Goal: Task Accomplishment & Management: Use online tool/utility

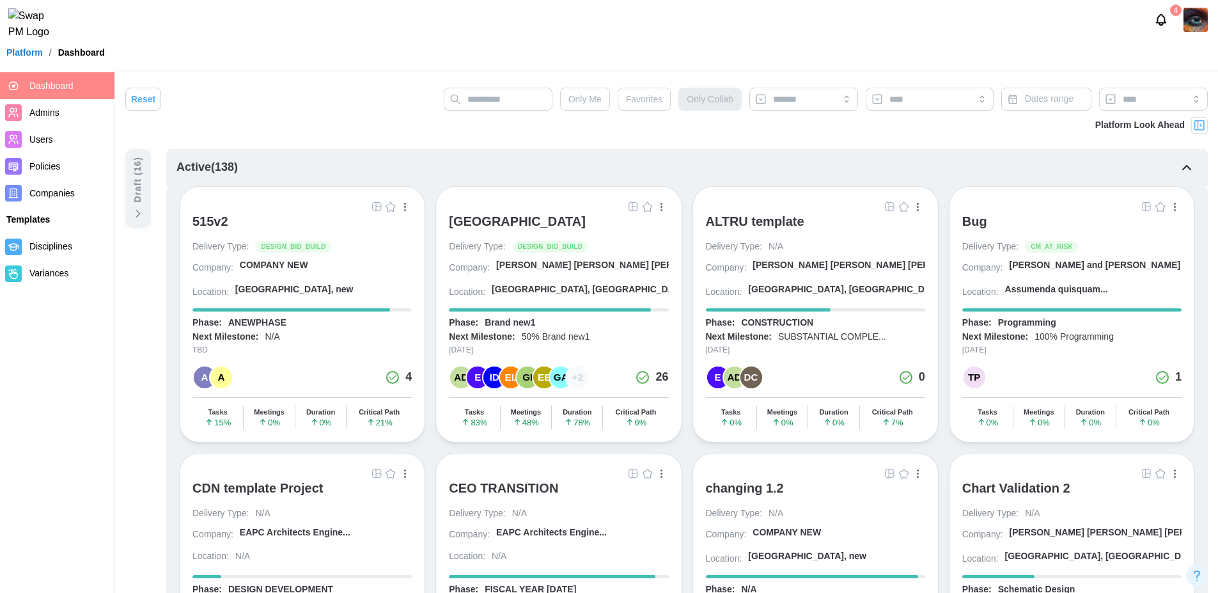
click at [631, 205] on img "button" at bounding box center [633, 206] width 10 height 10
click at [1159, 26] on icon "Notifications" at bounding box center [1161, 20] width 14 height 14
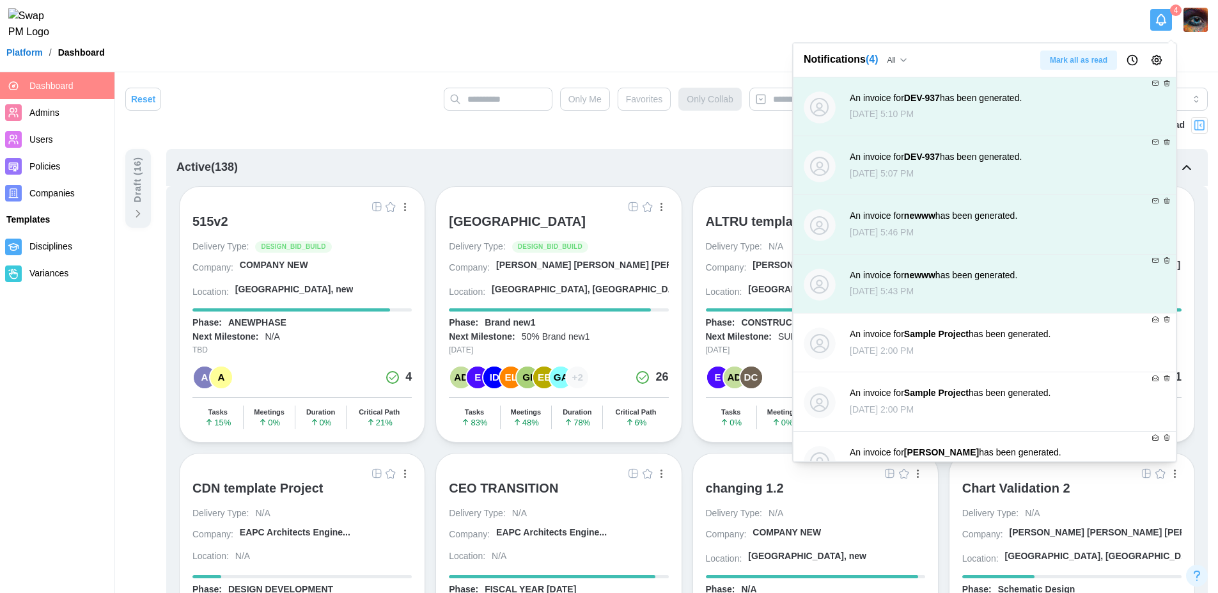
click at [1091, 65] on span "Mark all as read" at bounding box center [1079, 60] width 58 height 18
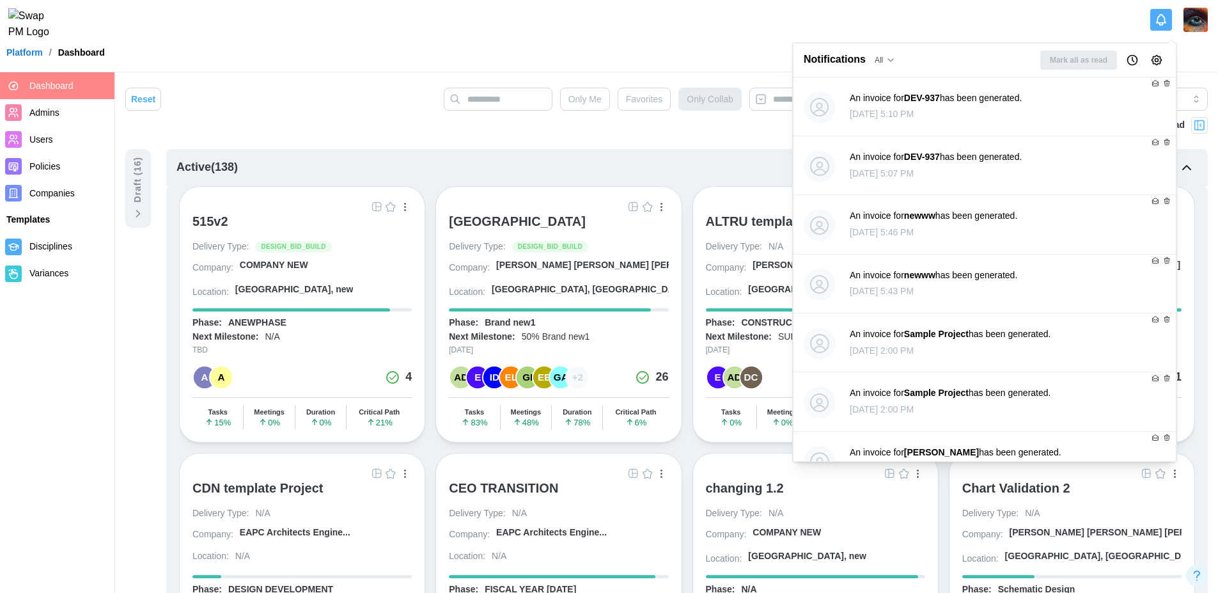
click at [355, 62] on div "Platform / Dashboard" at bounding box center [609, 52] width 1218 height 19
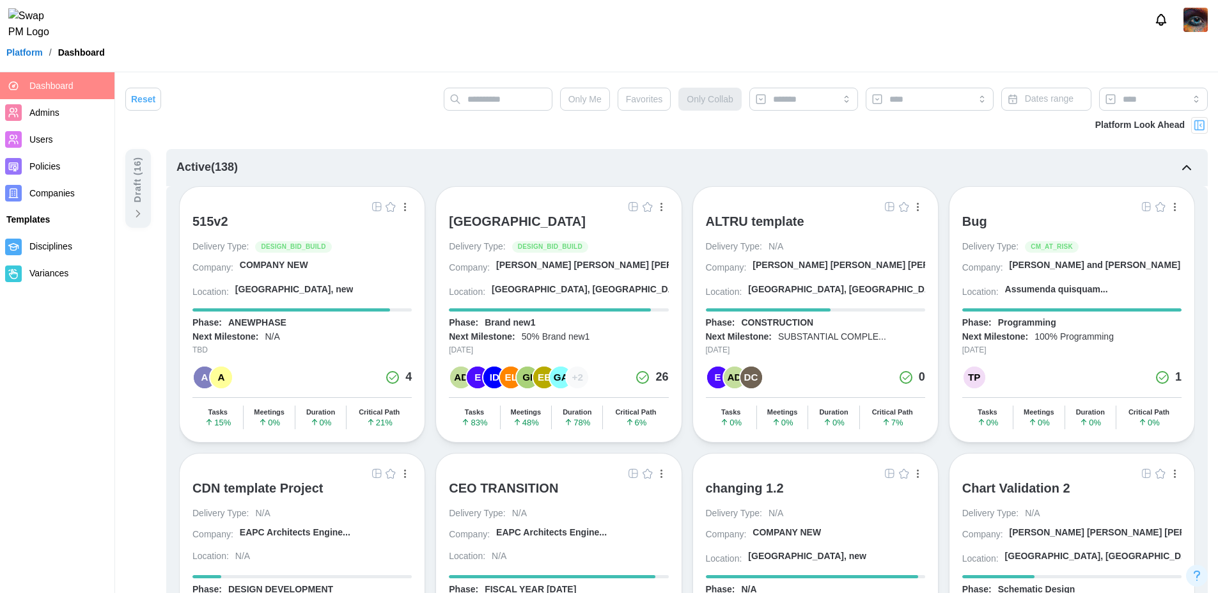
click at [221, 375] on div "A" at bounding box center [221, 377] width 22 height 22
click at [541, 381] on div "EE" at bounding box center [544, 377] width 22 height 22
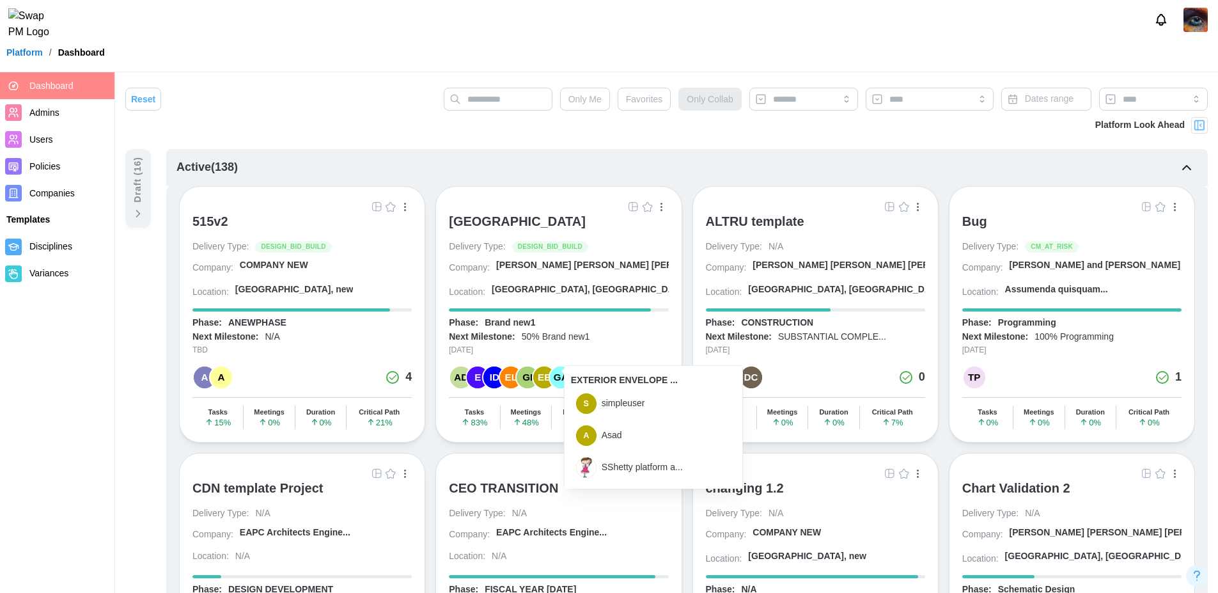
click at [58, 195] on span "Companies" at bounding box center [51, 193] width 45 height 10
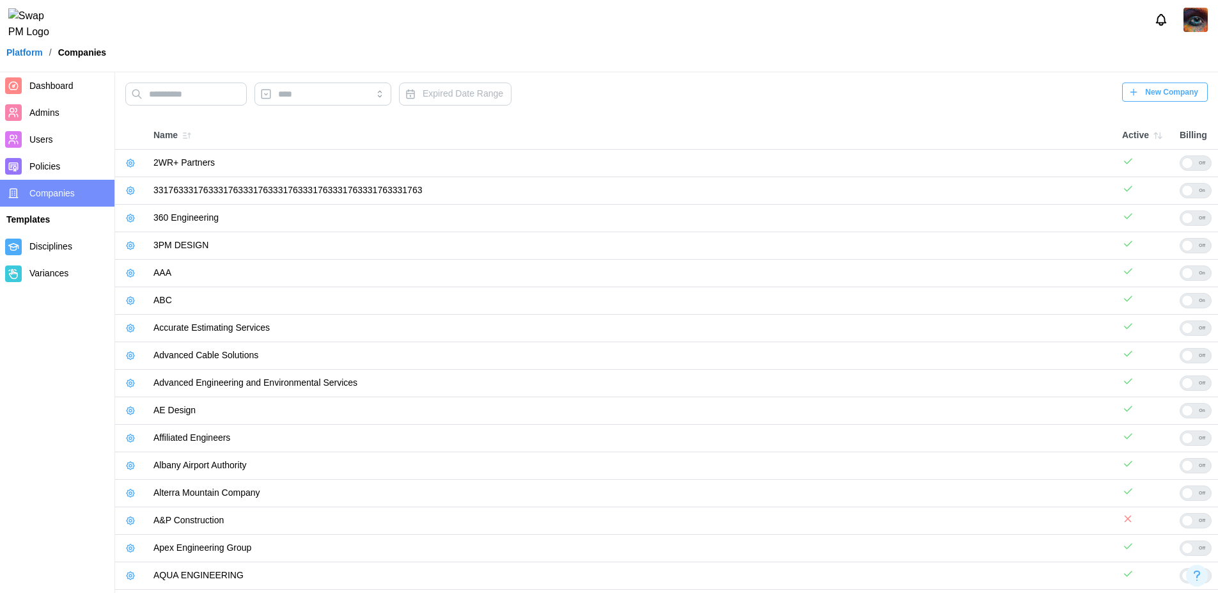
click at [135, 160] on icon "button" at bounding box center [130, 163] width 10 height 10
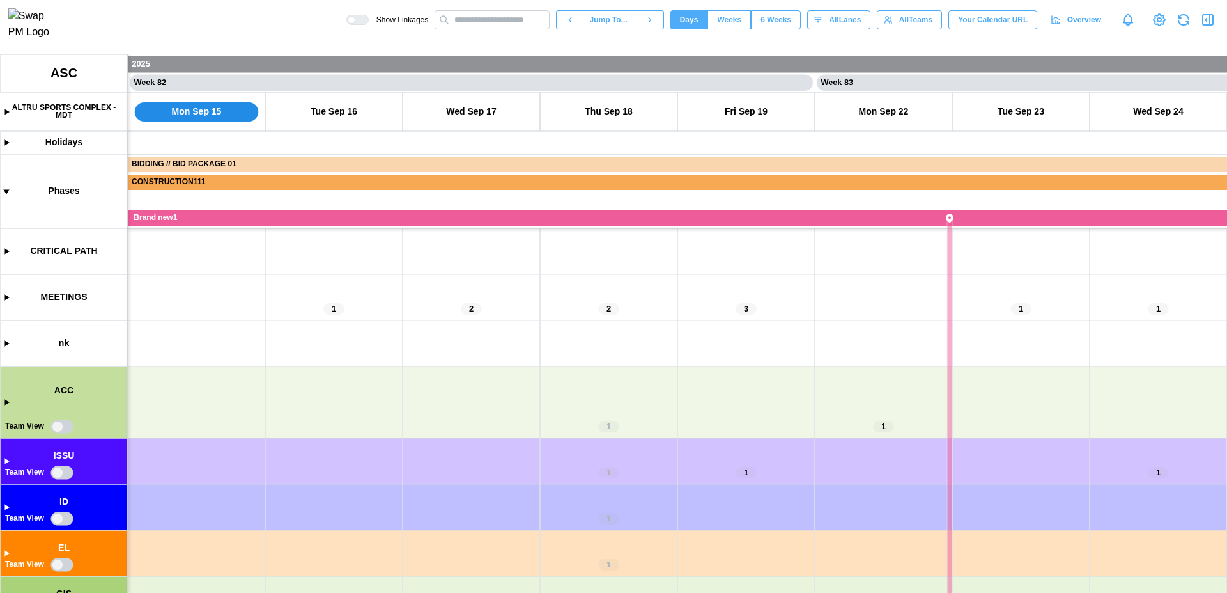
scroll to position [0, 55656]
click at [6, 112] on canvas at bounding box center [613, 323] width 1227 height 538
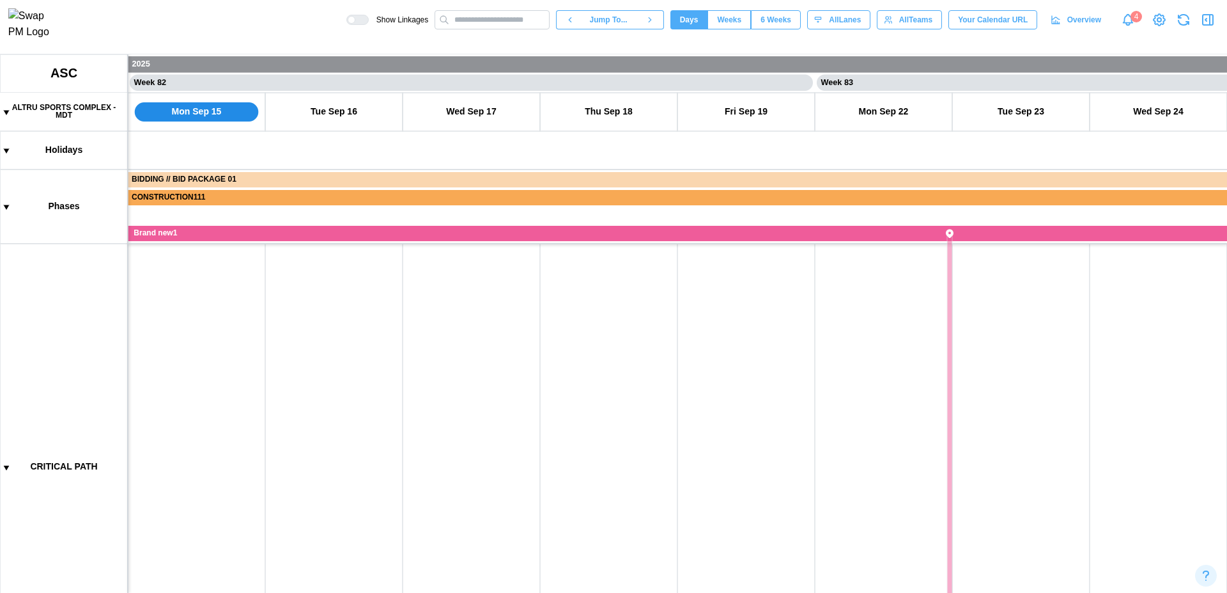
click at [6, 112] on canvas at bounding box center [613, 323] width 1227 height 538
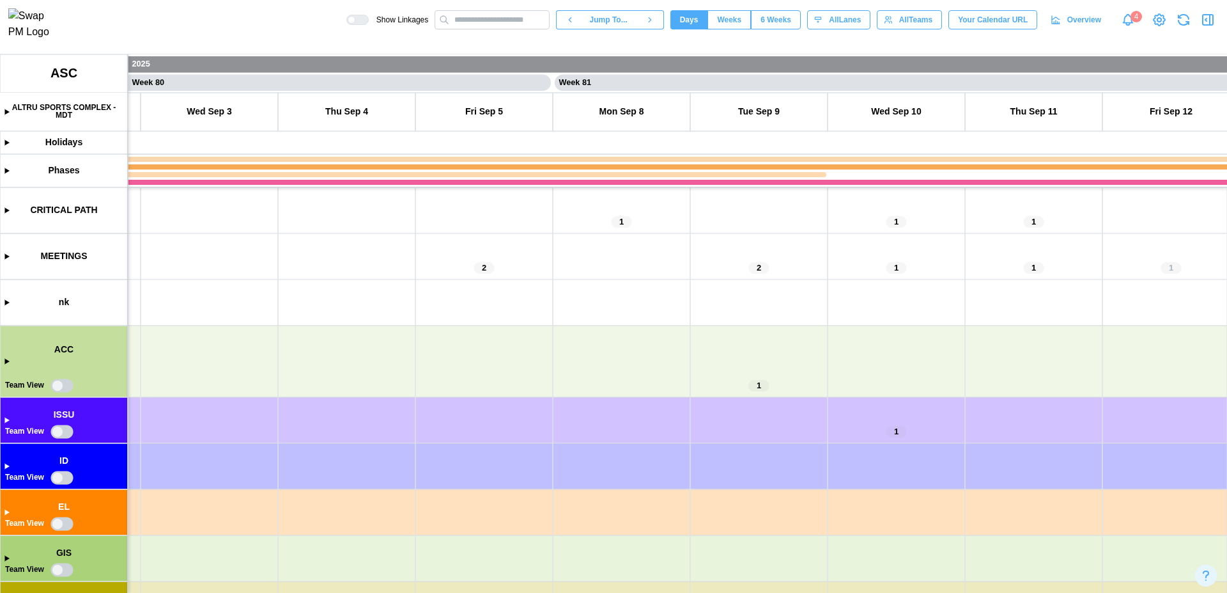
scroll to position [0, 53036]
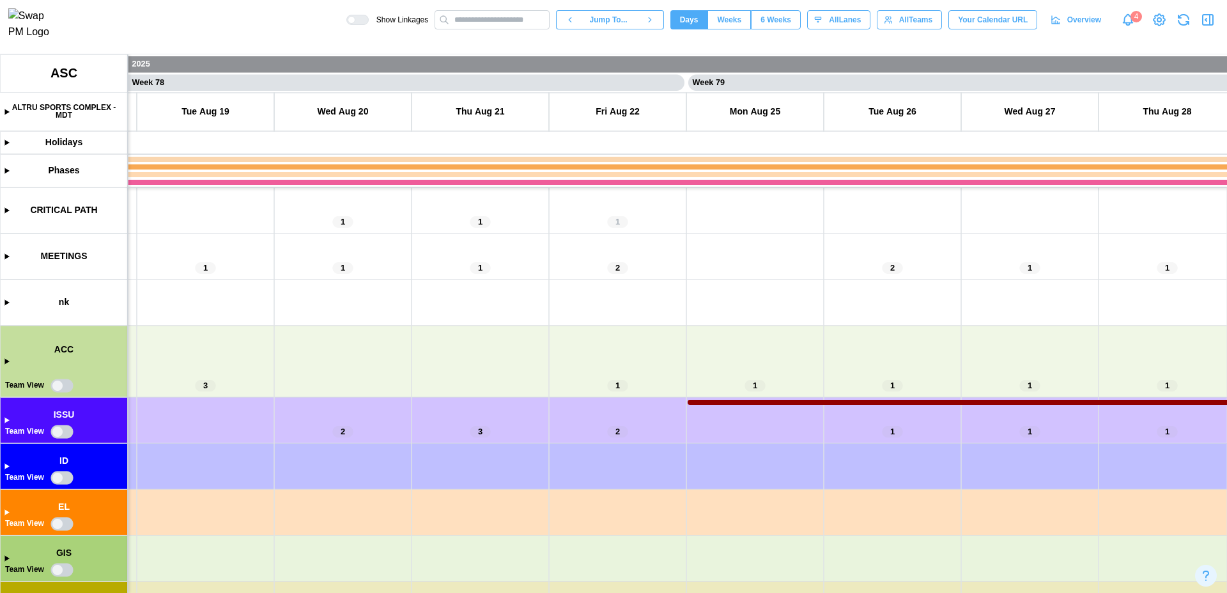
click at [6, 421] on canvas at bounding box center [613, 323] width 1227 height 538
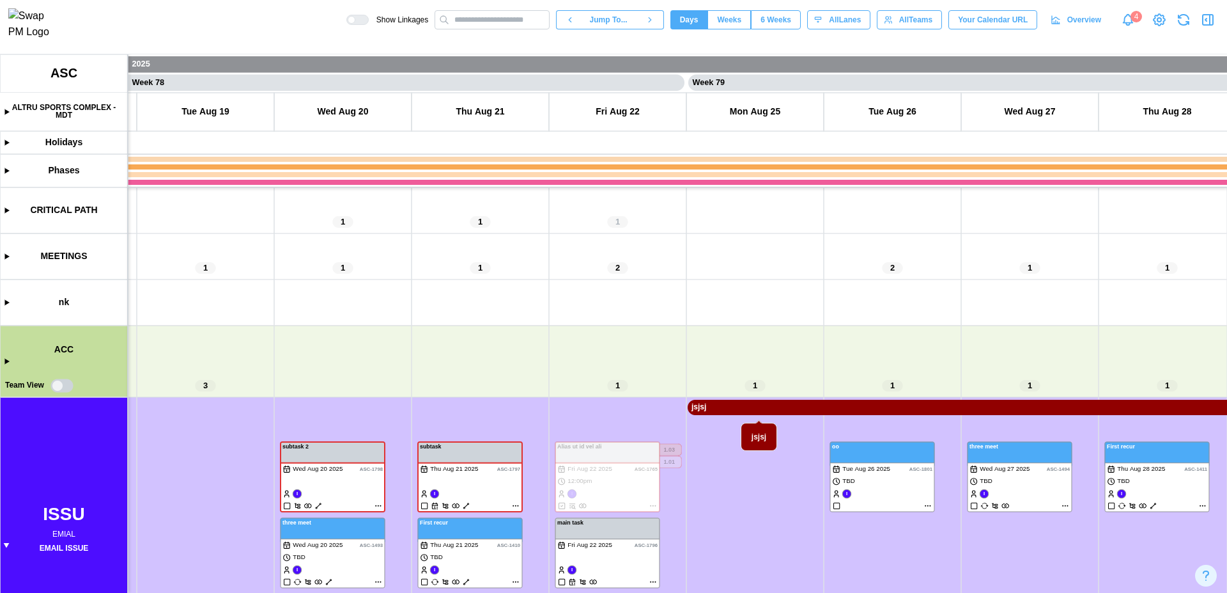
click at [823, 410] on canvas at bounding box center [613, 323] width 1227 height 538
click at [786, 493] on canvas at bounding box center [613, 323] width 1227 height 538
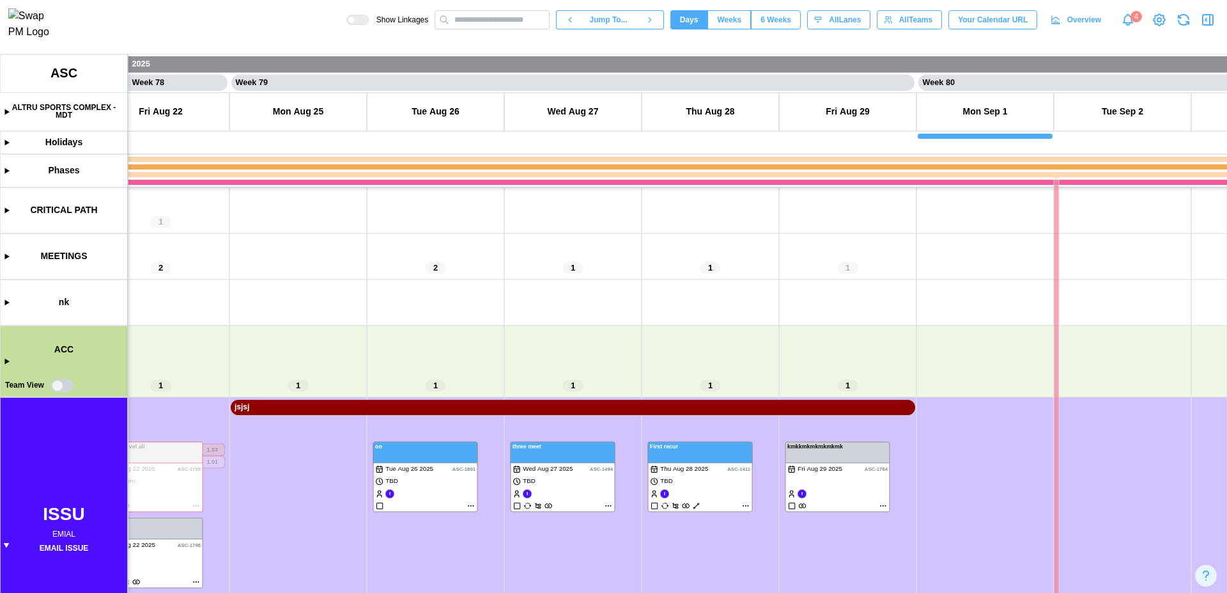
click at [745, 405] on canvas at bounding box center [613, 323] width 1227 height 538
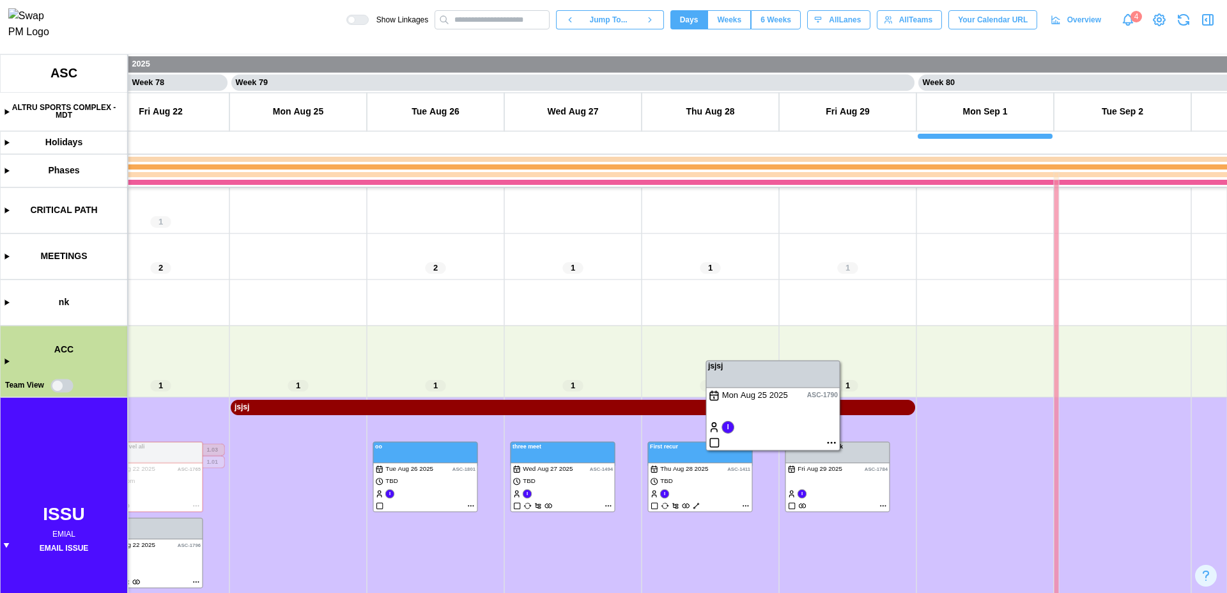
click at [832, 441] on canvas at bounding box center [613, 323] width 1227 height 538
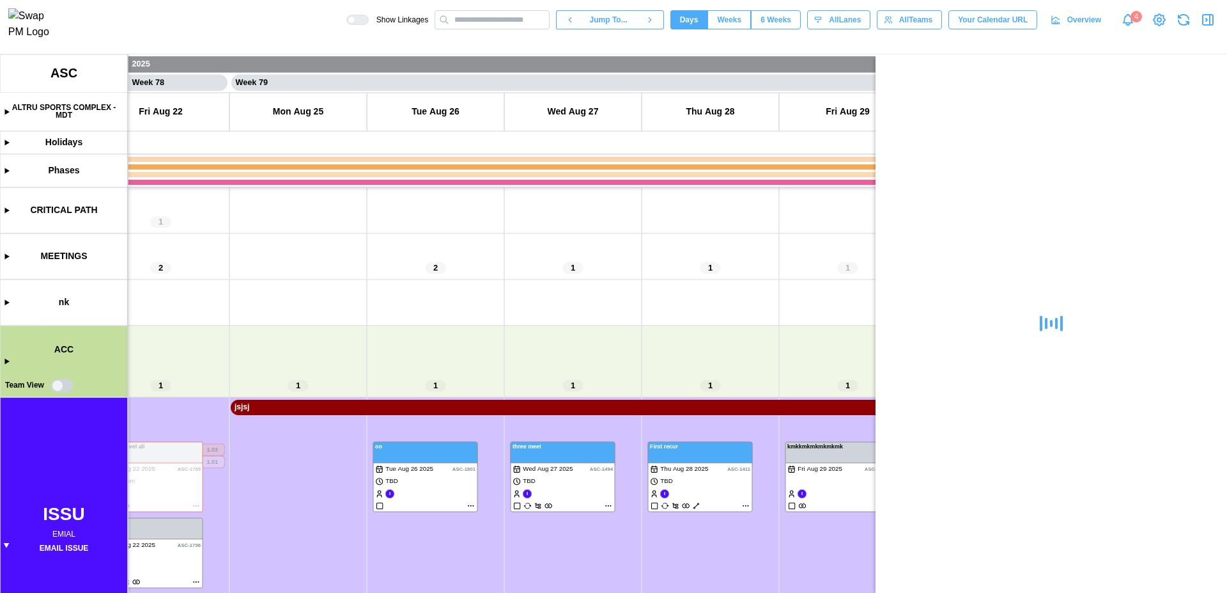
click at [1208, 22] on icon "button" at bounding box center [1207, 19] width 15 height 15
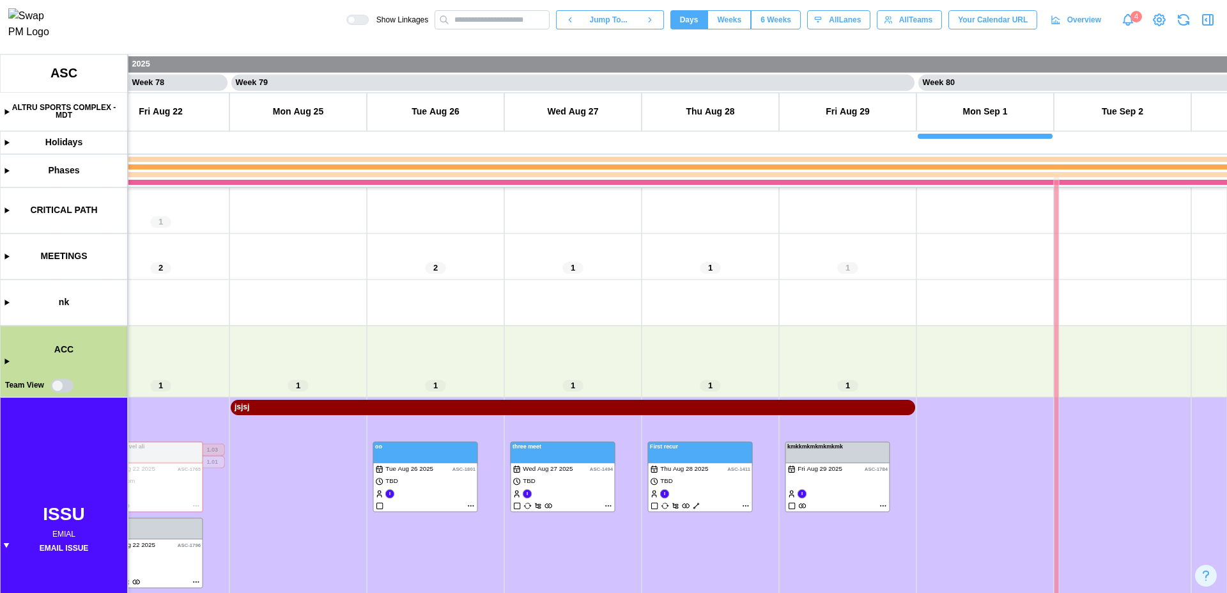
click at [830, 412] on canvas at bounding box center [613, 323] width 1227 height 538
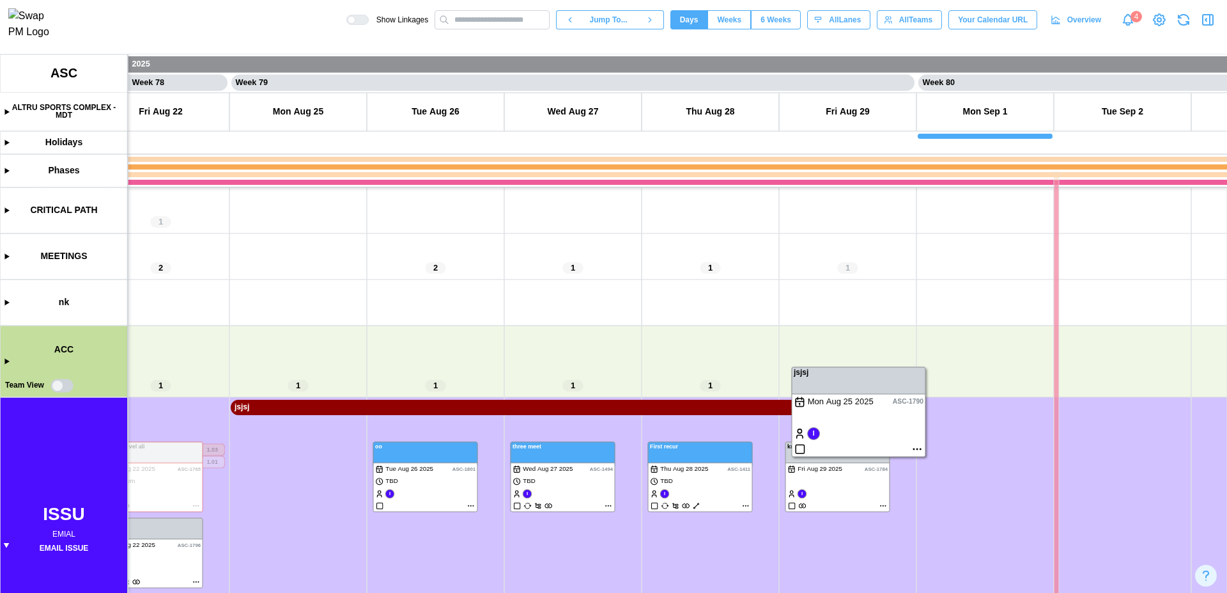
click at [813, 433] on canvas at bounding box center [613, 323] width 1227 height 538
click at [812, 434] on canvas at bounding box center [613, 323] width 1227 height 538
click at [800, 452] on canvas at bounding box center [613, 323] width 1227 height 538
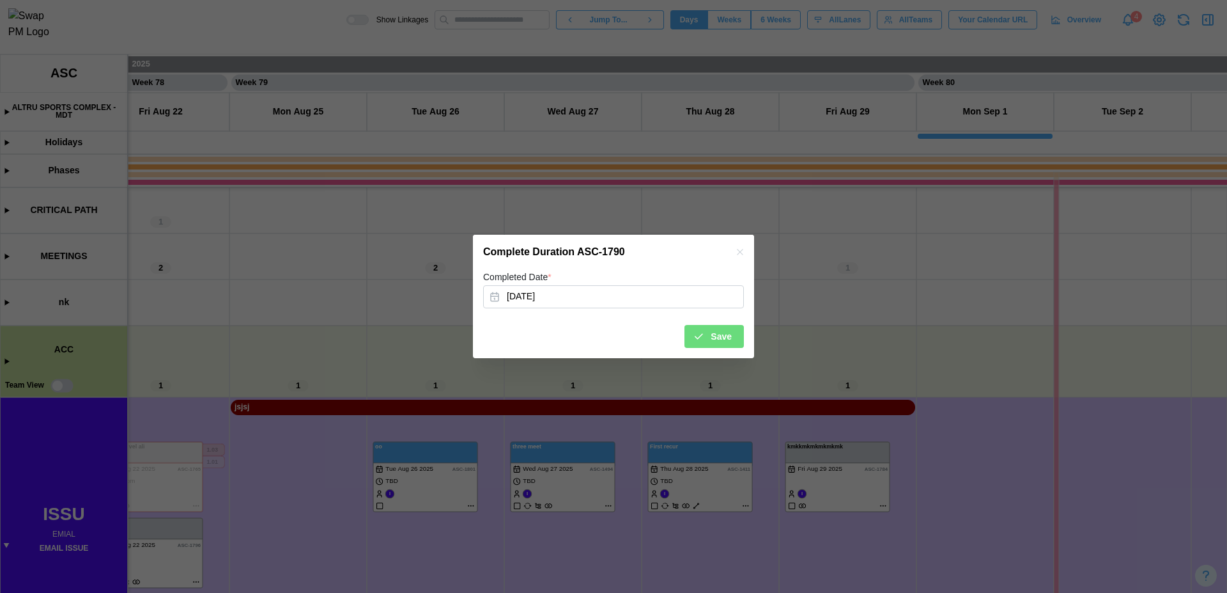
click at [743, 252] on icon "button" at bounding box center [740, 252] width 10 height 10
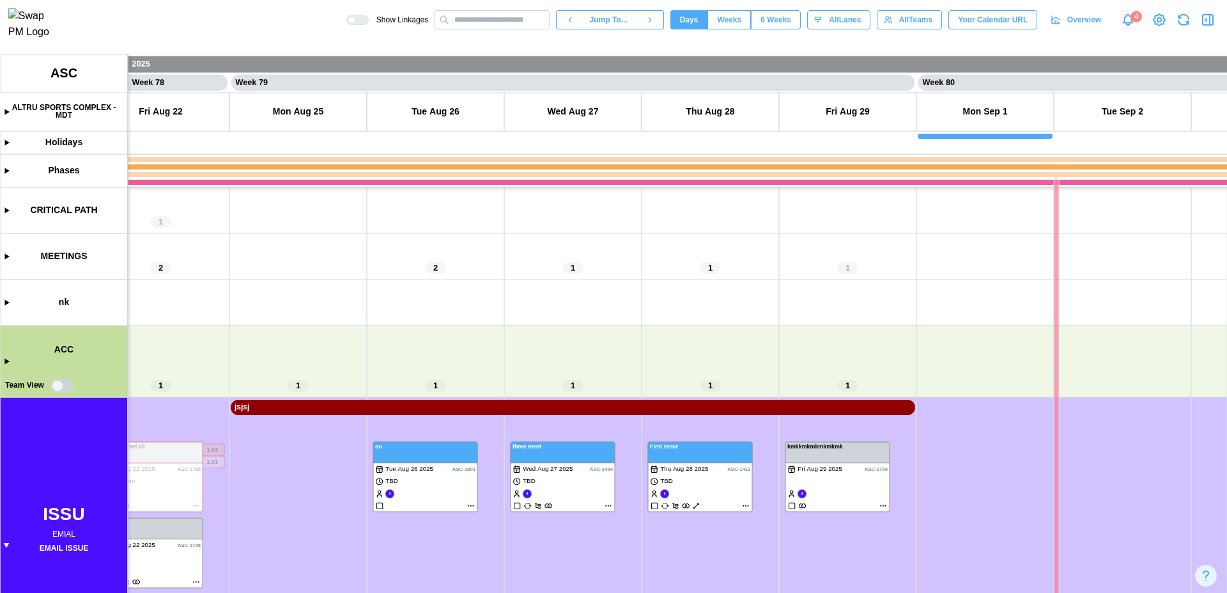
click at [812, 407] on canvas at bounding box center [613, 323] width 1227 height 538
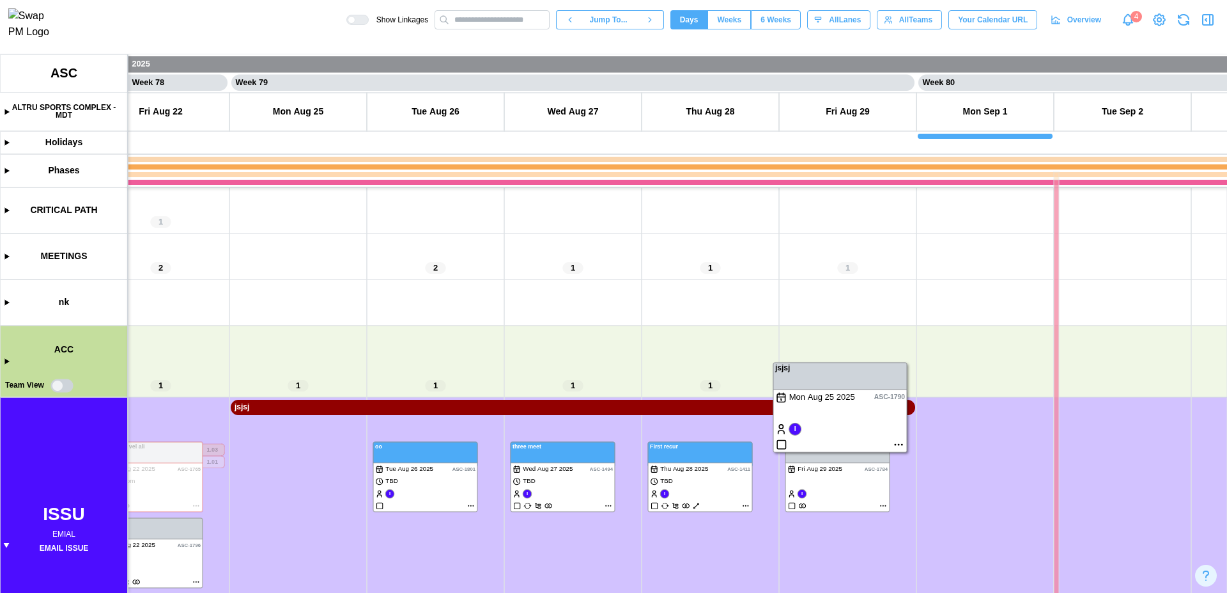
click at [899, 444] on canvas at bounding box center [613, 323] width 1227 height 538
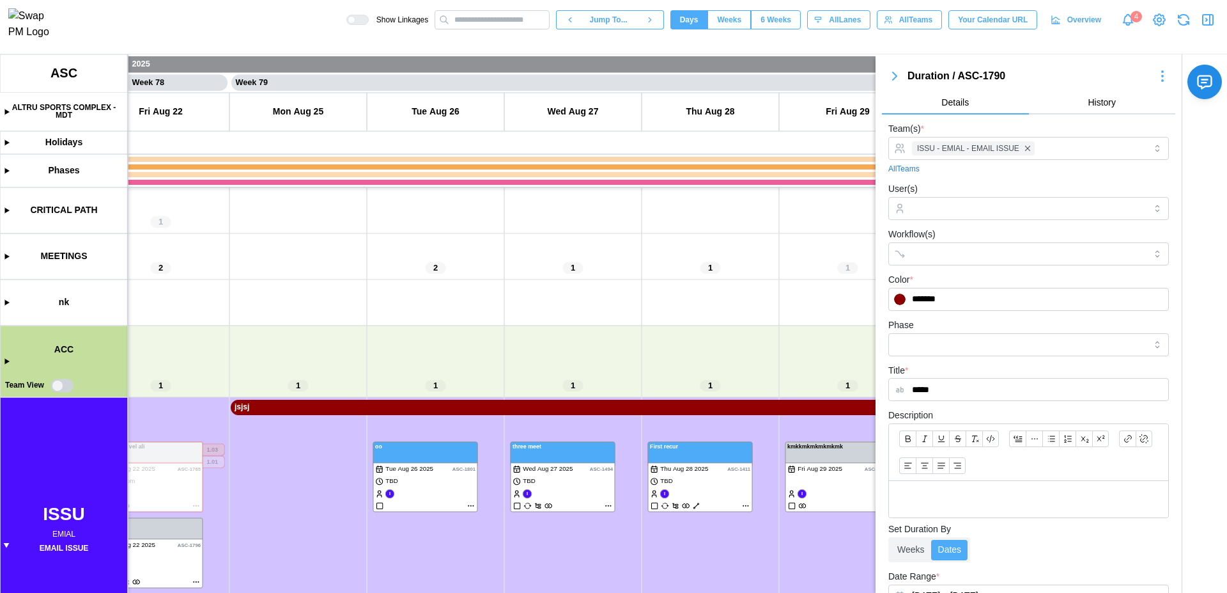
click at [1209, 26] on icon "button" at bounding box center [1207, 19] width 15 height 15
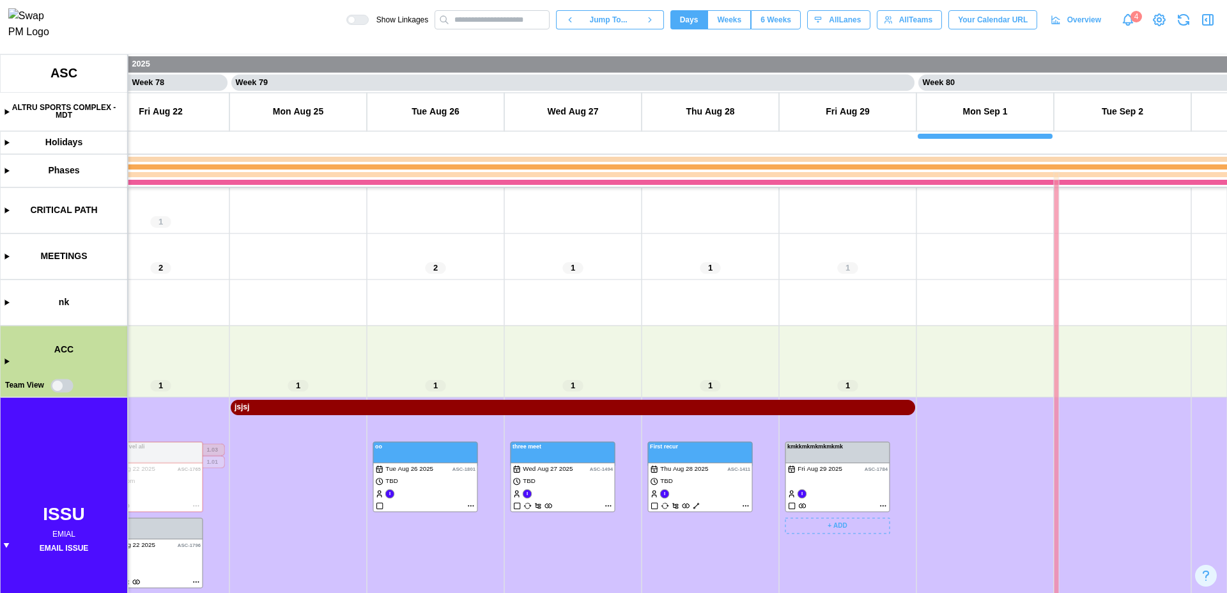
click at [804, 403] on canvas at bounding box center [613, 323] width 1227 height 538
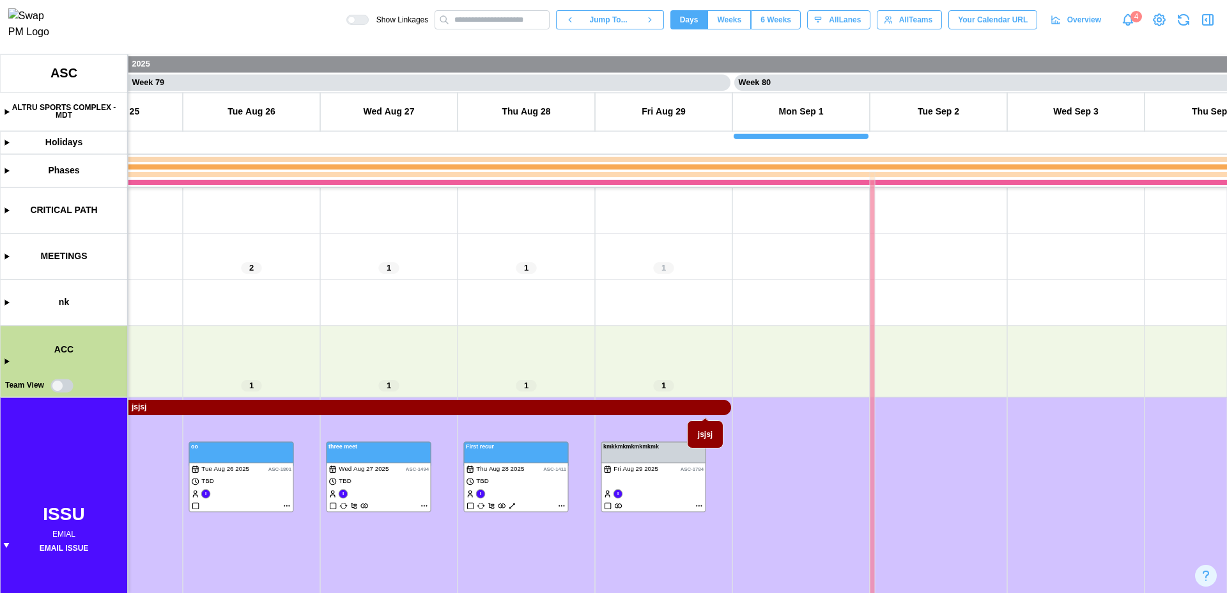
click at [697, 410] on canvas at bounding box center [613, 323] width 1227 height 538
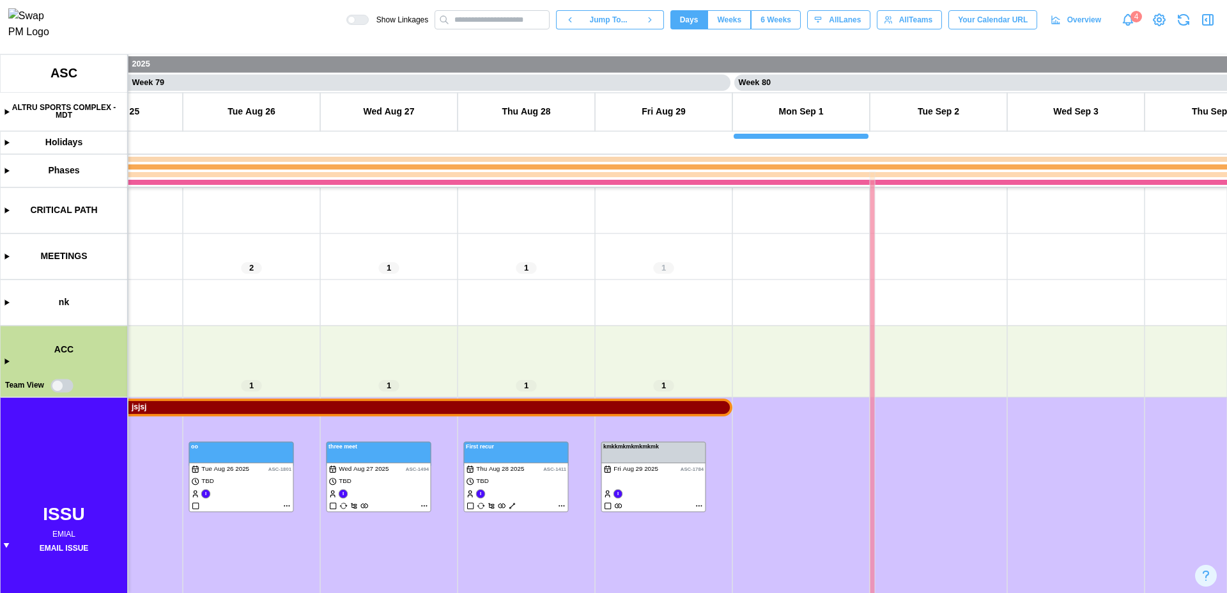
click at [686, 492] on canvas at bounding box center [613, 323] width 1227 height 538
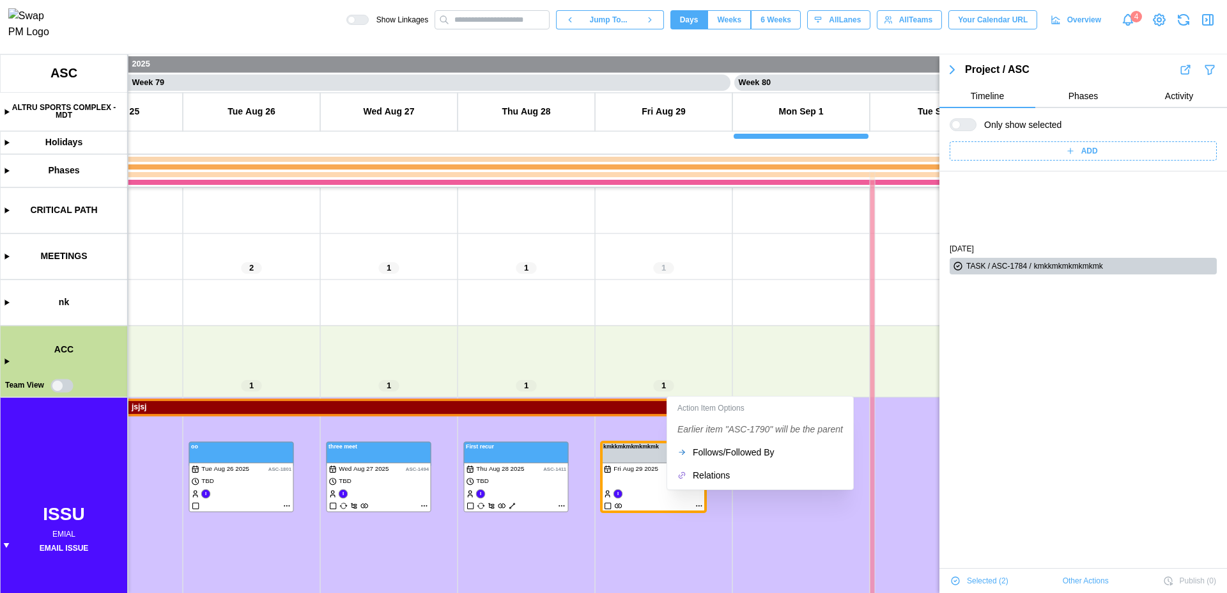
scroll to position [87, 0]
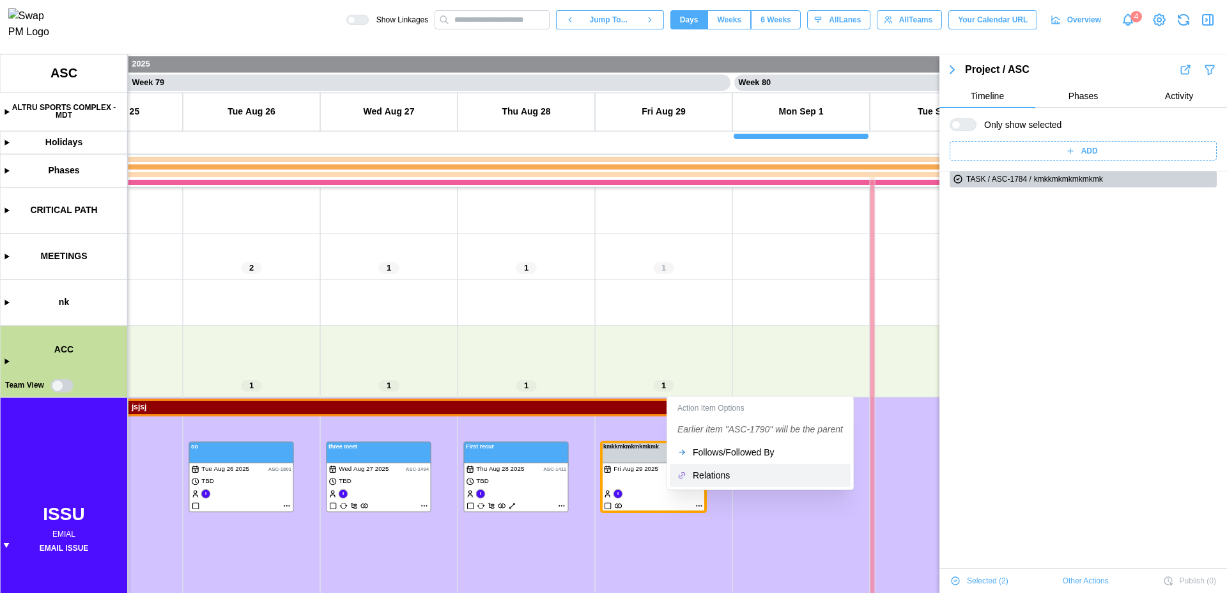
click at [751, 470] on div "Relations" at bounding box center [768, 475] width 150 height 10
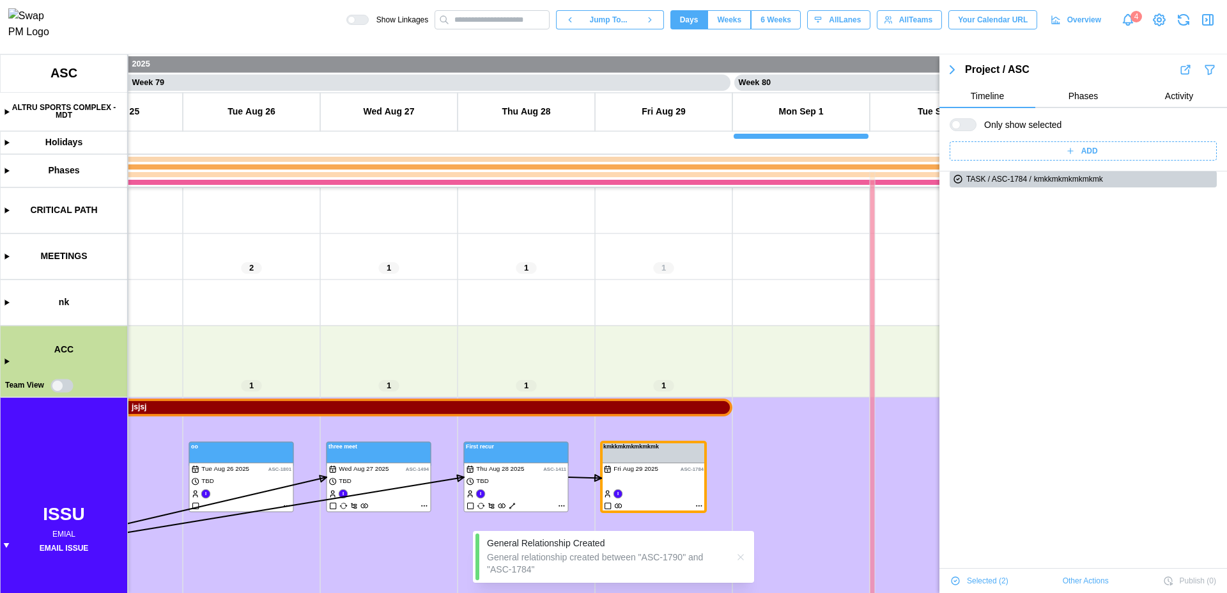
click at [1215, 24] on icon "button" at bounding box center [1207, 19] width 15 height 15
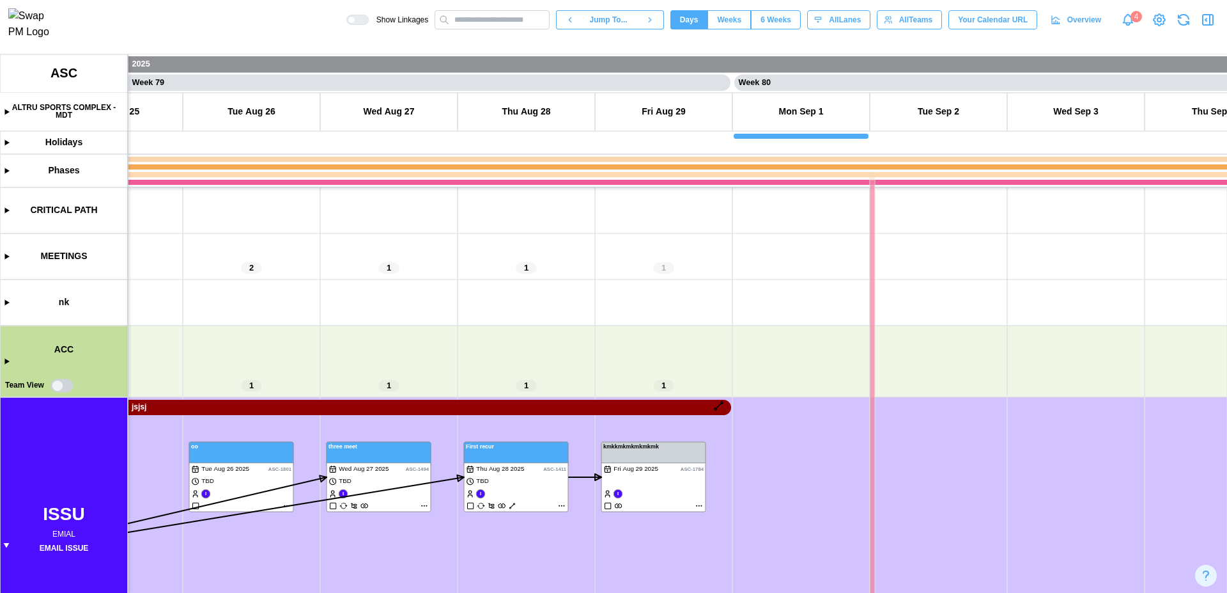
scroll to position [0, 53258]
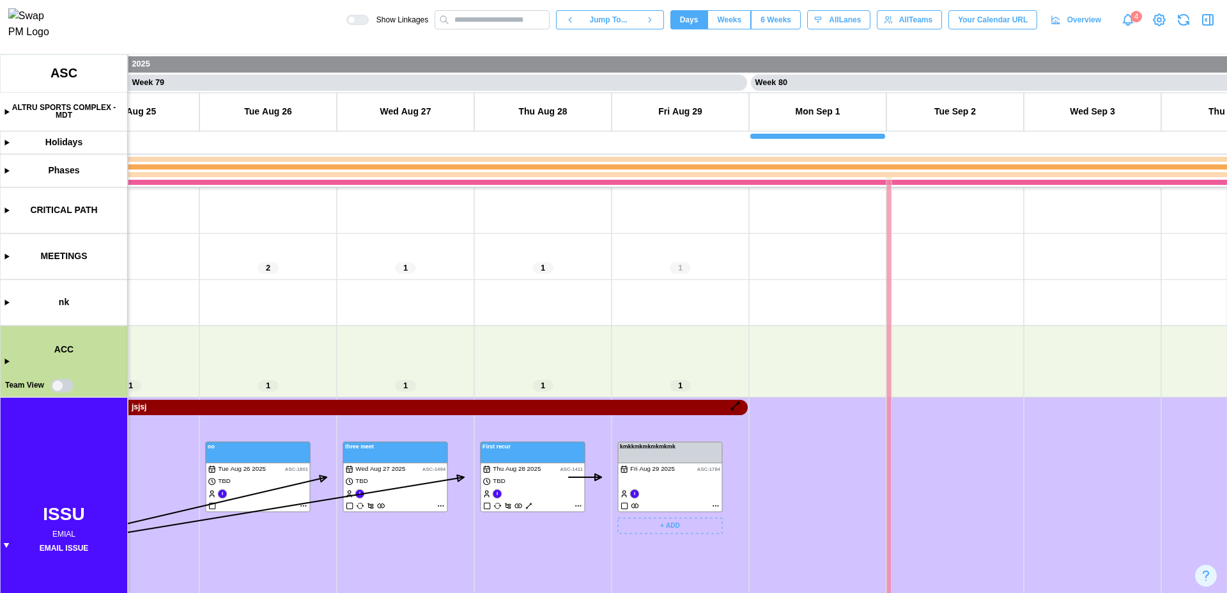
click at [357, 24] on div at bounding box center [361, 19] width 13 height 9
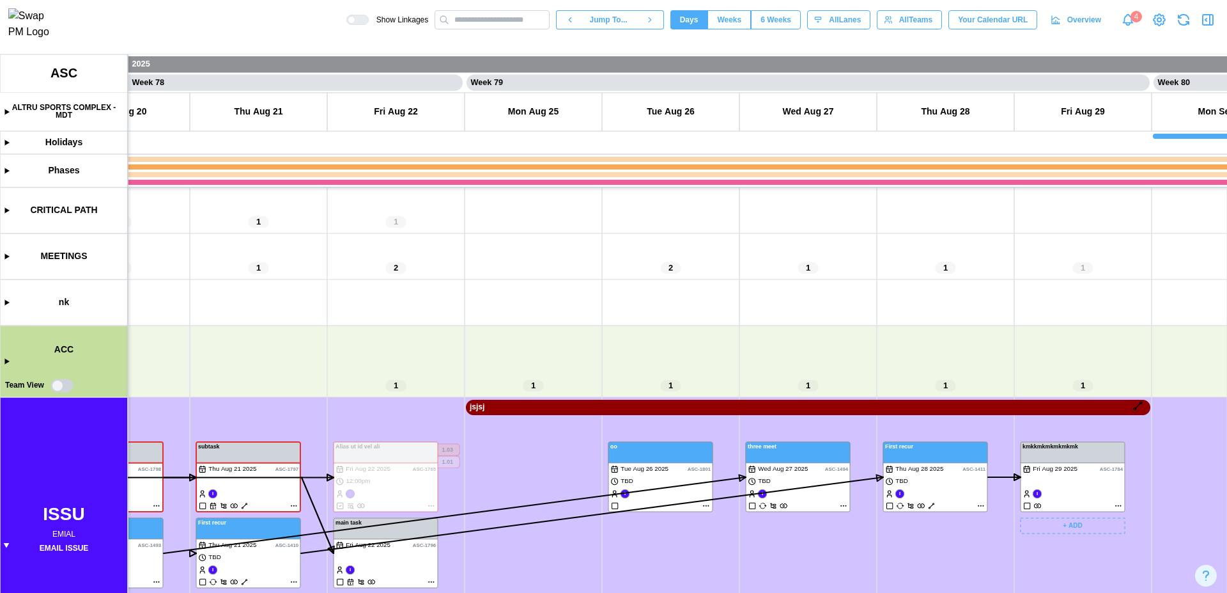
click at [355, 24] on div at bounding box center [352, 20] width 8 height 8
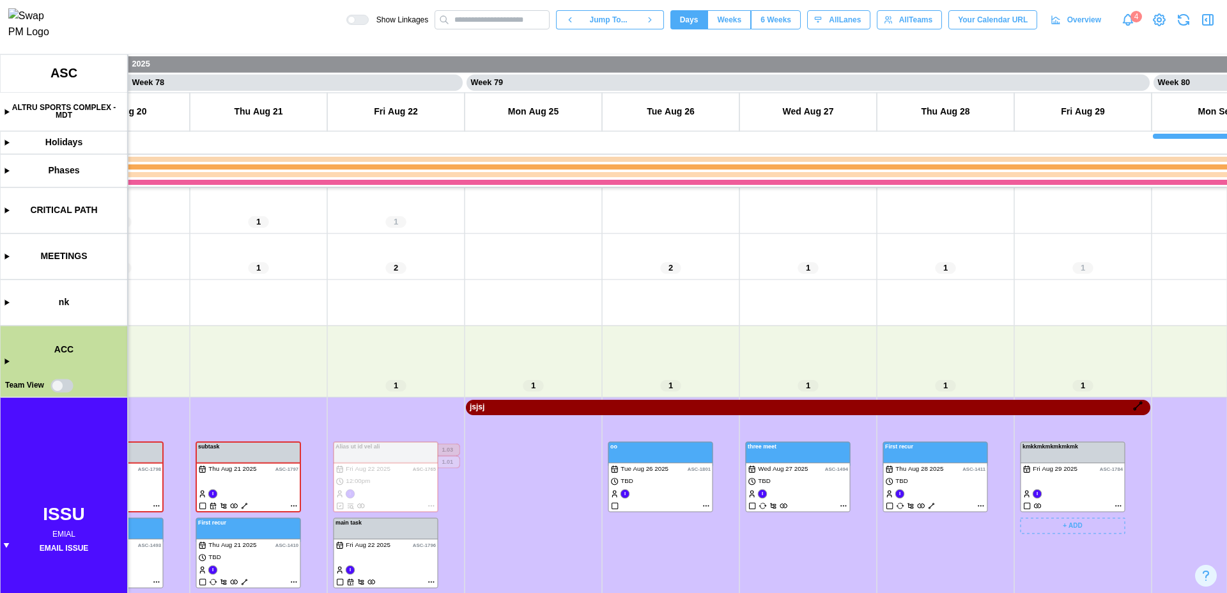
scroll to position [0, 53567]
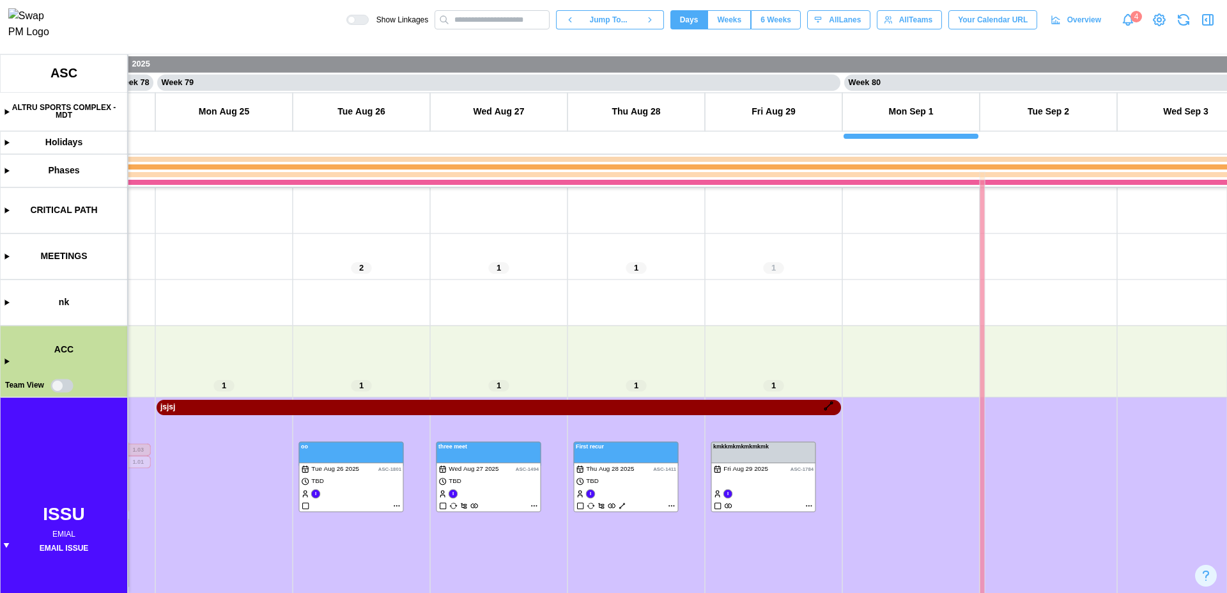
click at [828, 407] on canvas at bounding box center [613, 323] width 1227 height 538
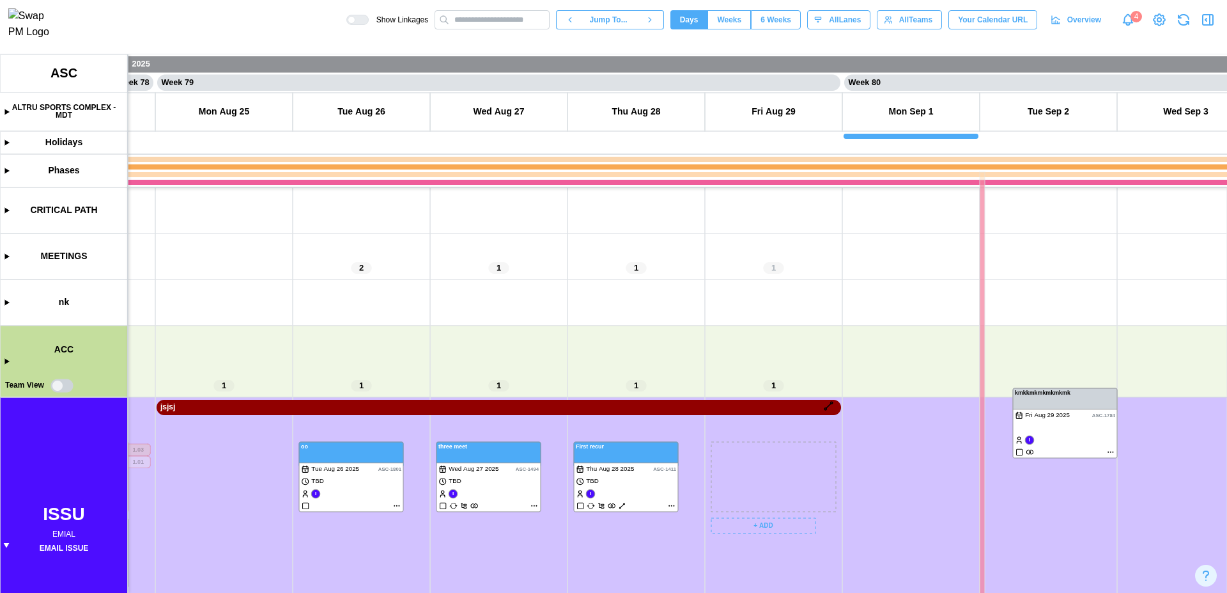
drag, startPoint x: 764, startPoint y: 490, endPoint x: 1067, endPoint y: 456, distance: 304.8
click at [1067, 456] on canvas at bounding box center [613, 323] width 1227 height 538
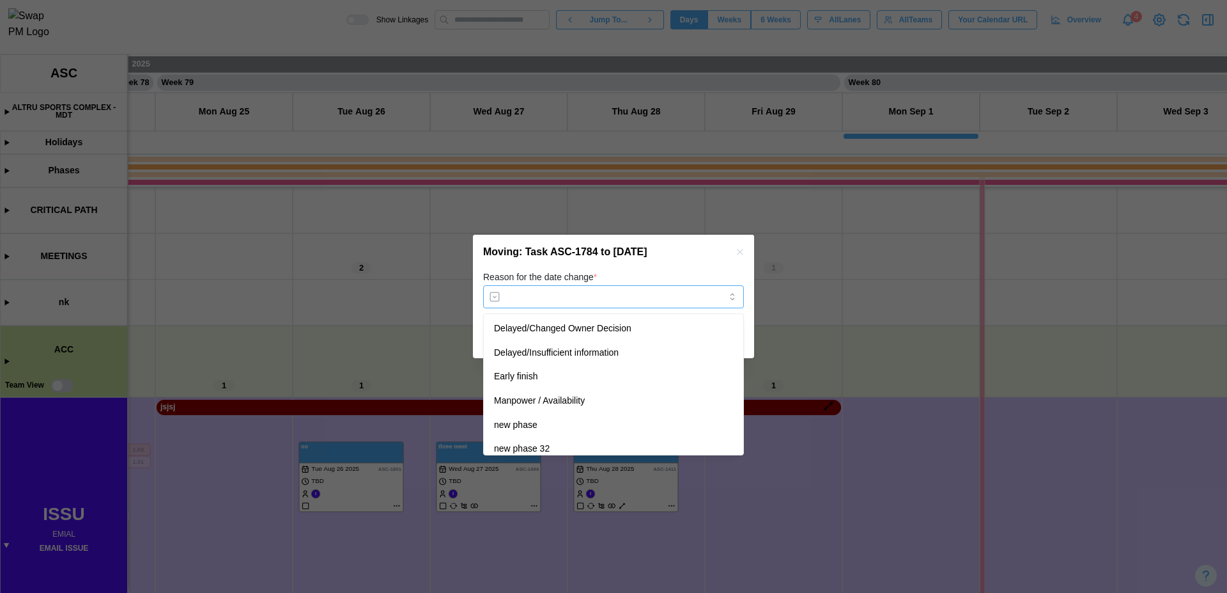
click at [670, 307] on input "Reason for the date change *" at bounding box center [613, 296] width 261 height 23
type input "**********"
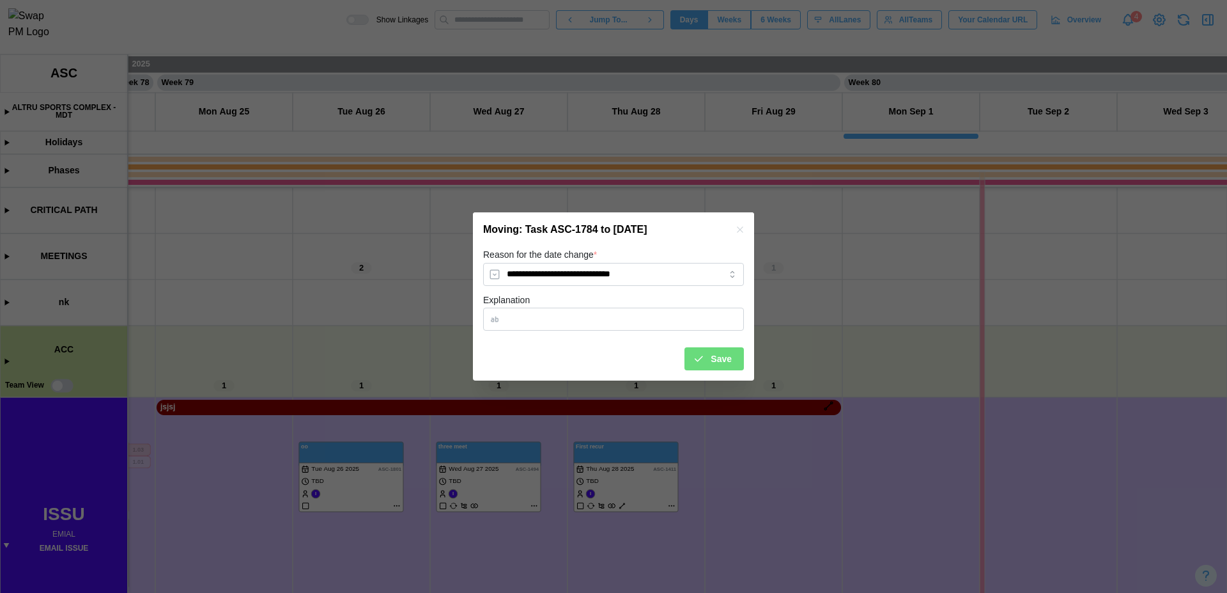
click at [716, 352] on span "Save" at bounding box center [721, 359] width 21 height 22
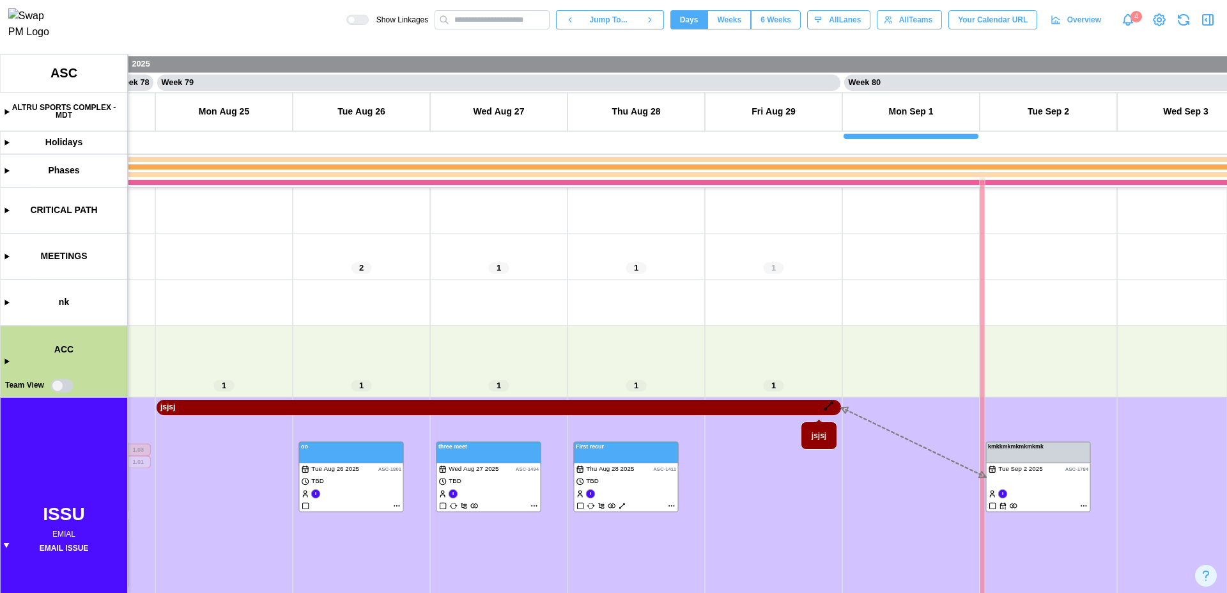
click at [830, 410] on canvas at bounding box center [613, 323] width 1227 height 538
click at [767, 407] on canvas at bounding box center [613, 323] width 1227 height 538
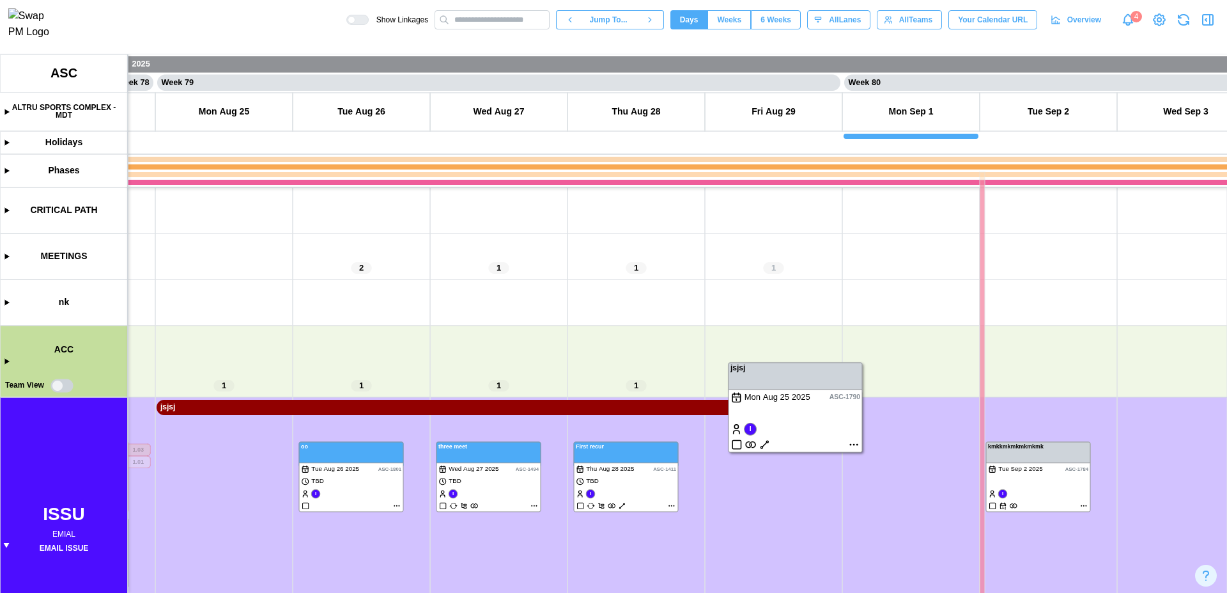
click at [764, 444] on canvas at bounding box center [613, 323] width 1227 height 538
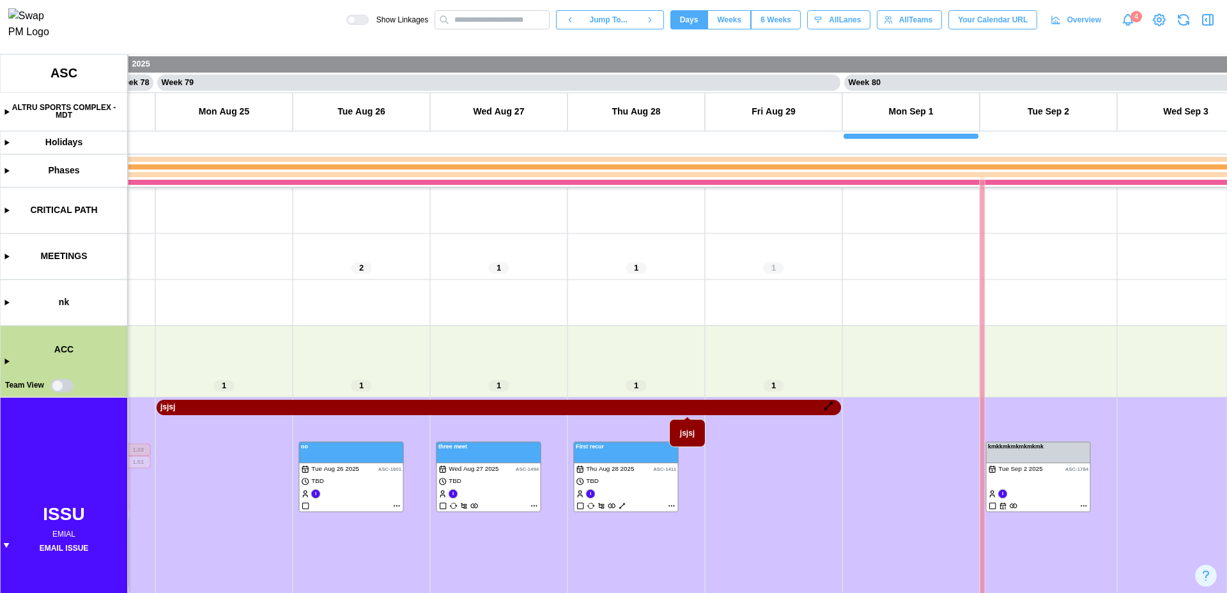
click at [635, 411] on canvas at bounding box center [613, 323] width 1227 height 538
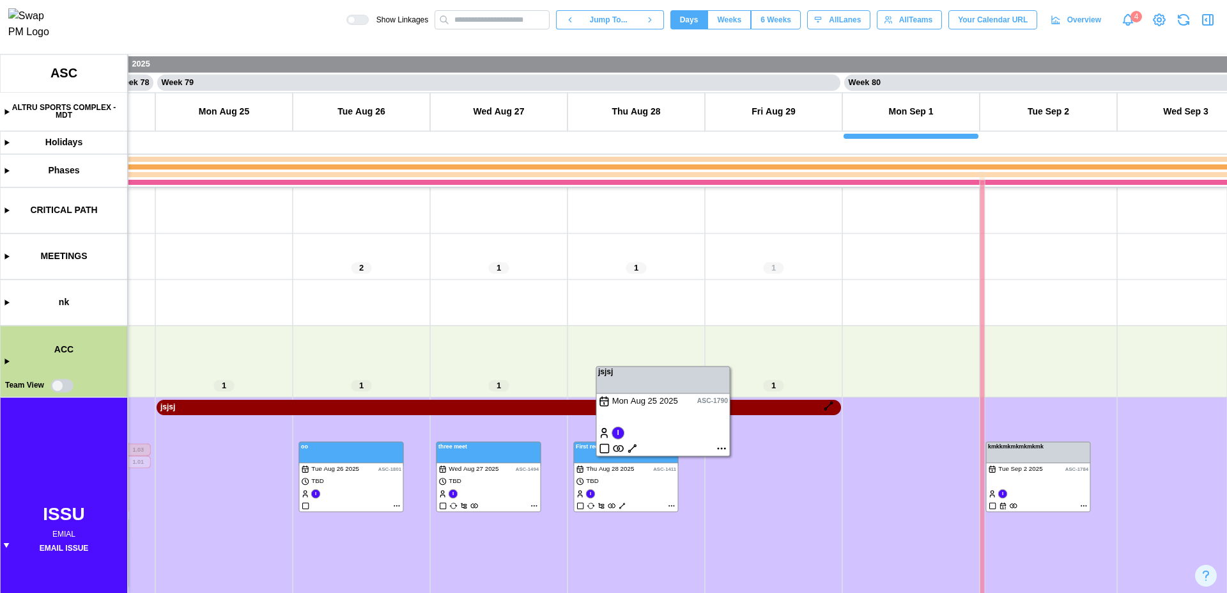
click at [634, 449] on canvas at bounding box center [613, 323] width 1227 height 538
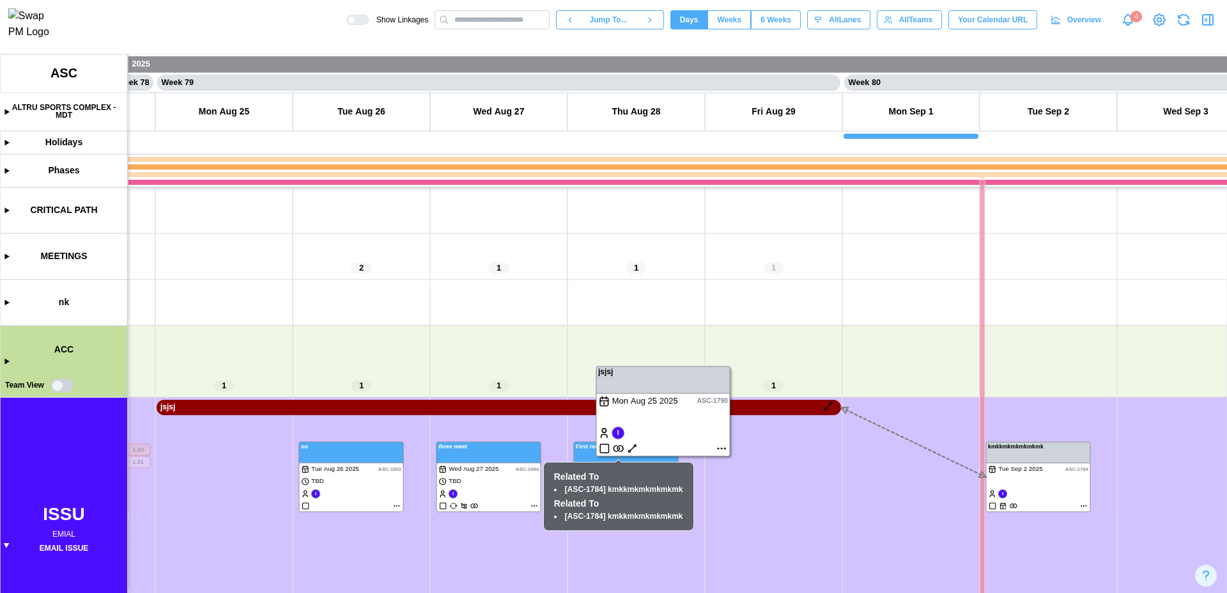
click at [619, 449] on canvas at bounding box center [613, 323] width 1227 height 538
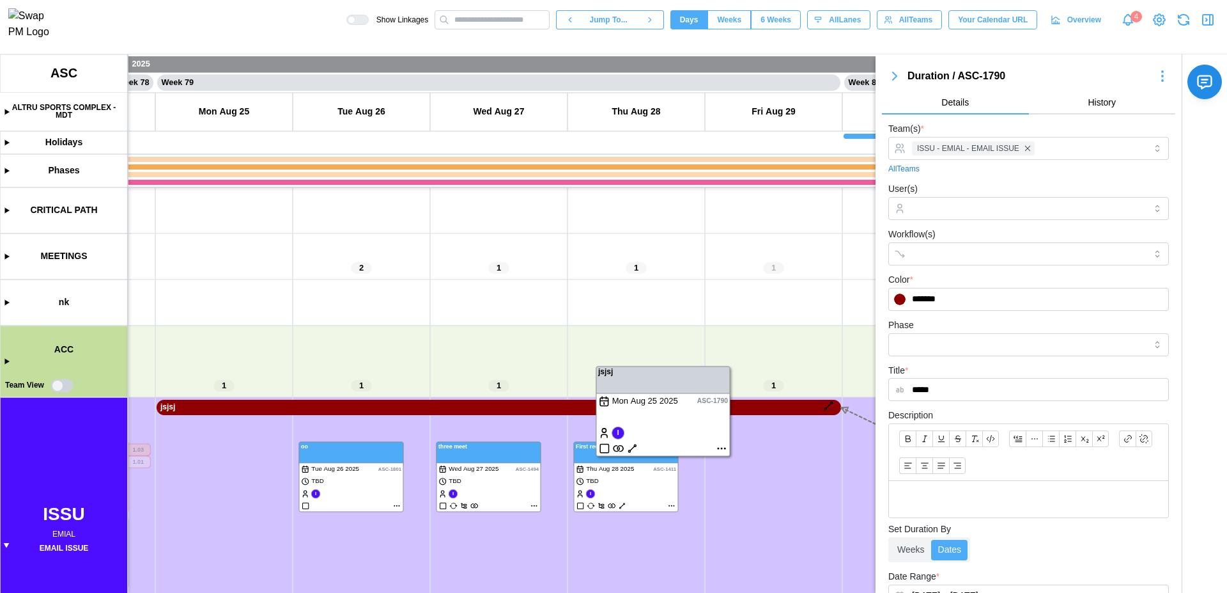
click at [619, 449] on canvas at bounding box center [613, 323] width 1227 height 538
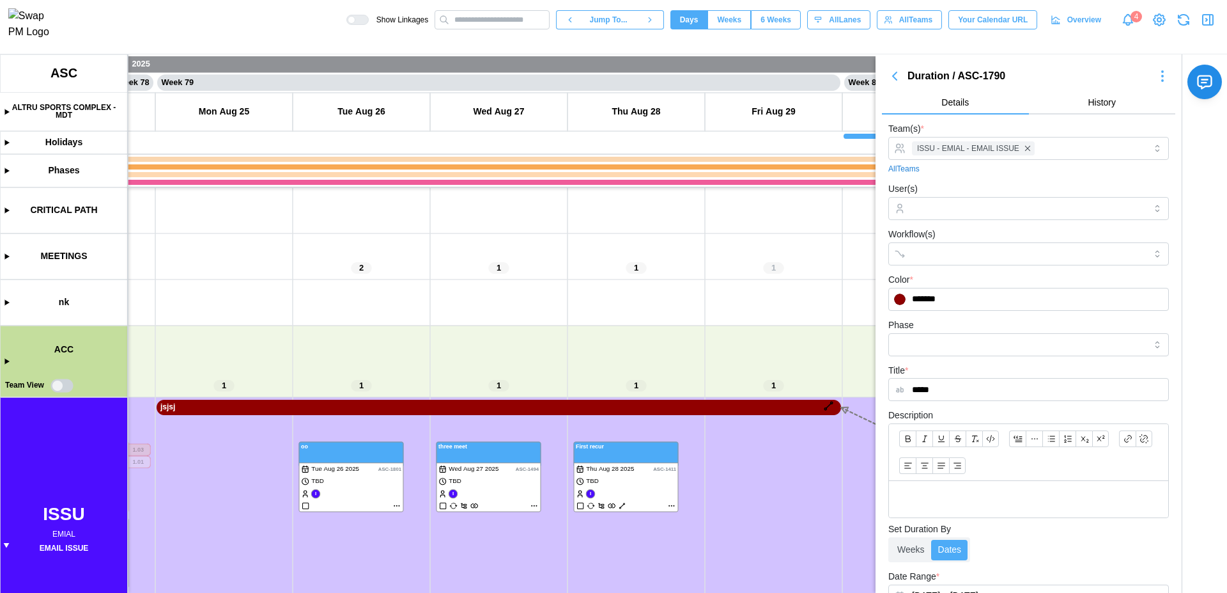
click at [730, 407] on canvas at bounding box center [613, 323] width 1227 height 538
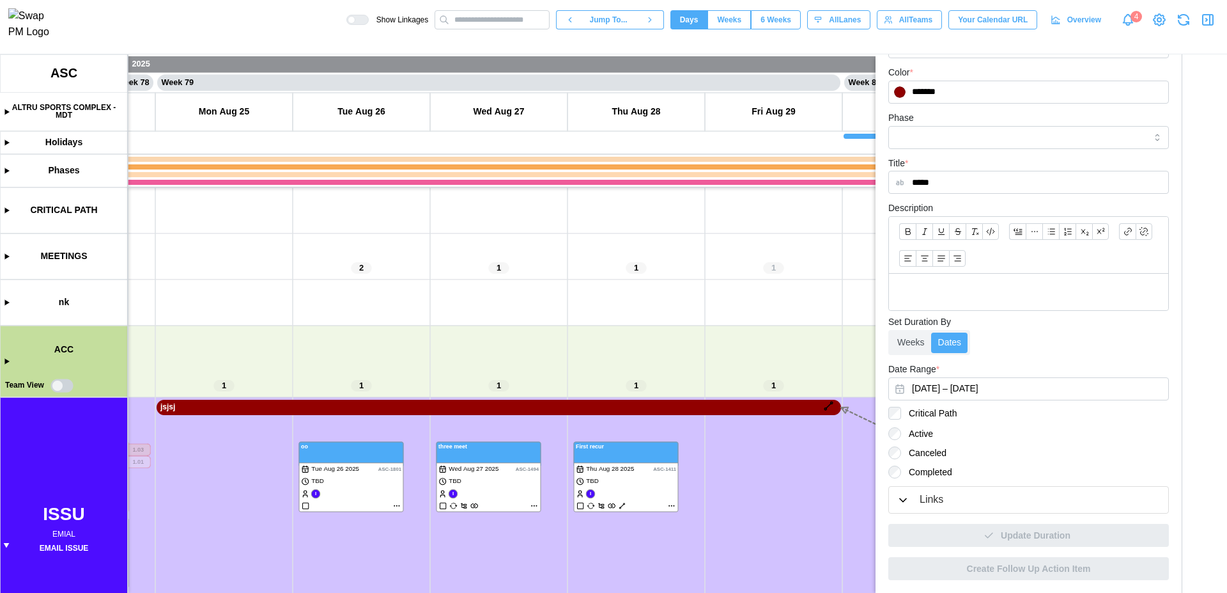
click at [938, 508] on button "Links" at bounding box center [1028, 499] width 279 height 26
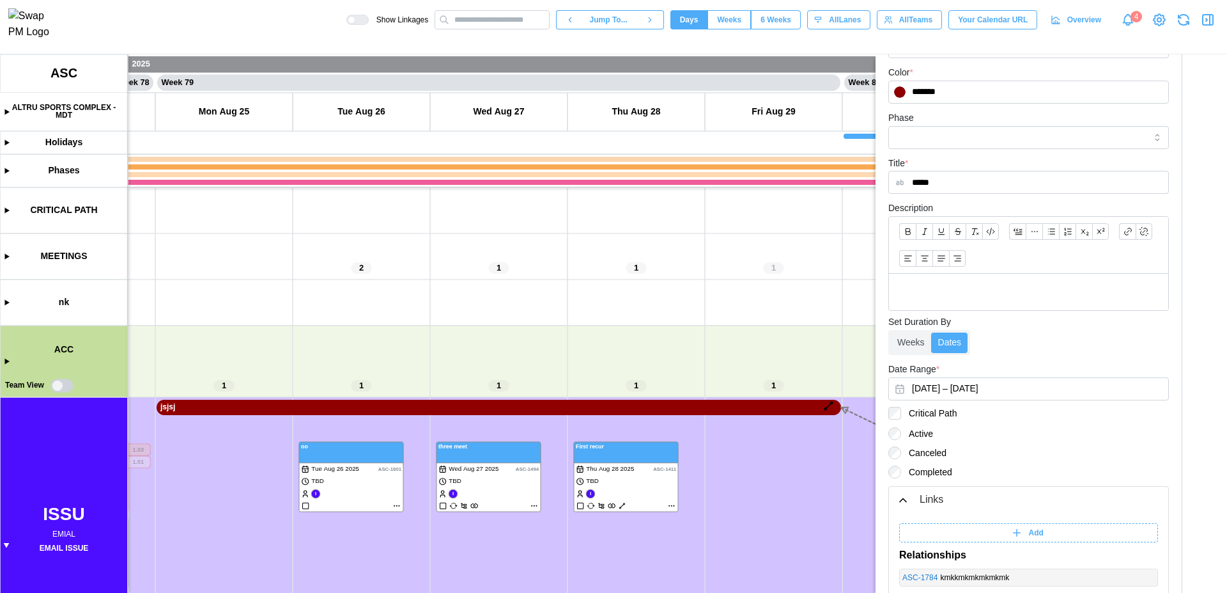
scroll to position [368, 0]
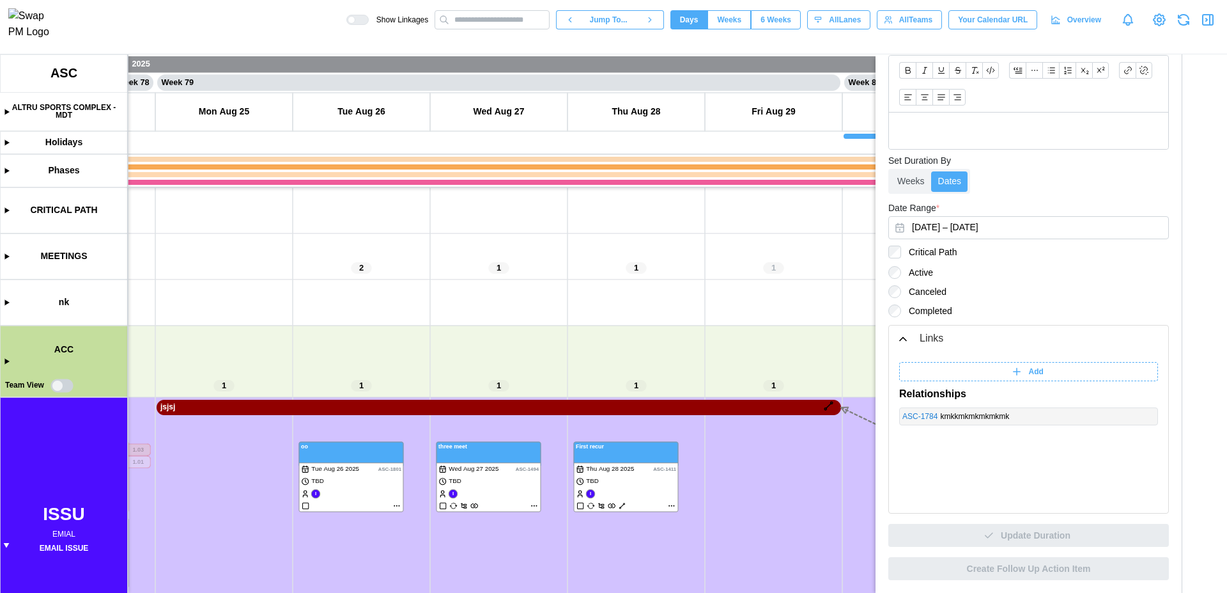
click at [1207, 23] on icon "button" at bounding box center [1207, 19] width 15 height 15
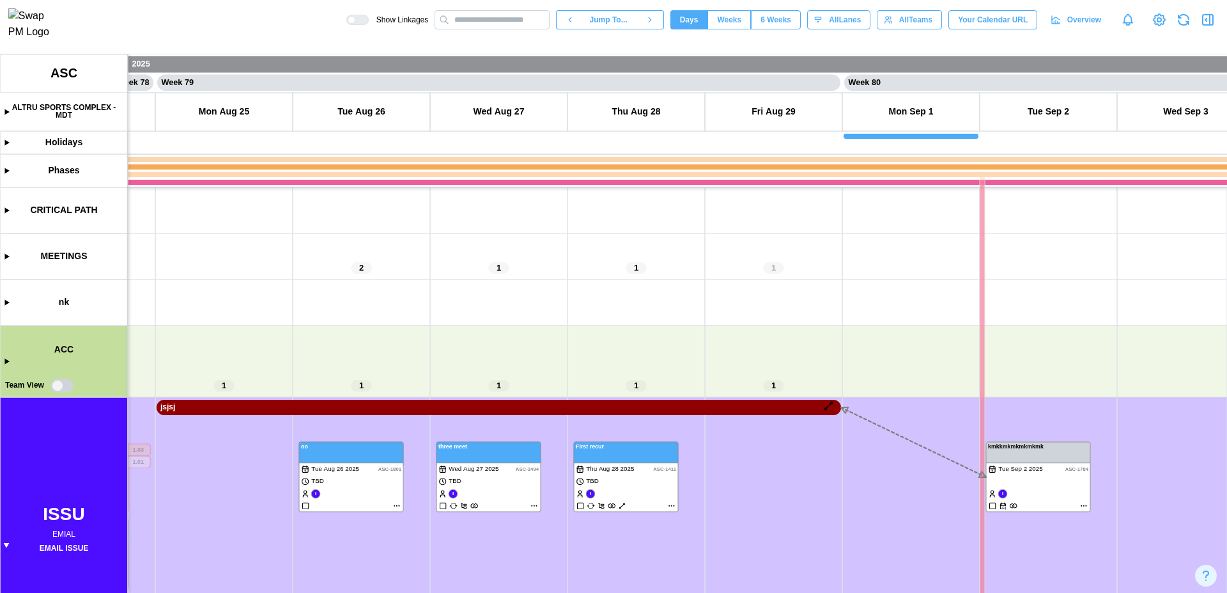
click at [773, 407] on canvas at bounding box center [613, 323] width 1227 height 538
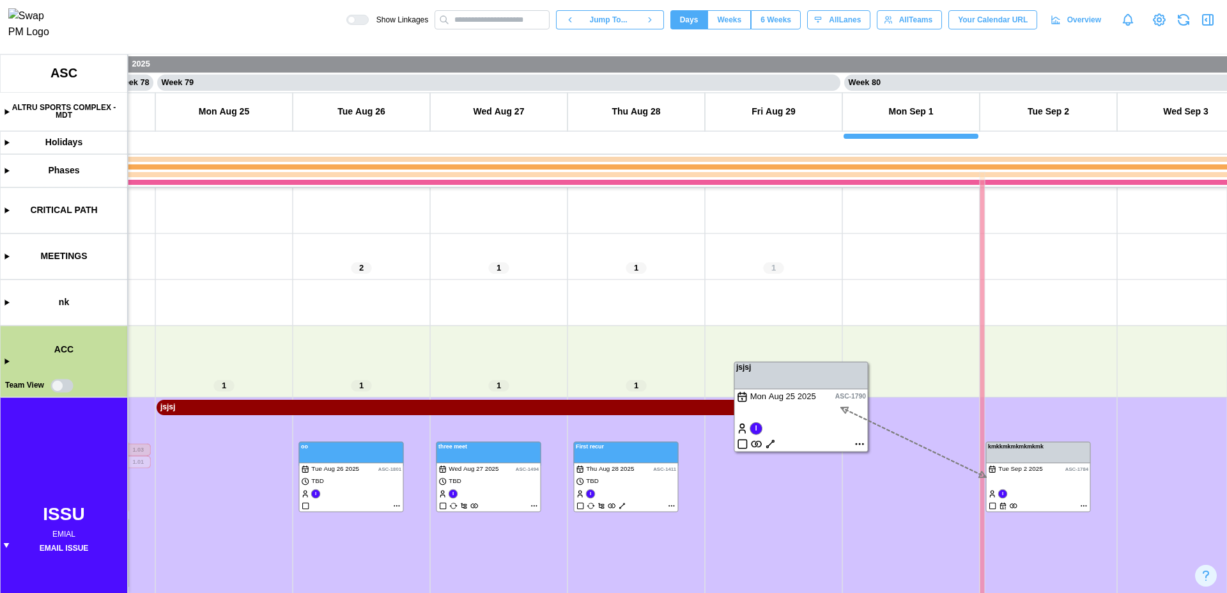
click at [861, 443] on canvas at bounding box center [613, 323] width 1227 height 538
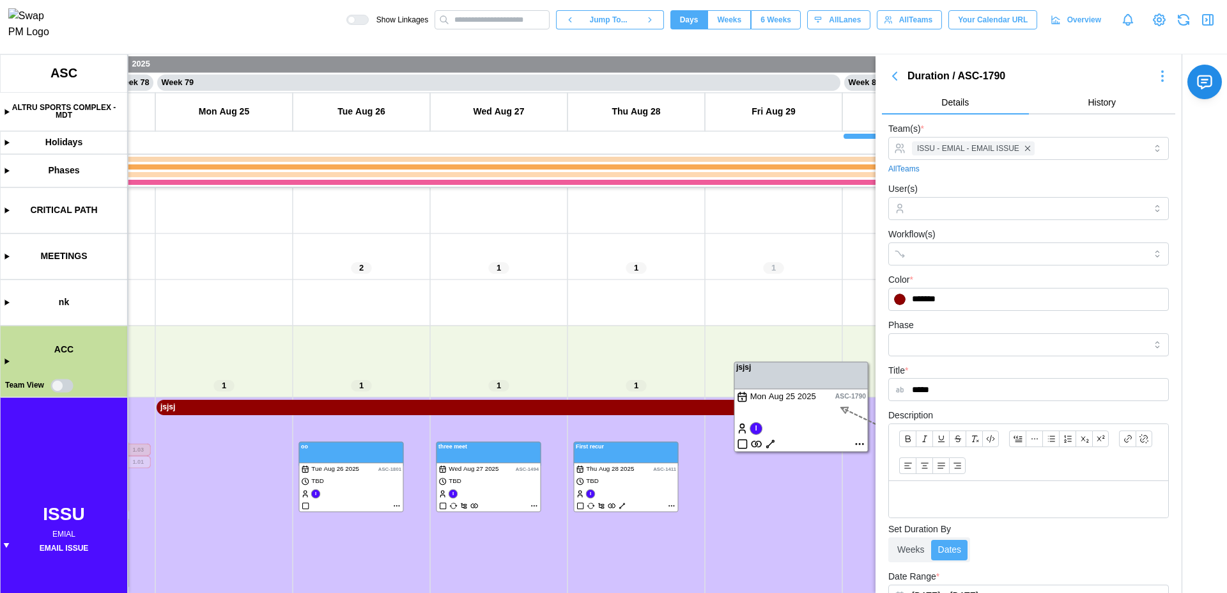
scroll to position [207, 0]
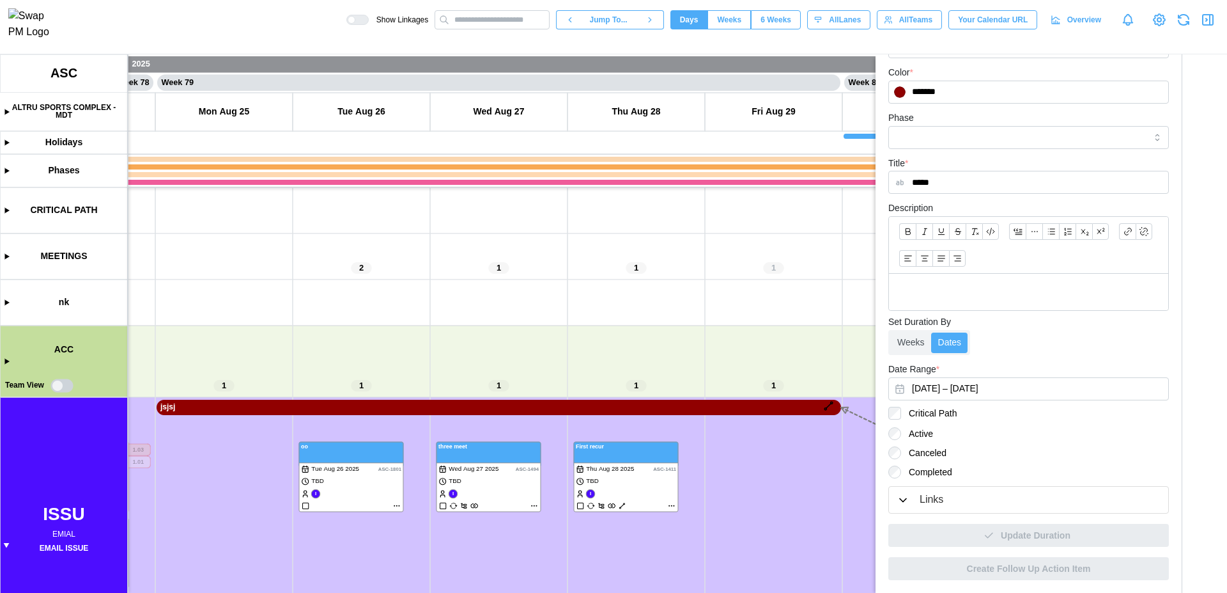
click at [1002, 511] on button "Links" at bounding box center [1028, 499] width 279 height 26
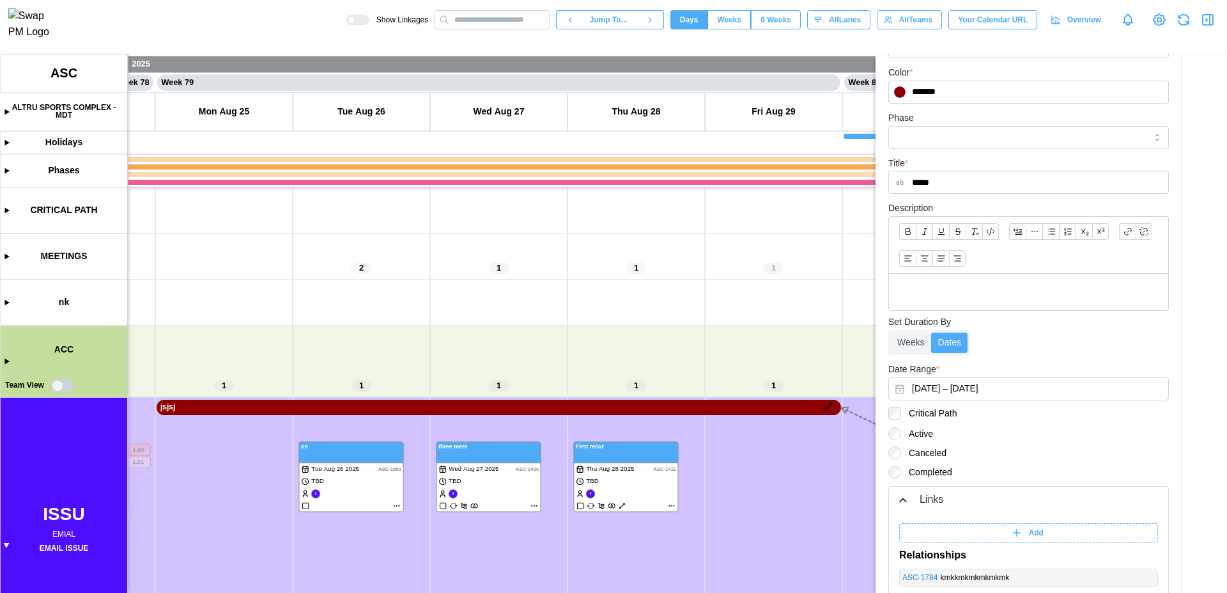
scroll to position [368, 0]
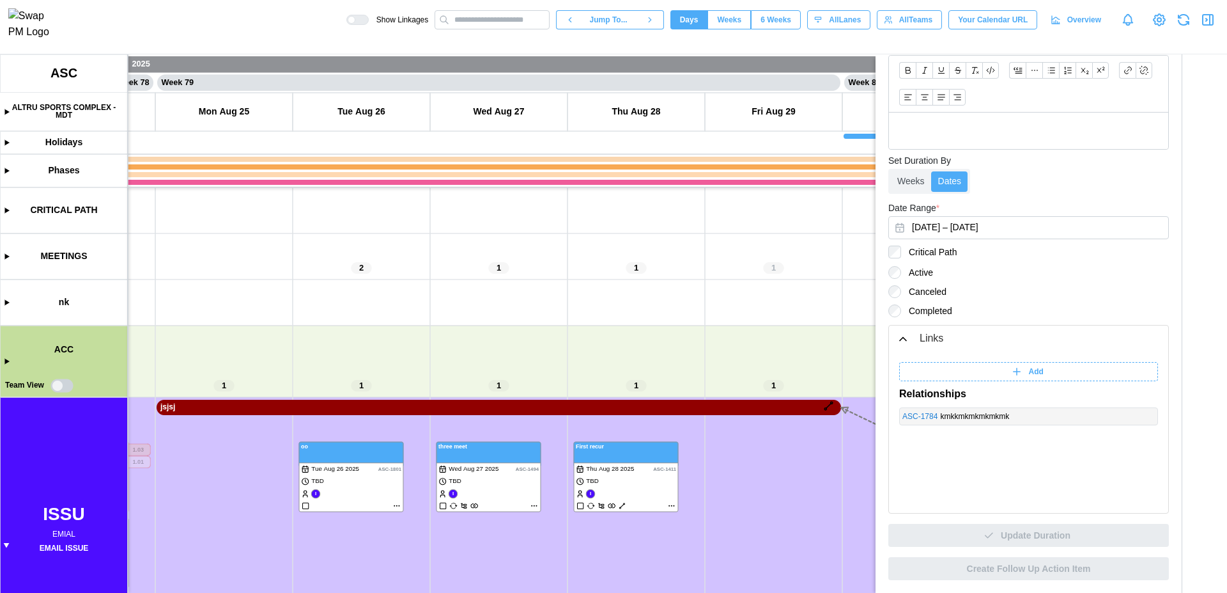
click at [782, 411] on canvas at bounding box center [613, 323] width 1227 height 538
click at [1208, 26] on icon "button" at bounding box center [1207, 19] width 15 height 15
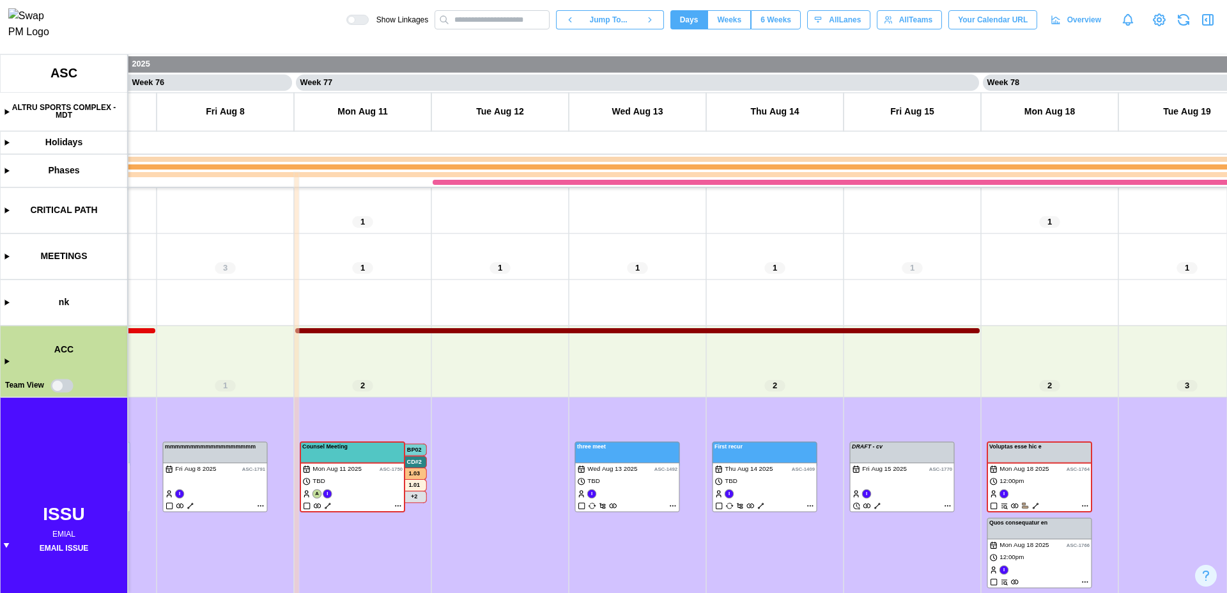
scroll to position [0, 52051]
click at [6, 360] on canvas at bounding box center [613, 323] width 1227 height 538
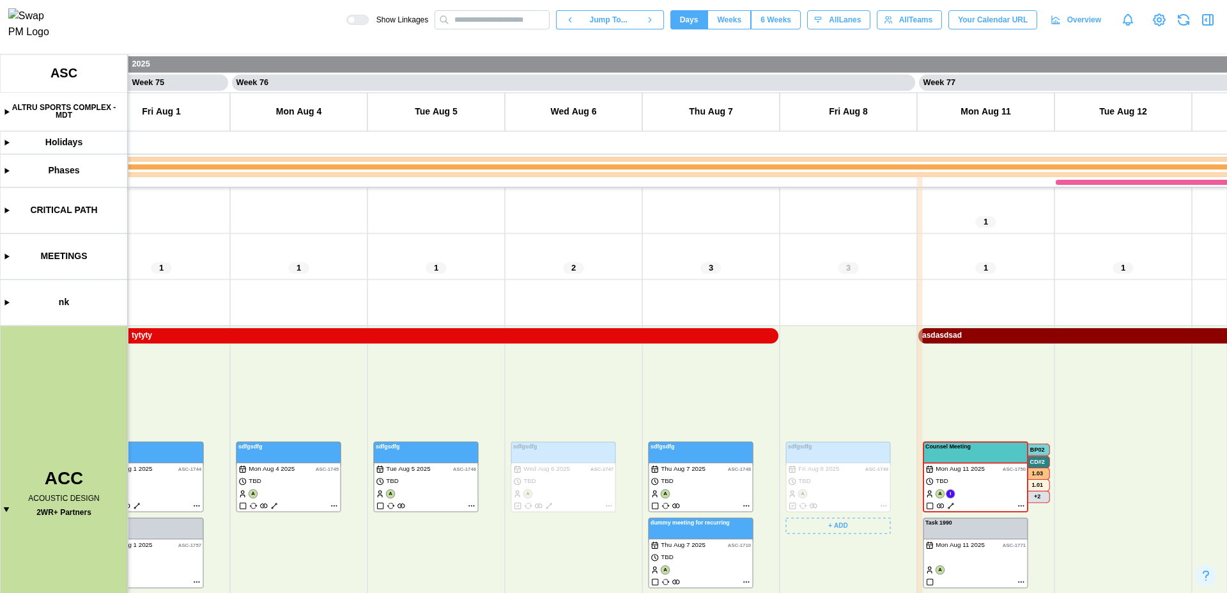
scroll to position [0, 51372]
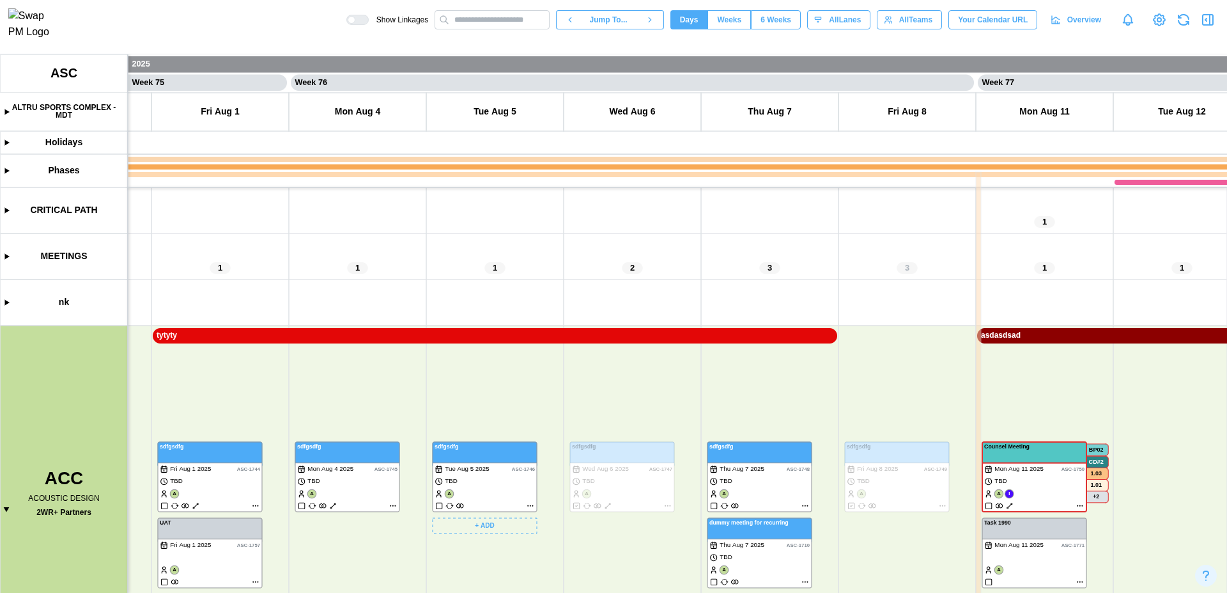
click at [562, 339] on canvas at bounding box center [613, 323] width 1227 height 538
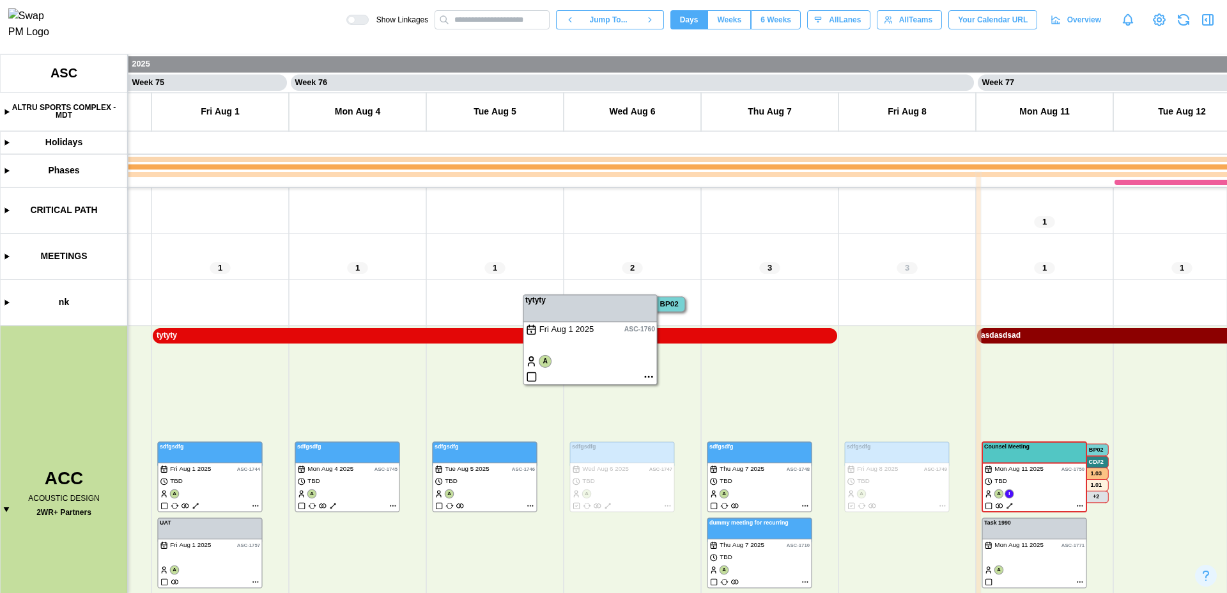
click at [722, 335] on canvas at bounding box center [613, 323] width 1227 height 538
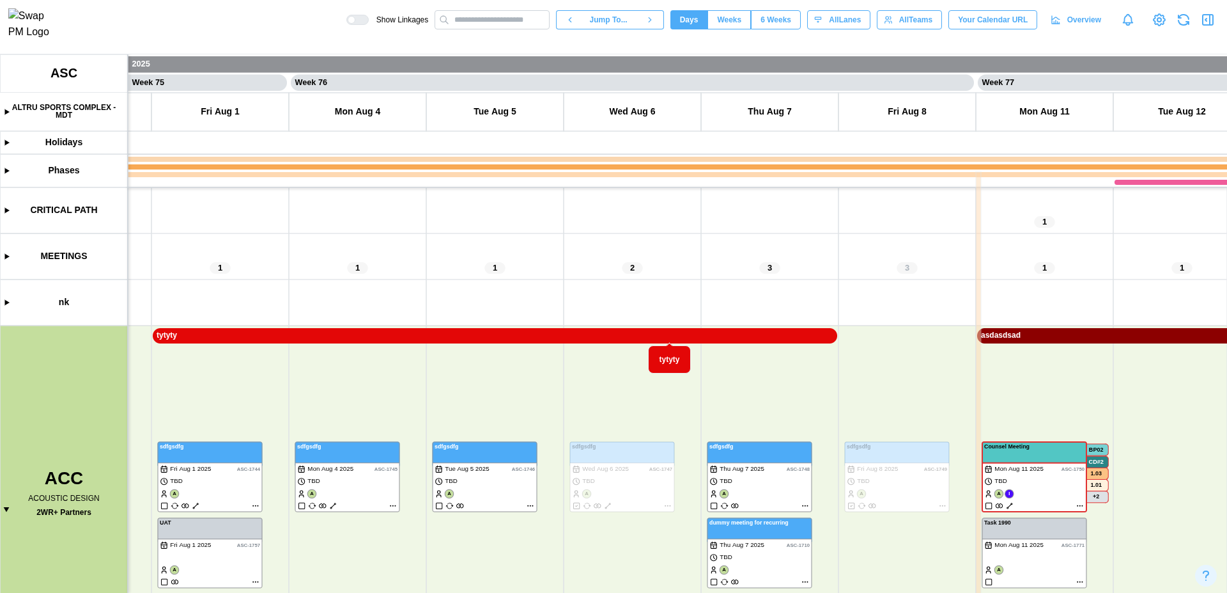
click at [722, 335] on canvas at bounding box center [613, 323] width 1227 height 538
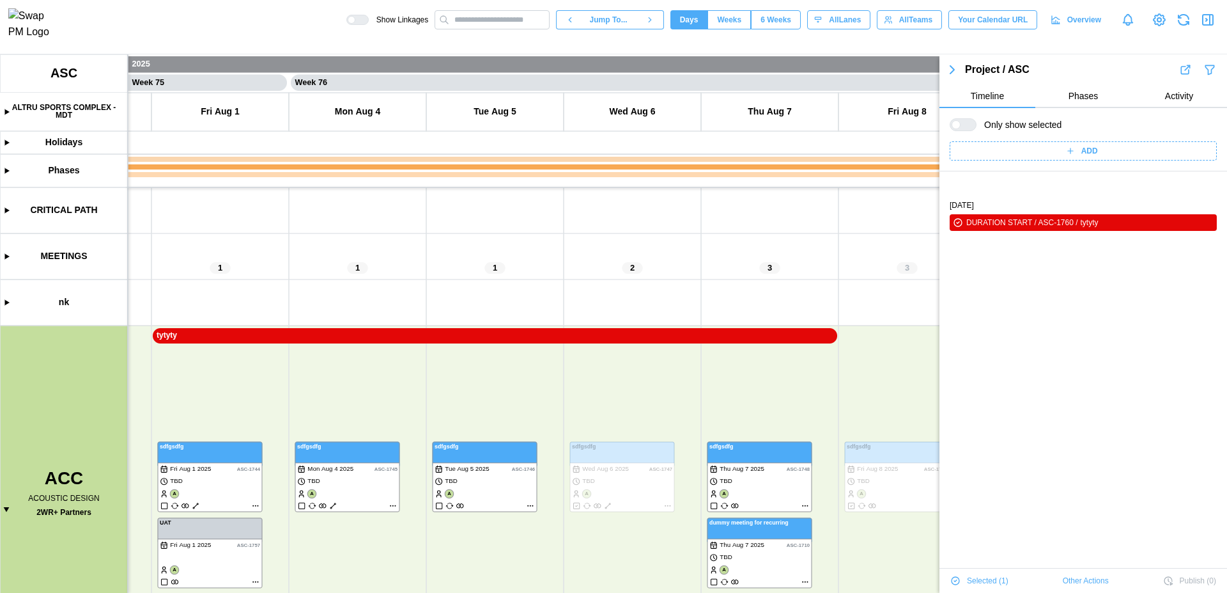
scroll to position [43, 0]
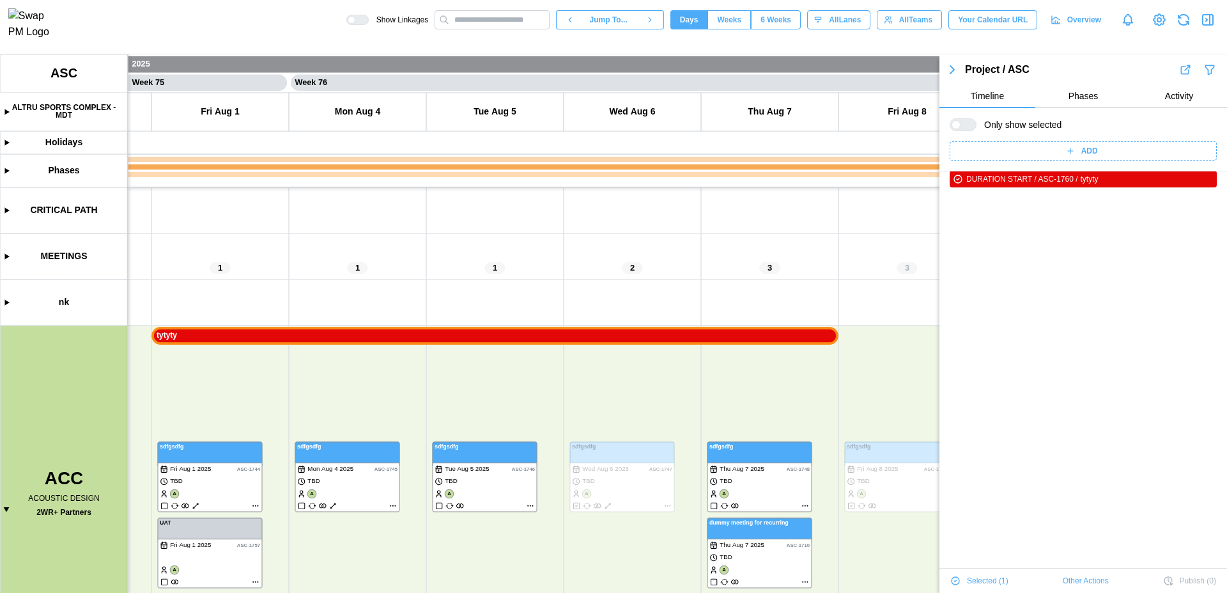
click at [1207, 27] on icon "button" at bounding box center [1207, 19] width 15 height 15
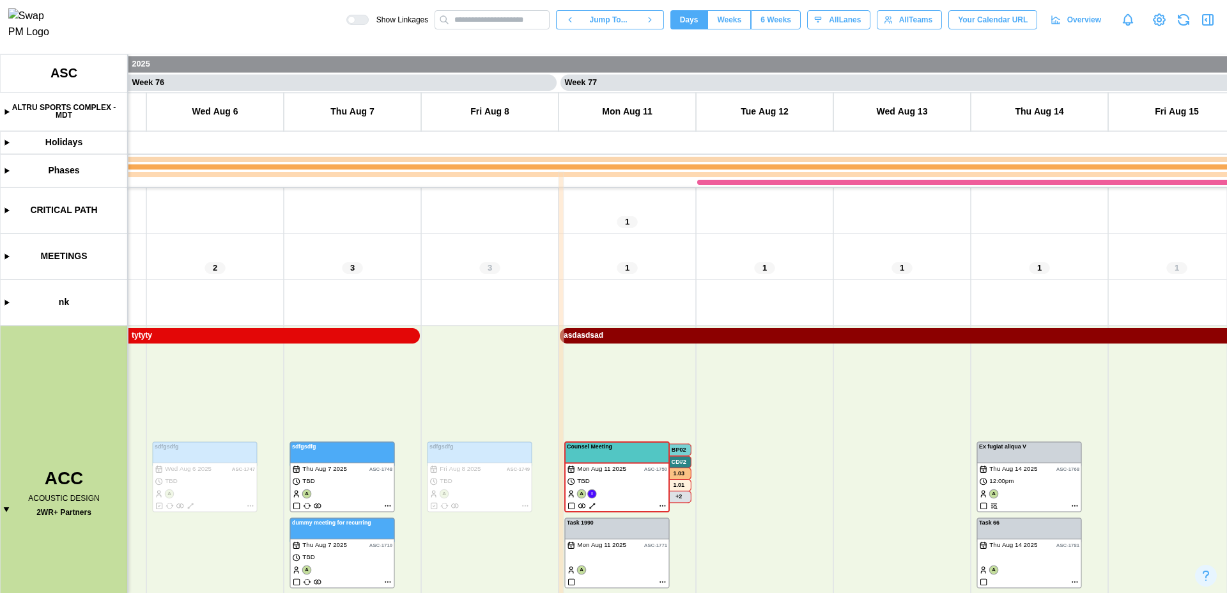
scroll to position [0, 51716]
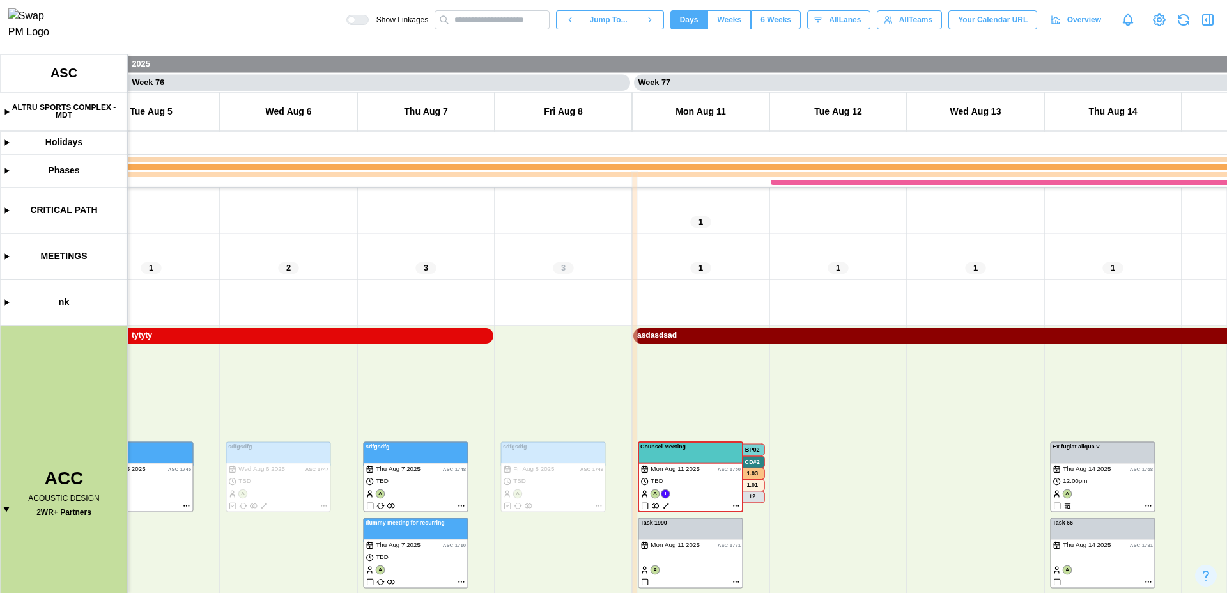
click at [453, 333] on canvas at bounding box center [613, 323] width 1227 height 538
click at [1078, 451] on canvas at bounding box center [613, 323] width 1227 height 538
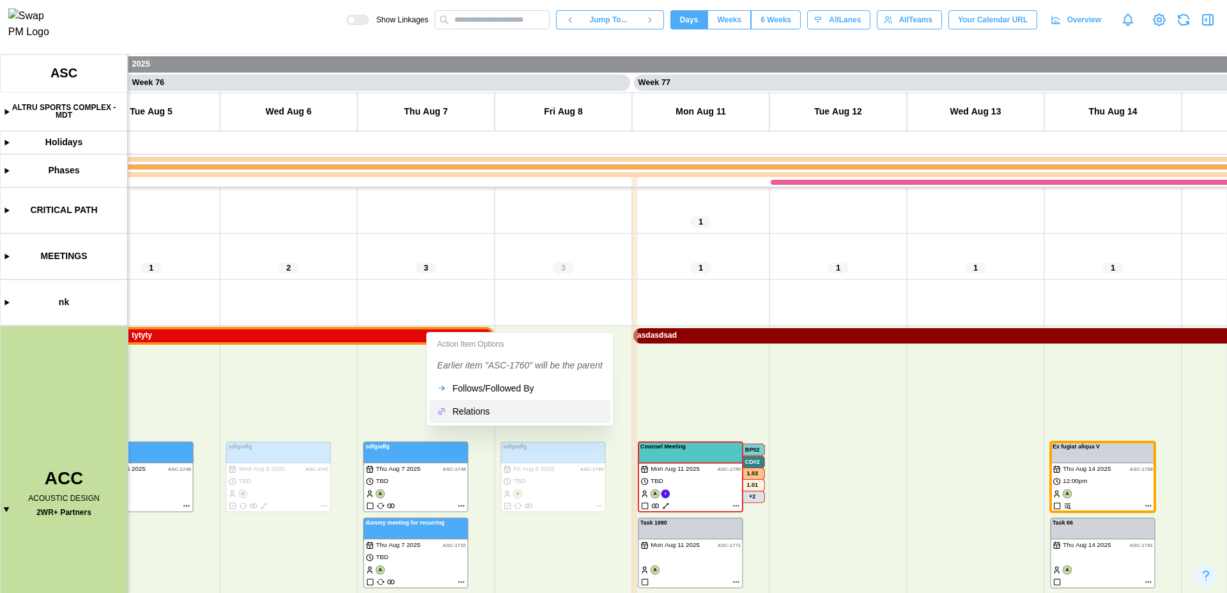
click at [487, 409] on div "Relations" at bounding box center [528, 411] width 150 height 10
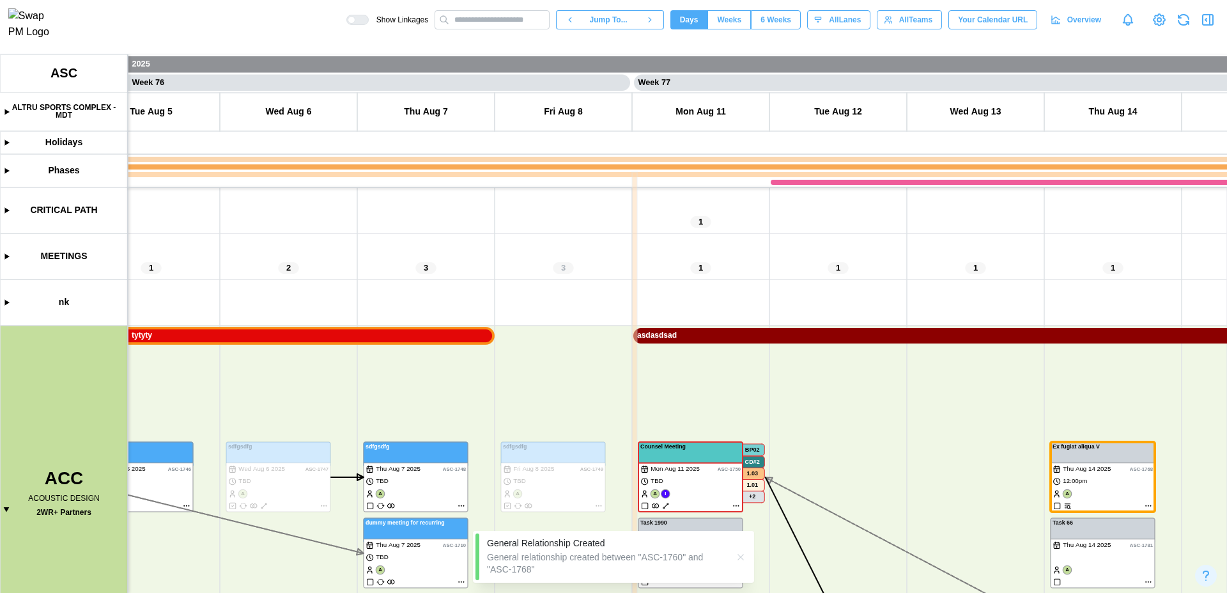
click at [355, 24] on div at bounding box center [361, 19] width 13 height 9
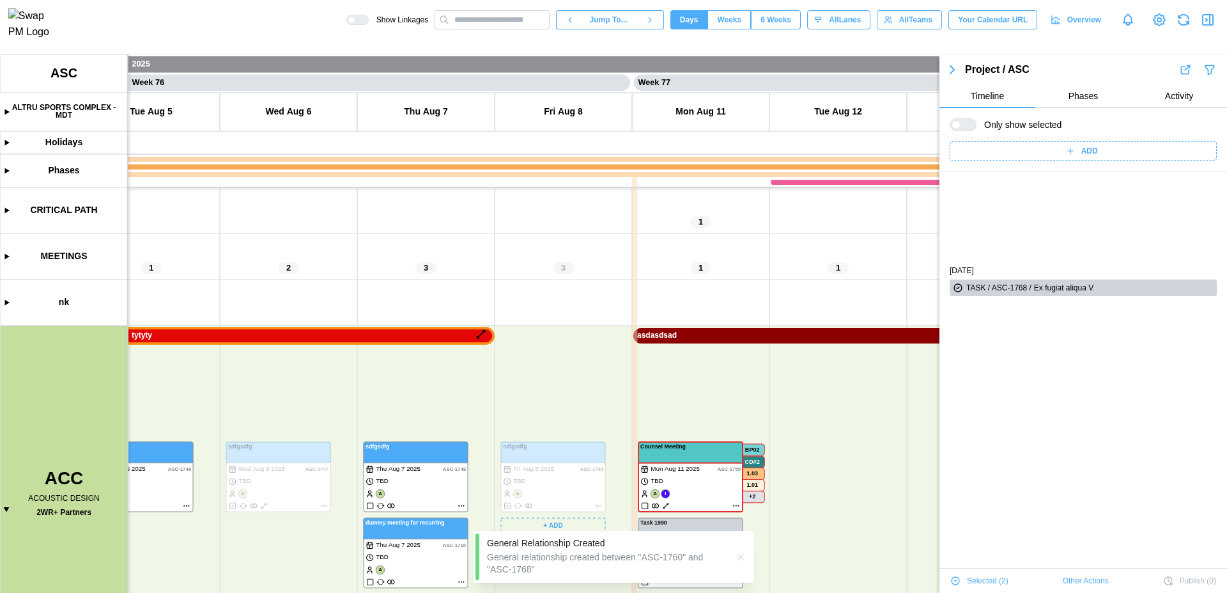
scroll to position [109, 0]
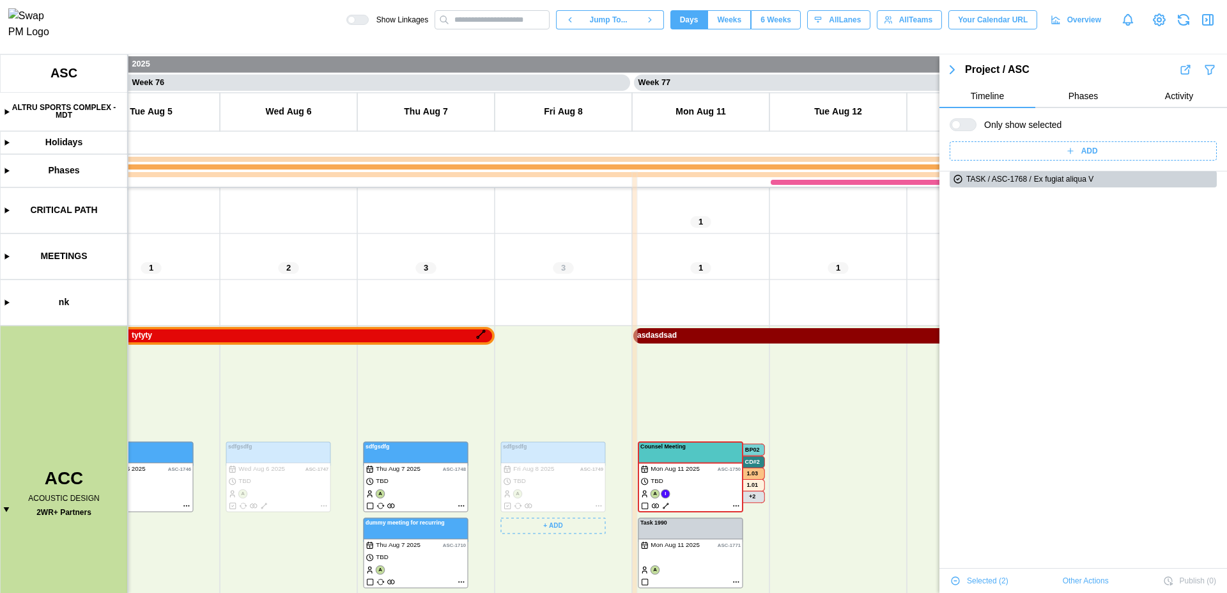
click at [599, 364] on canvas at bounding box center [613, 323] width 1227 height 538
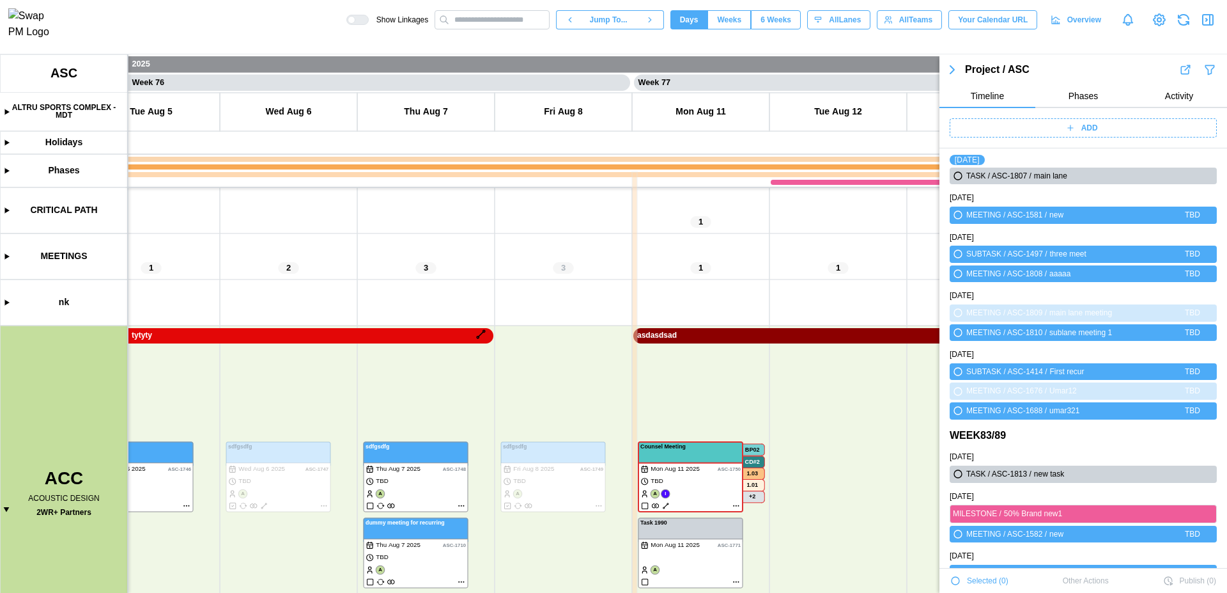
click at [1208, 27] on icon "button" at bounding box center [1207, 19] width 15 height 15
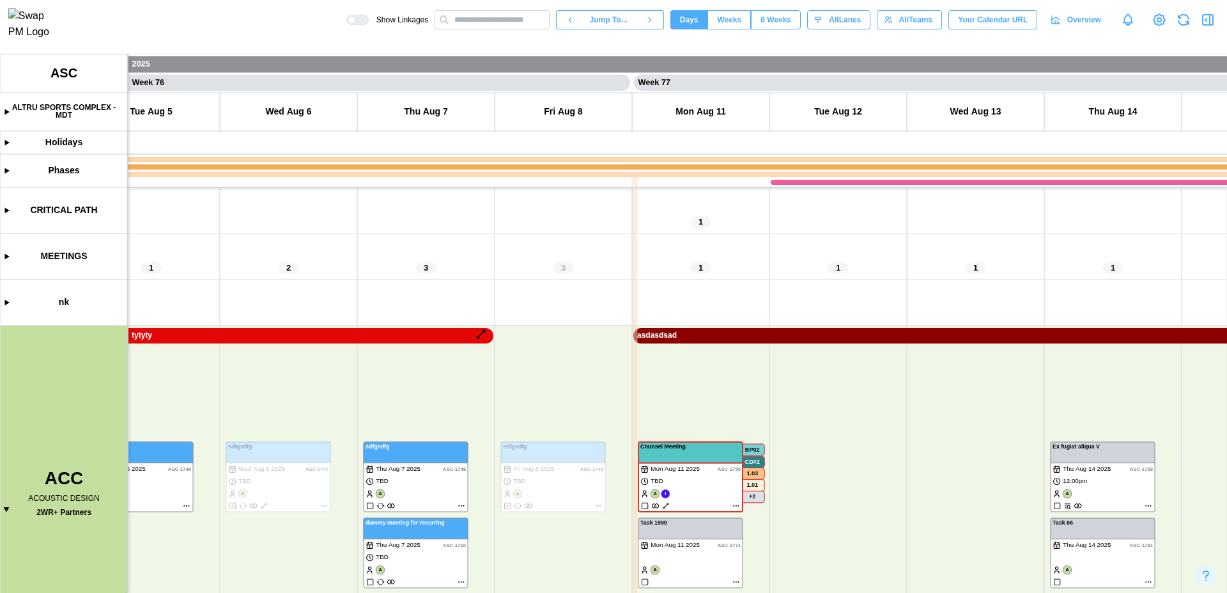
click at [407, 337] on canvas at bounding box center [613, 323] width 1227 height 538
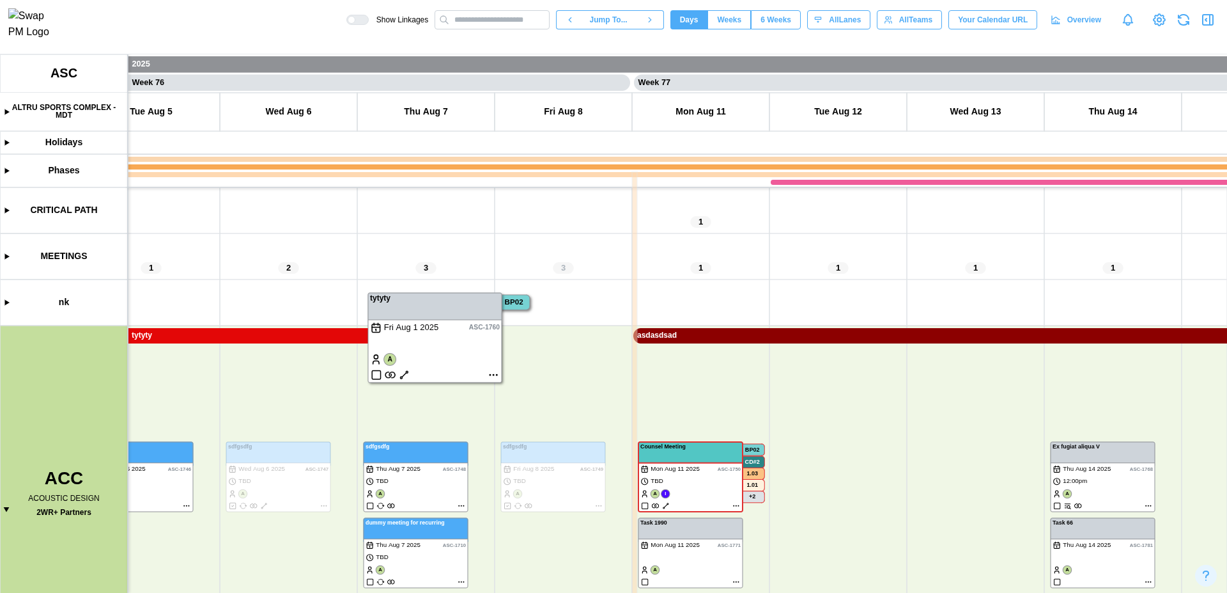
click at [499, 375] on canvas at bounding box center [613, 323] width 1227 height 538
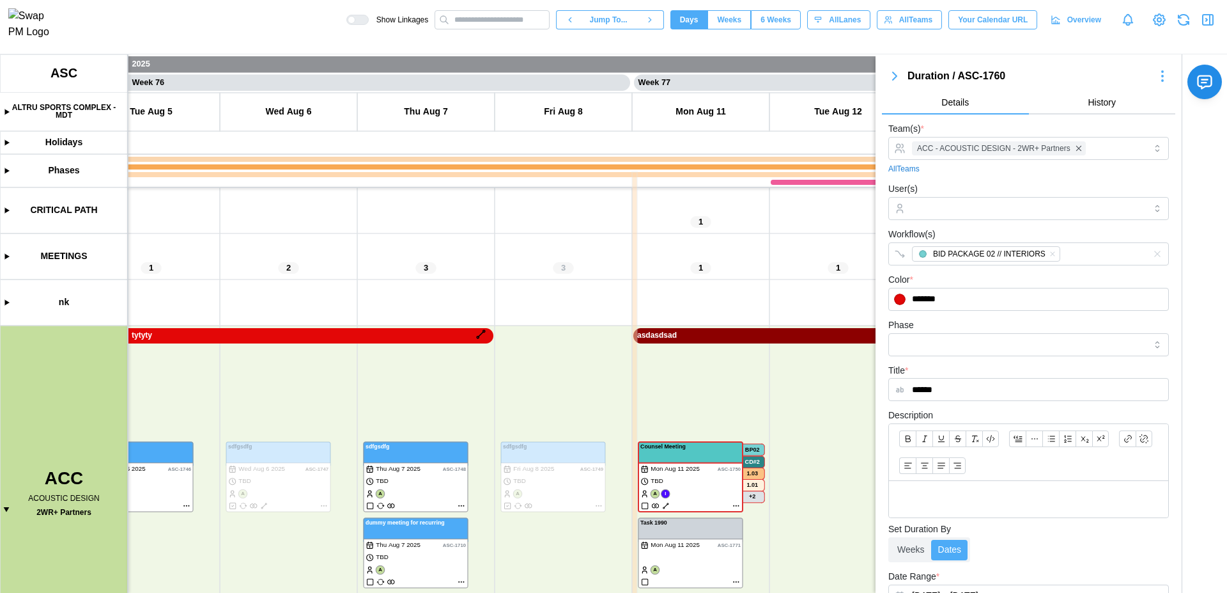
scroll to position [207, 0]
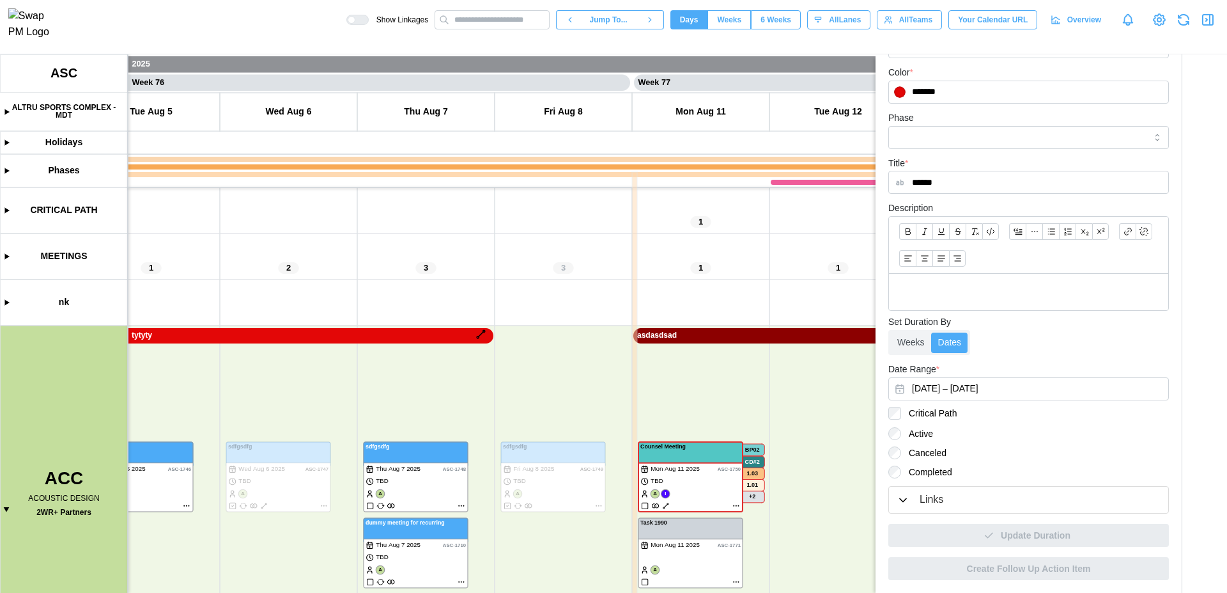
click at [938, 499] on div "Links" at bounding box center [932, 500] width 24 height 16
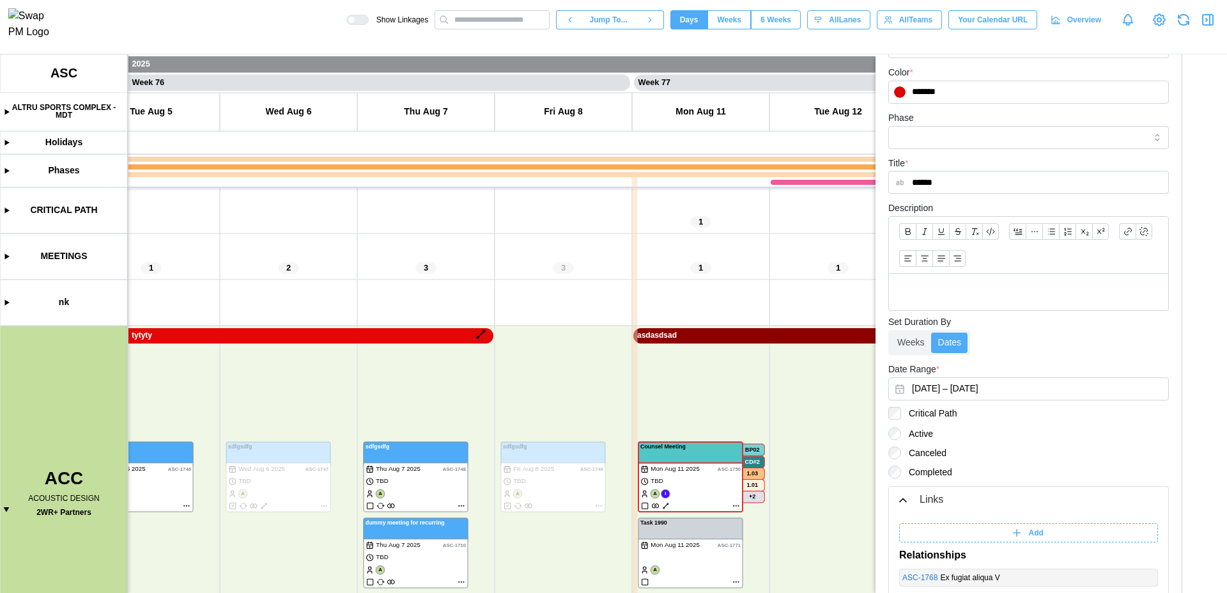
scroll to position [368, 0]
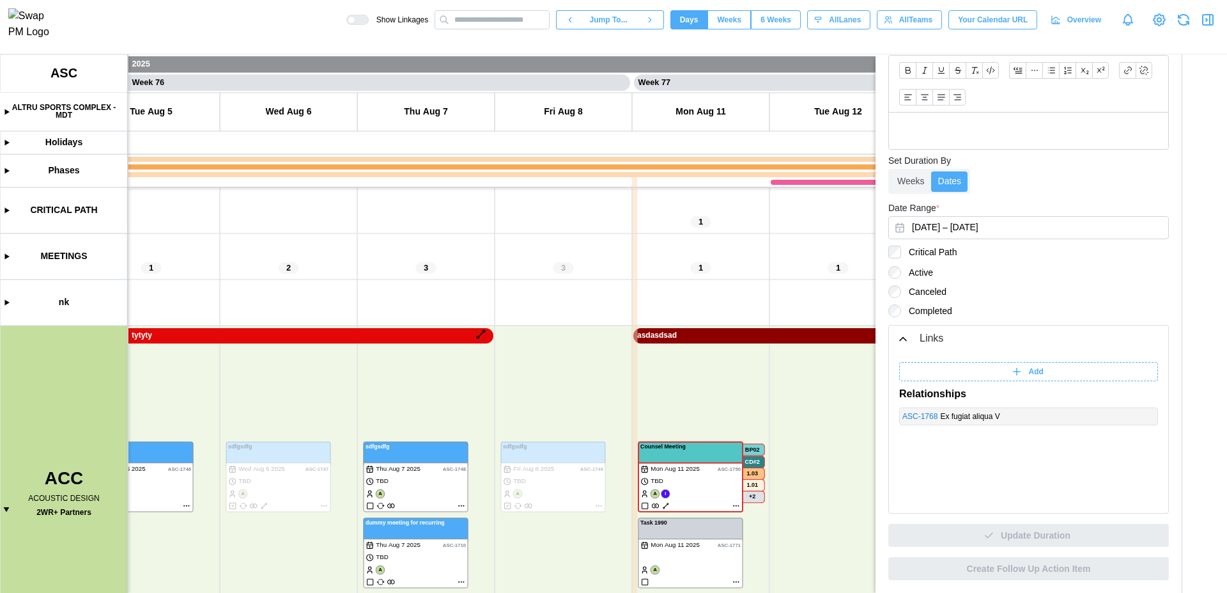
click at [1203, 19] on icon "button" at bounding box center [1208, 20] width 10 height 10
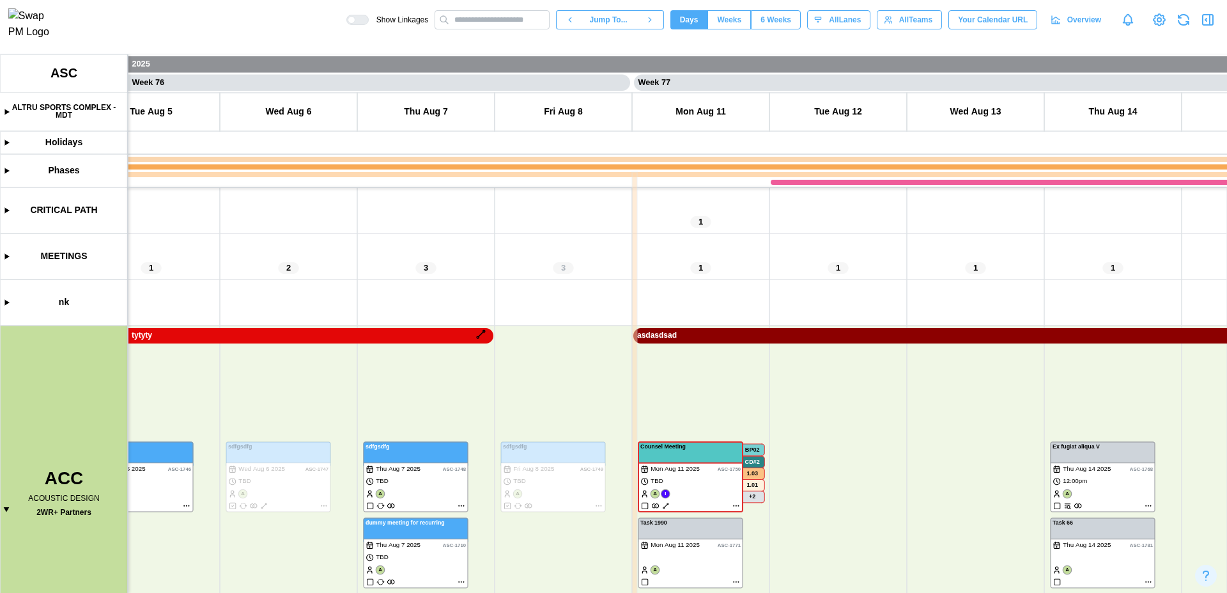
click at [1084, 23] on span "Overview" at bounding box center [1084, 20] width 34 height 18
click at [918, 24] on span "All Teams" at bounding box center [915, 20] width 33 height 18
click at [1207, 27] on icon "button" at bounding box center [1207, 19] width 15 height 15
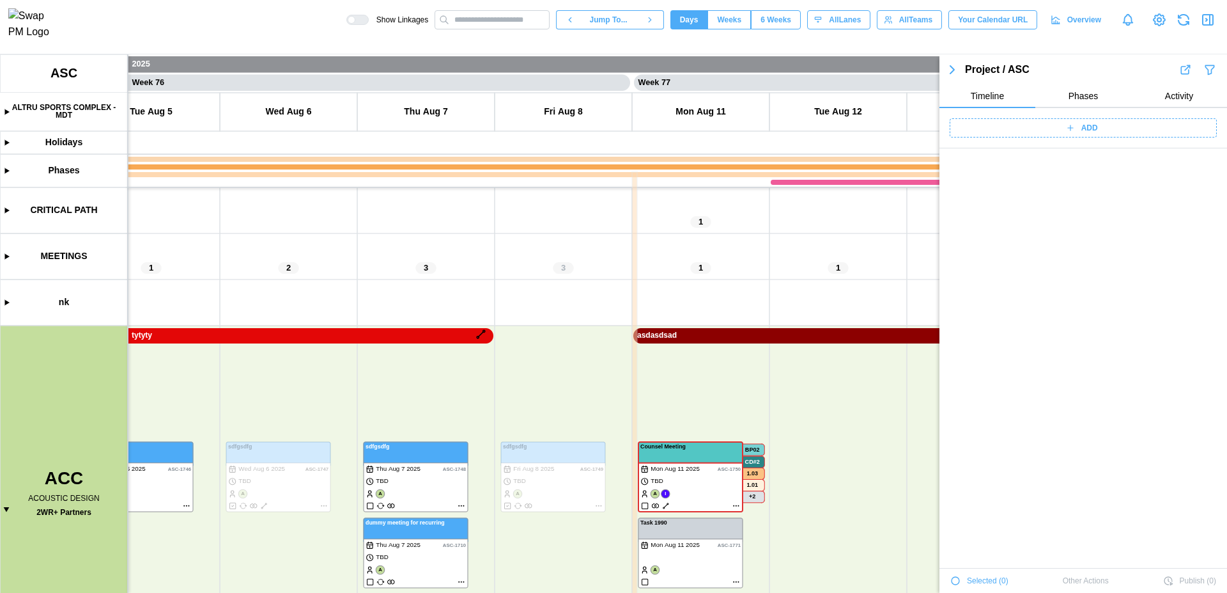
scroll to position [45789, 0]
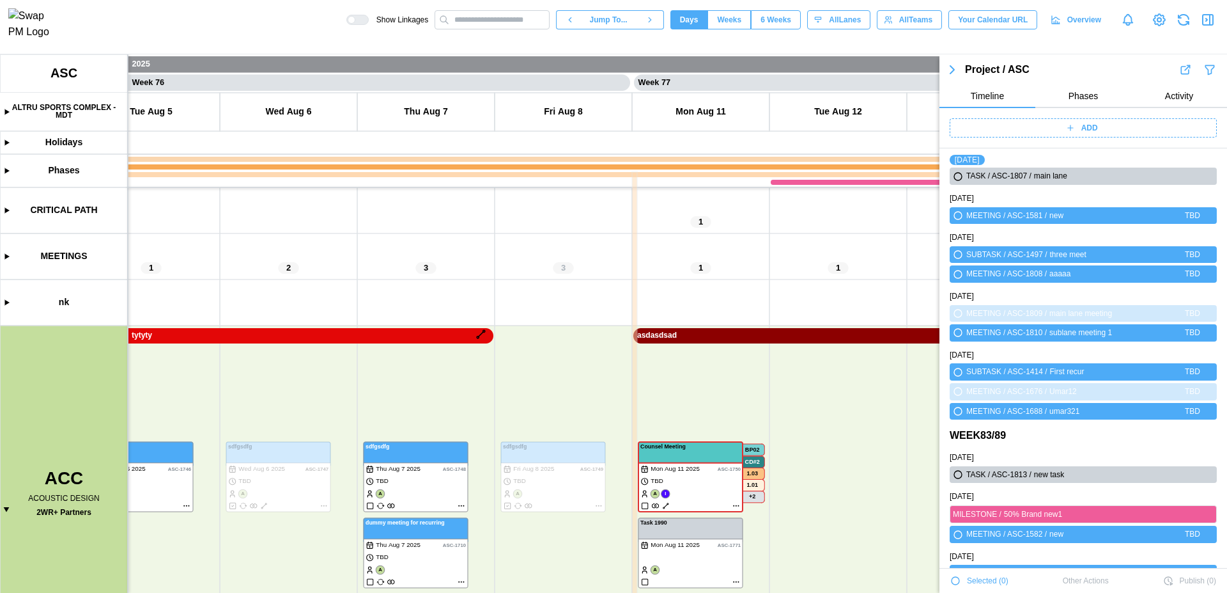
click at [915, 17] on span "All Teams" at bounding box center [915, 20] width 33 height 18
click at [598, 364] on canvas at bounding box center [613, 323] width 1227 height 538
click at [1115, 127] on div "ADD" at bounding box center [1081, 128] width 251 height 18
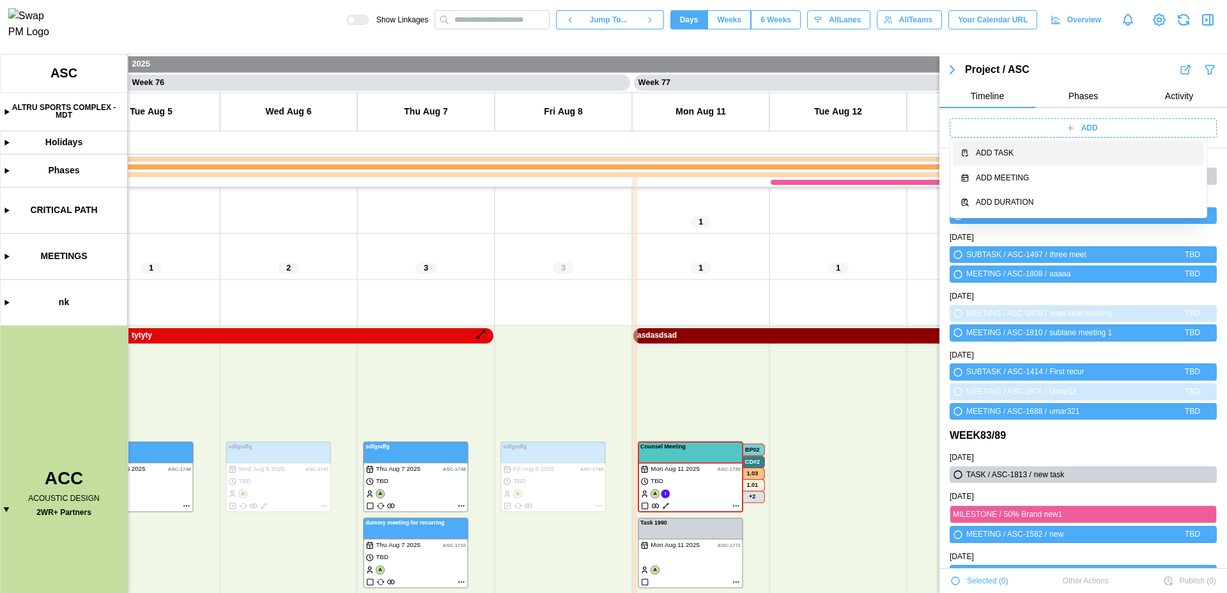
click at [1103, 154] on div "Add Task" at bounding box center [1086, 153] width 221 height 12
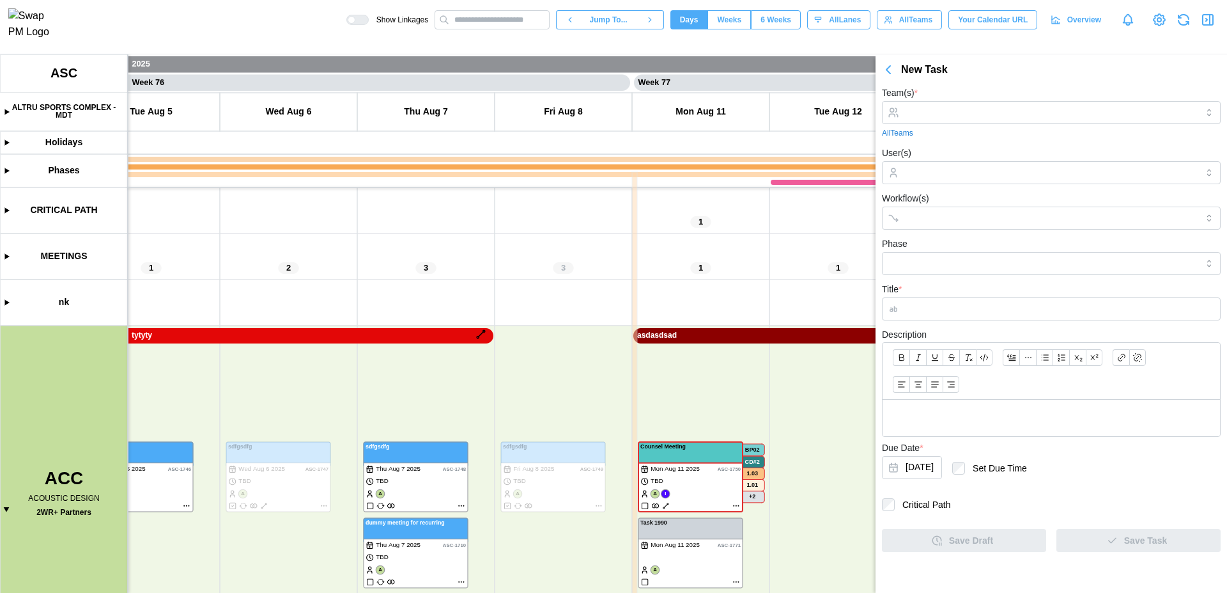
scroll to position [0, 0]
click at [977, 111] on input "Team(s) *" at bounding box center [1051, 112] width 291 height 10
click at [885, 70] on icon "button" at bounding box center [888, 69] width 15 height 15
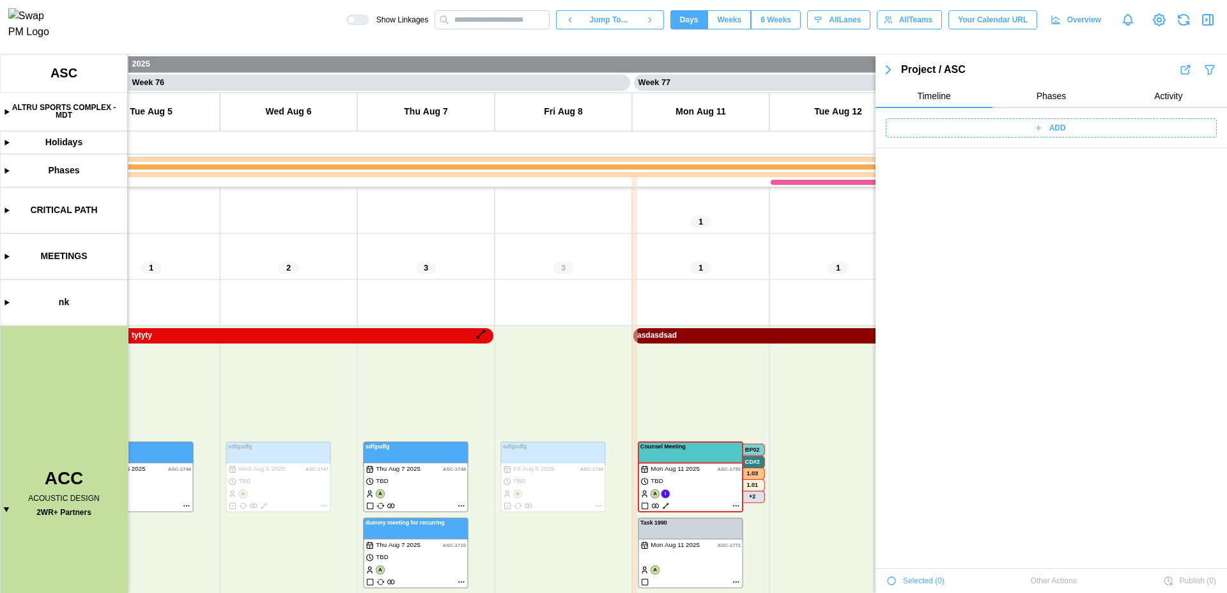
scroll to position [45790, 0]
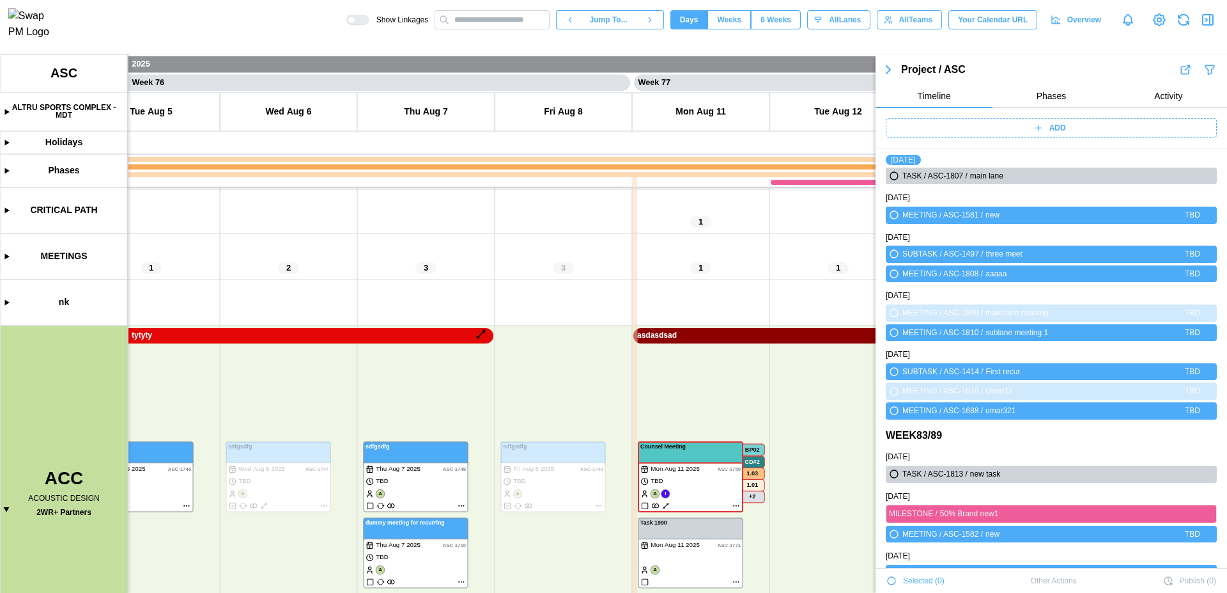
click at [1053, 93] on span "Phases" at bounding box center [1052, 95] width 30 height 9
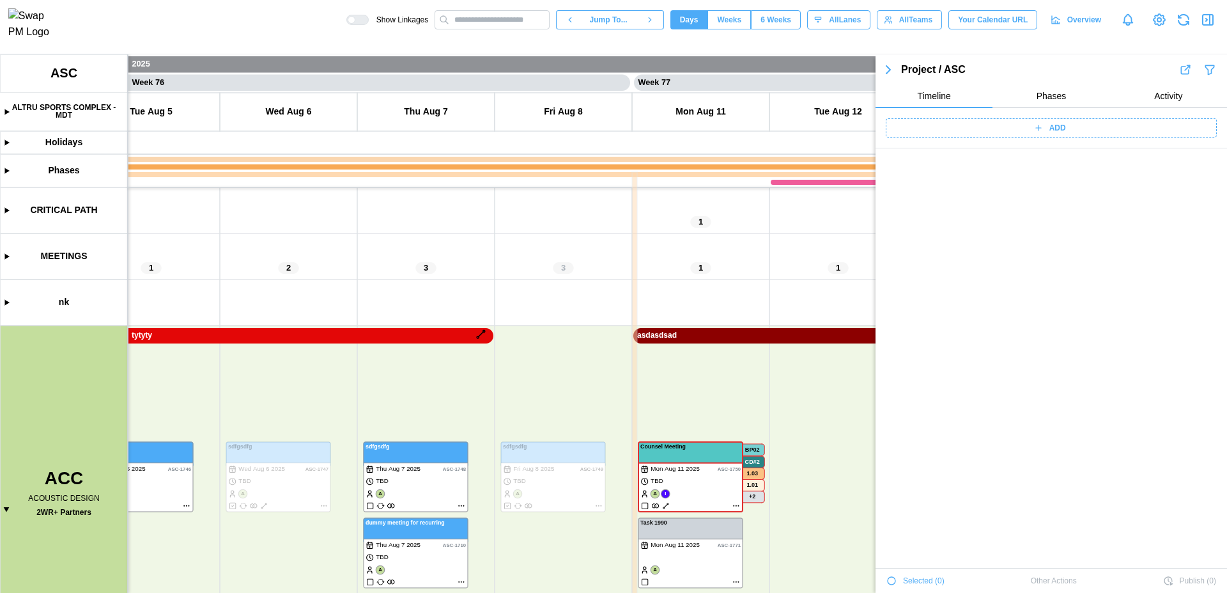
scroll to position [0, 0]
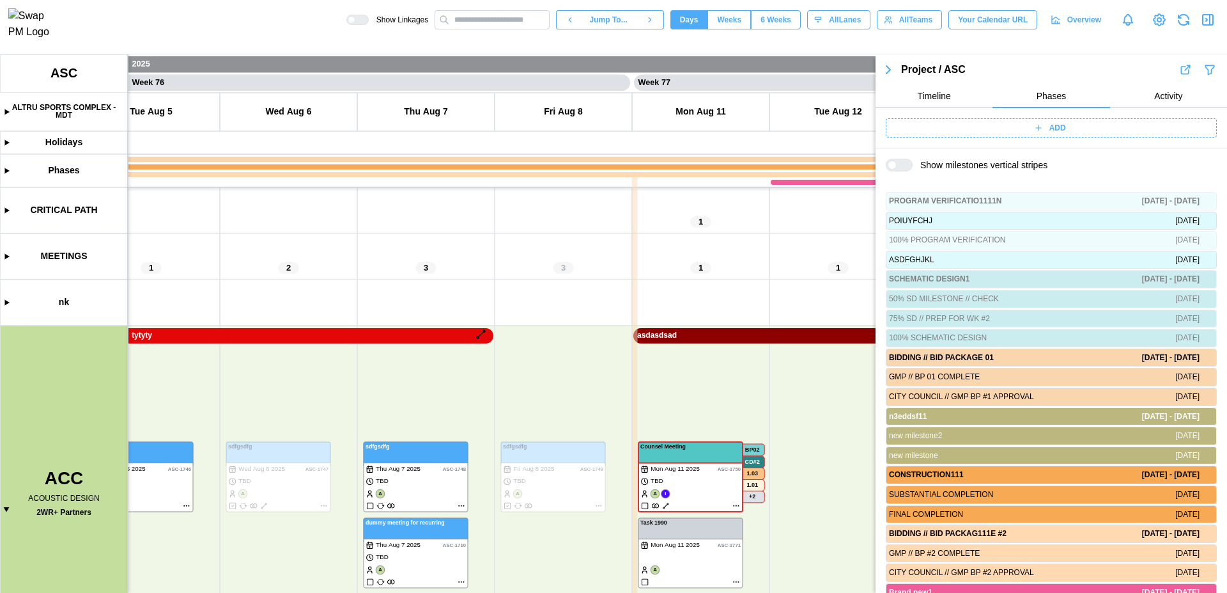
click at [1076, 130] on div "ADD" at bounding box center [1049, 128] width 315 height 18
click at [1200, 79] on div "Project / ASC Timeline Phases Activity" at bounding box center [1052, 84] width 352 height 47
click at [1205, 68] on icon "button" at bounding box center [1209, 69] width 8 height 9
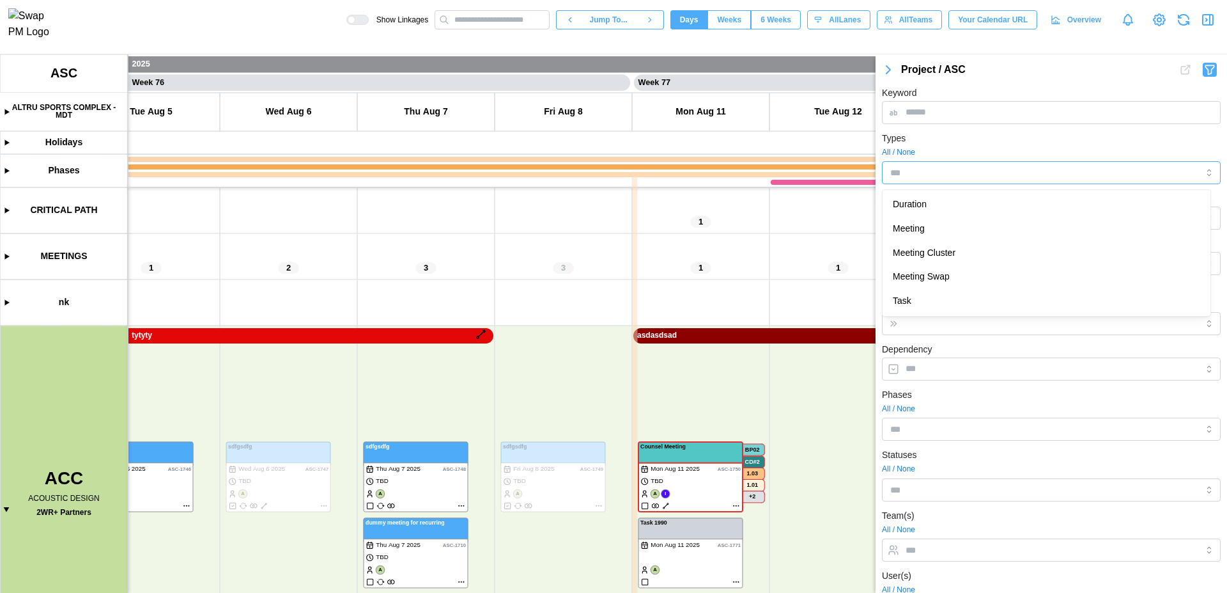
click at [947, 181] on div at bounding box center [1030, 173] width 287 height 22
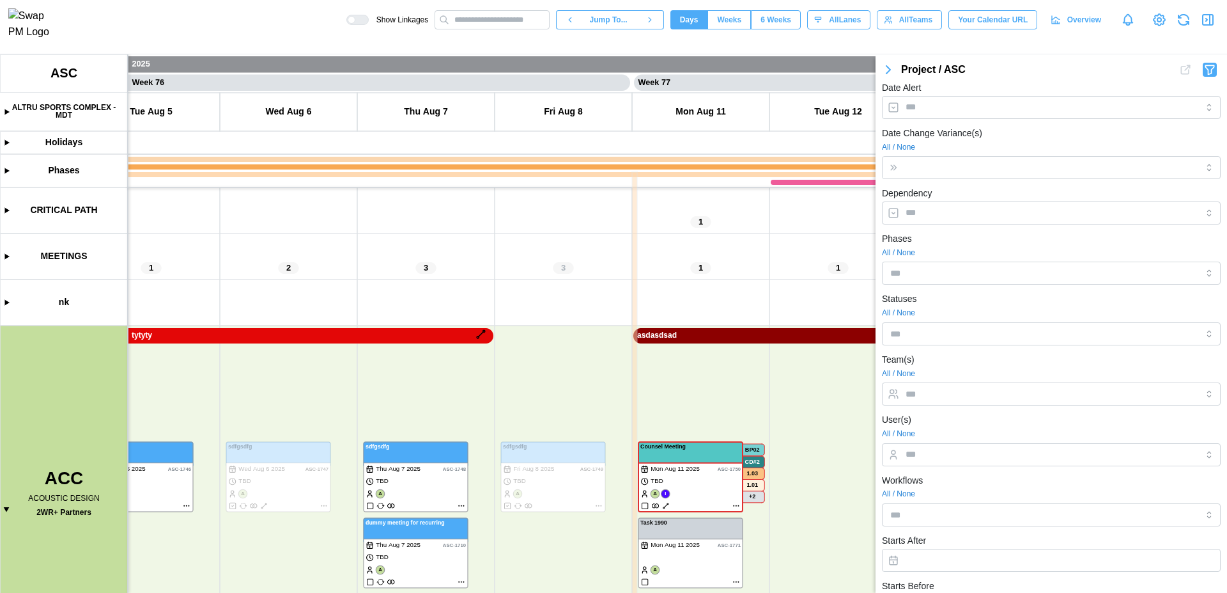
scroll to position [169, 0]
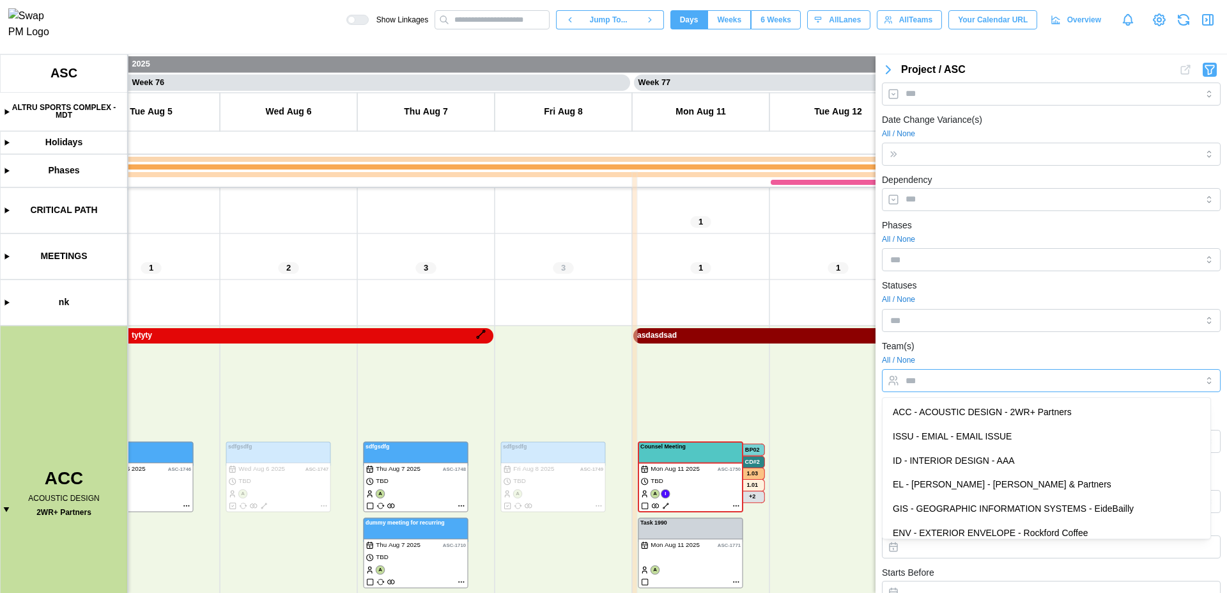
click at [956, 383] on input "Team(s)" at bounding box center [1040, 380] width 268 height 10
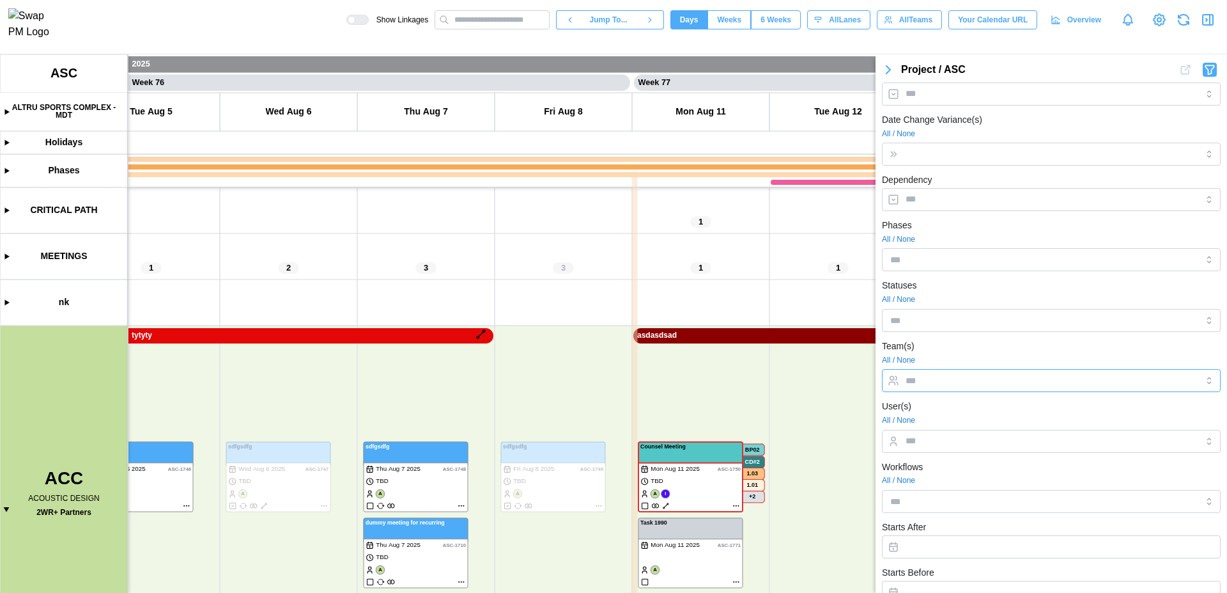
click at [956, 383] on input "Team(s)" at bounding box center [1040, 380] width 268 height 10
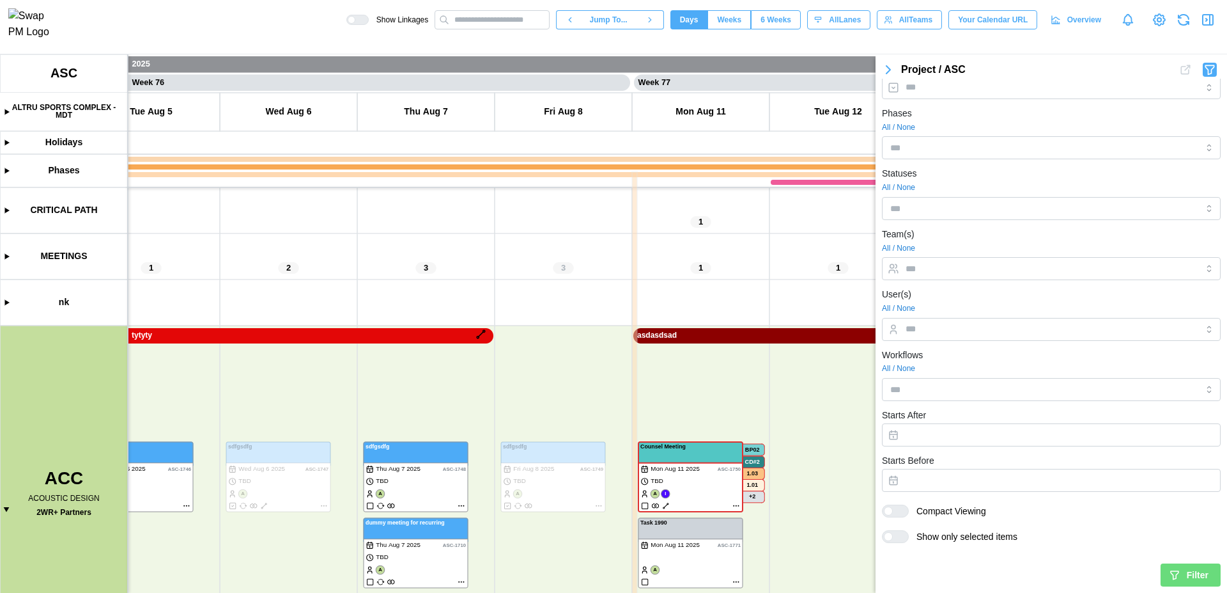
drag, startPoint x: 1211, startPoint y: 9, endPoint x: 1211, endPoint y: 26, distance: 16.6
click at [1211, 26] on div "Show Linkages Jump To... Days Weeks 6 Weeks days All Lanes All Teams Your Calen…" at bounding box center [613, 20] width 1227 height 40
click at [1211, 26] on icon "button" at bounding box center [1207, 19] width 15 height 15
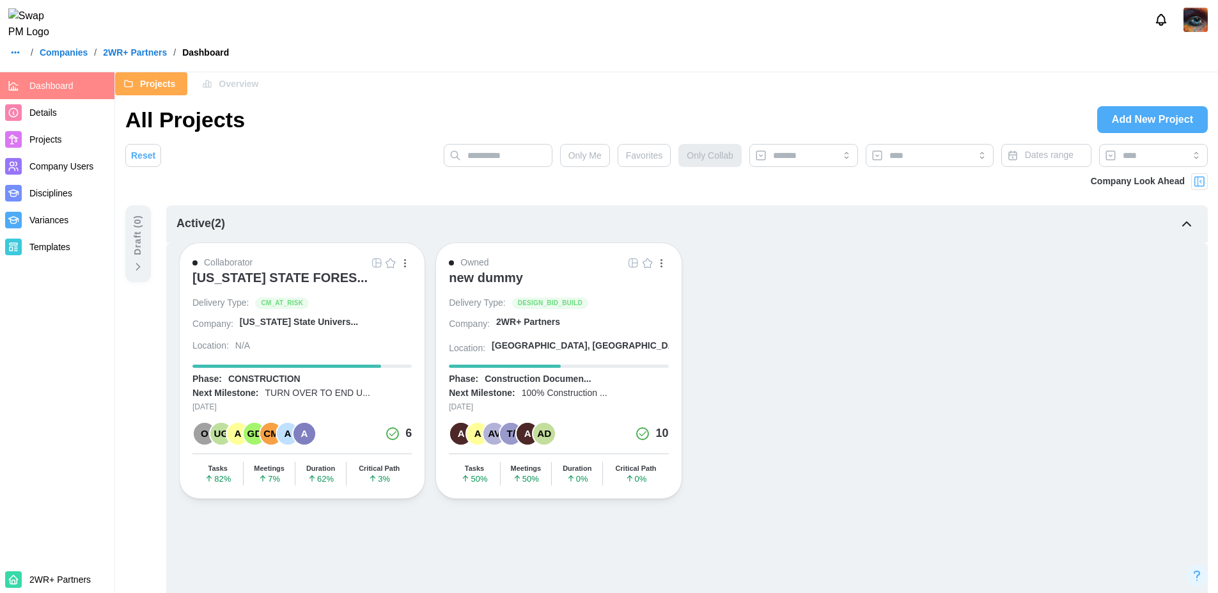
click at [267, 430] on div "CM" at bounding box center [271, 433] width 22 height 22
click at [235, 87] on span "Overview" at bounding box center [239, 84] width 40 height 22
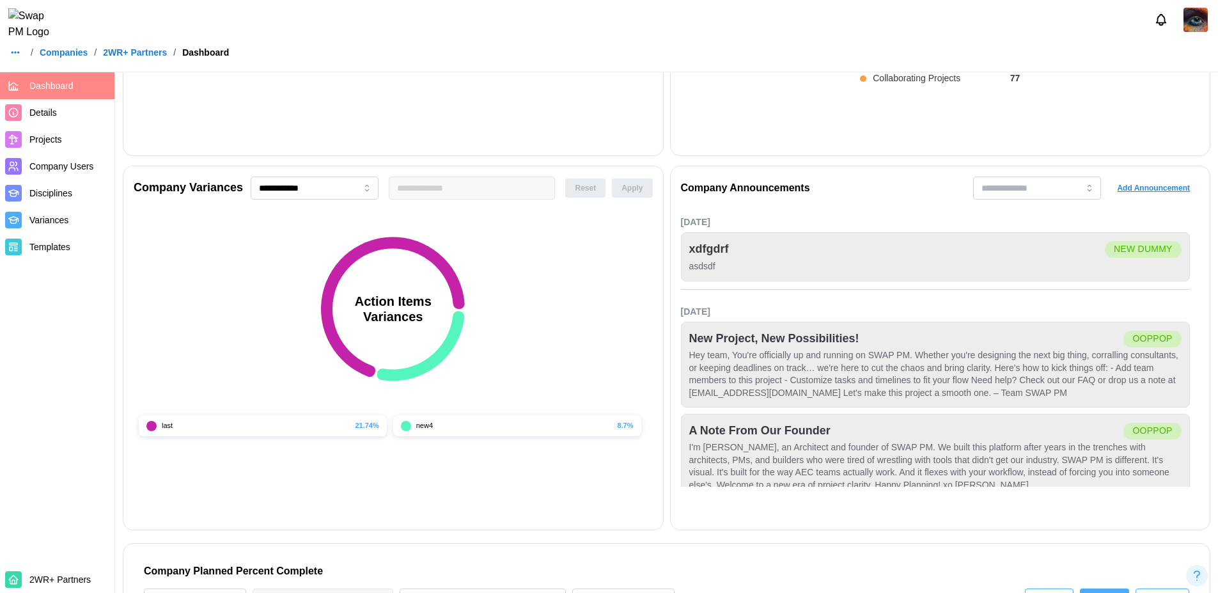
scroll to position [392, 0]
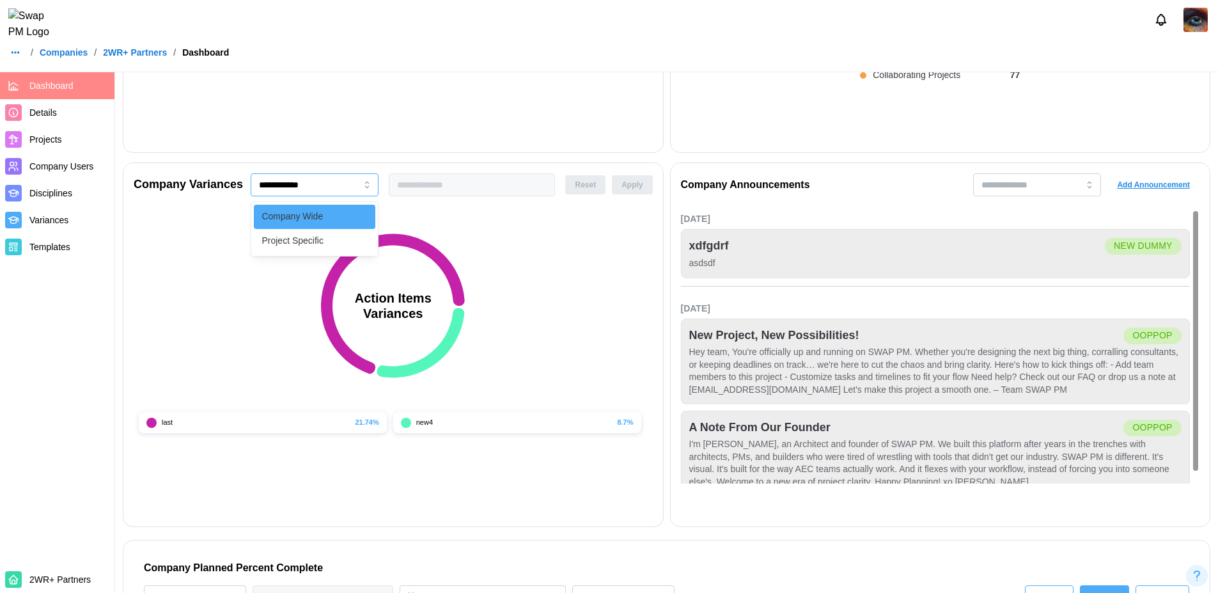
click at [345, 192] on input "**********" at bounding box center [315, 184] width 128 height 23
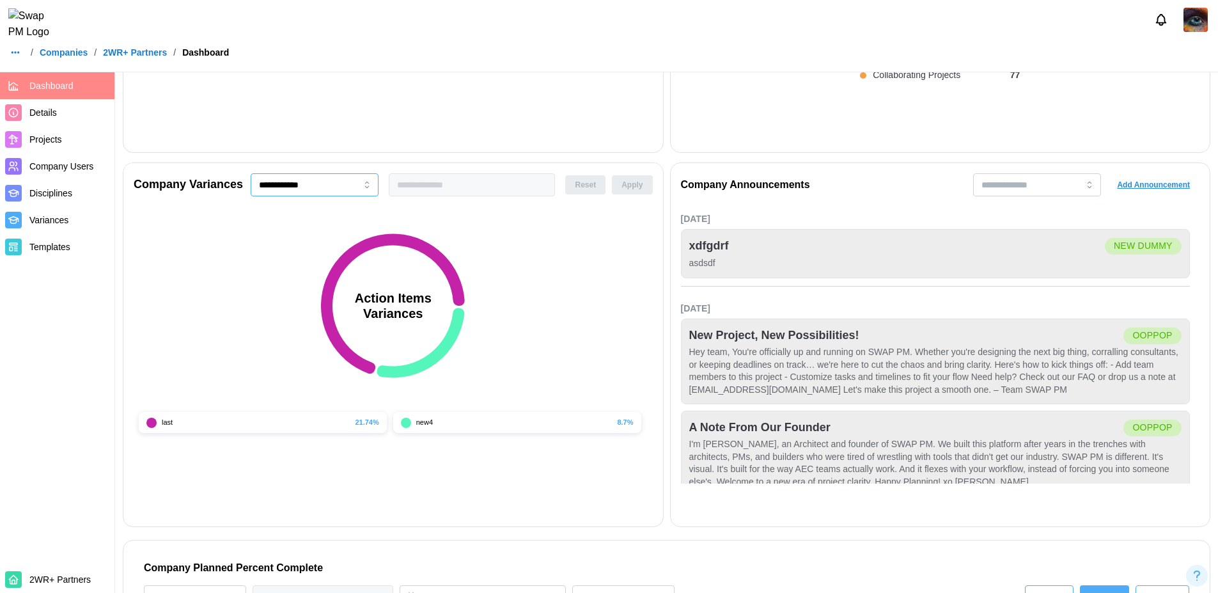
click at [345, 192] on input "**********" at bounding box center [315, 184] width 128 height 23
click at [1057, 192] on input "search" at bounding box center [1037, 184] width 128 height 23
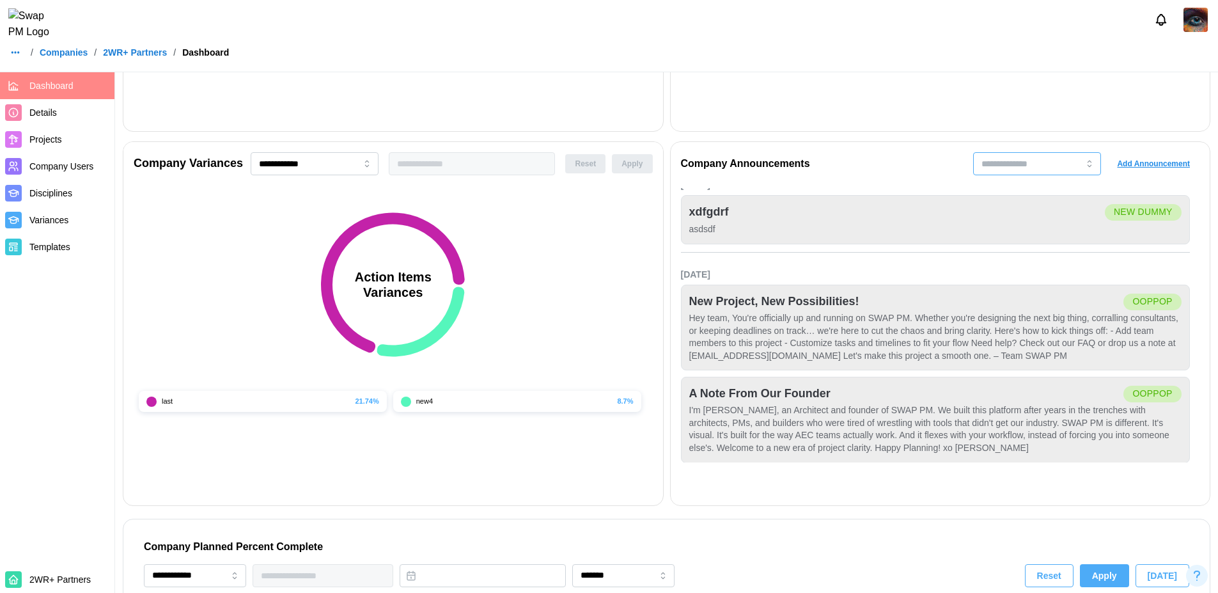
scroll to position [752, 0]
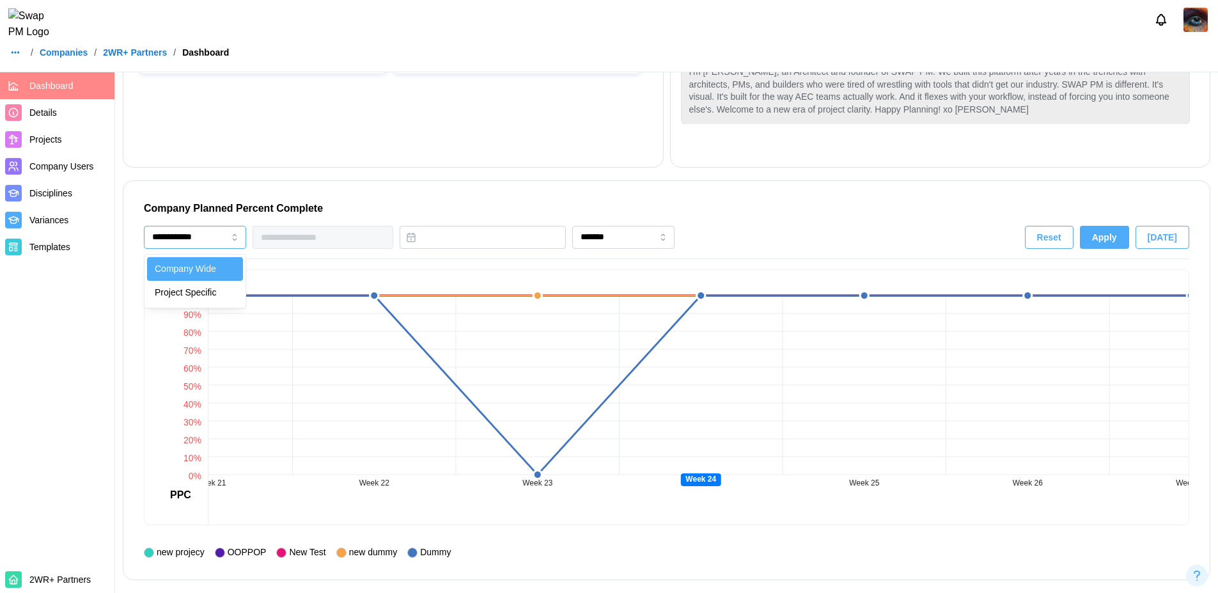
click at [213, 238] on input "**********" at bounding box center [195, 237] width 102 height 23
click at [345, 267] on div "**********" at bounding box center [666, 379] width 1045 height 357
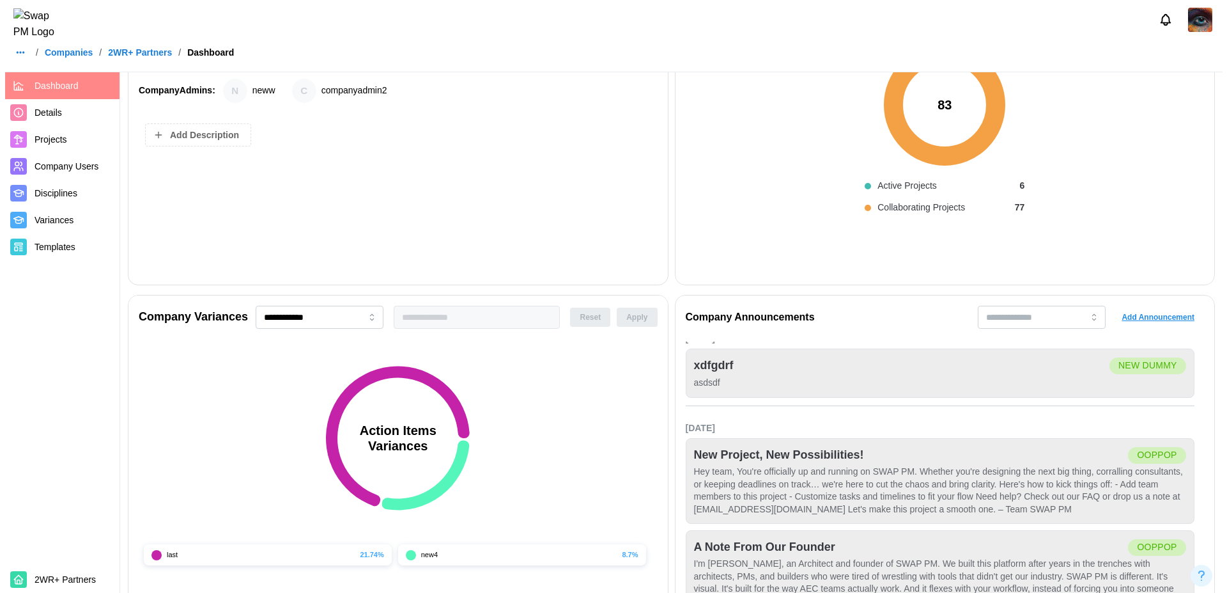
scroll to position [0, 0]
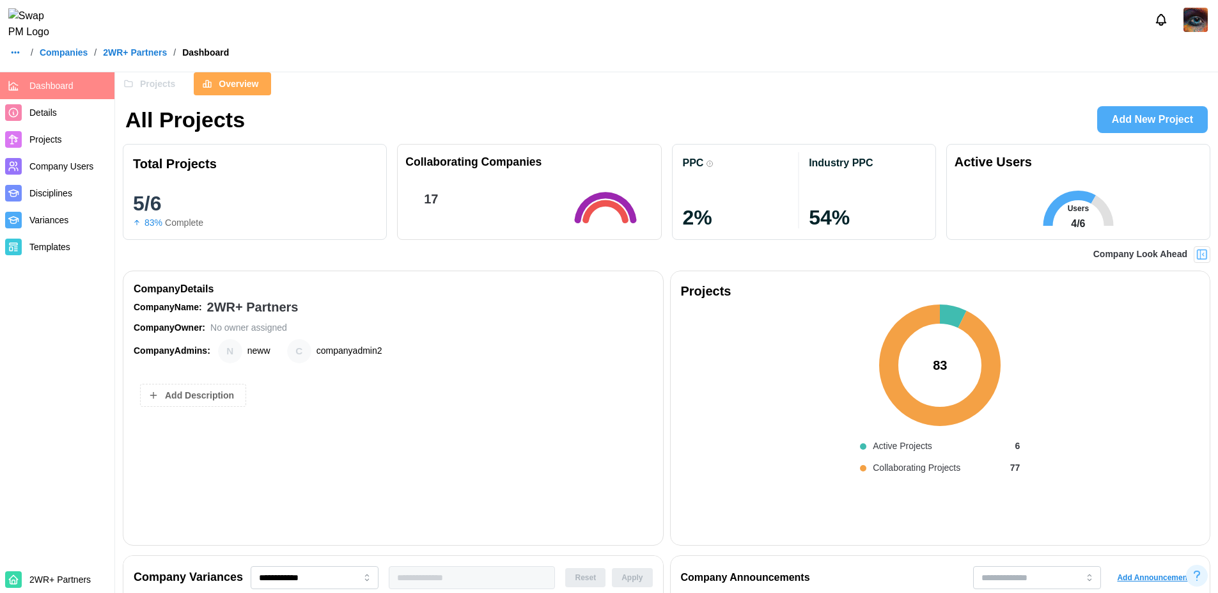
click at [153, 79] on span "Projects" at bounding box center [157, 84] width 35 height 22
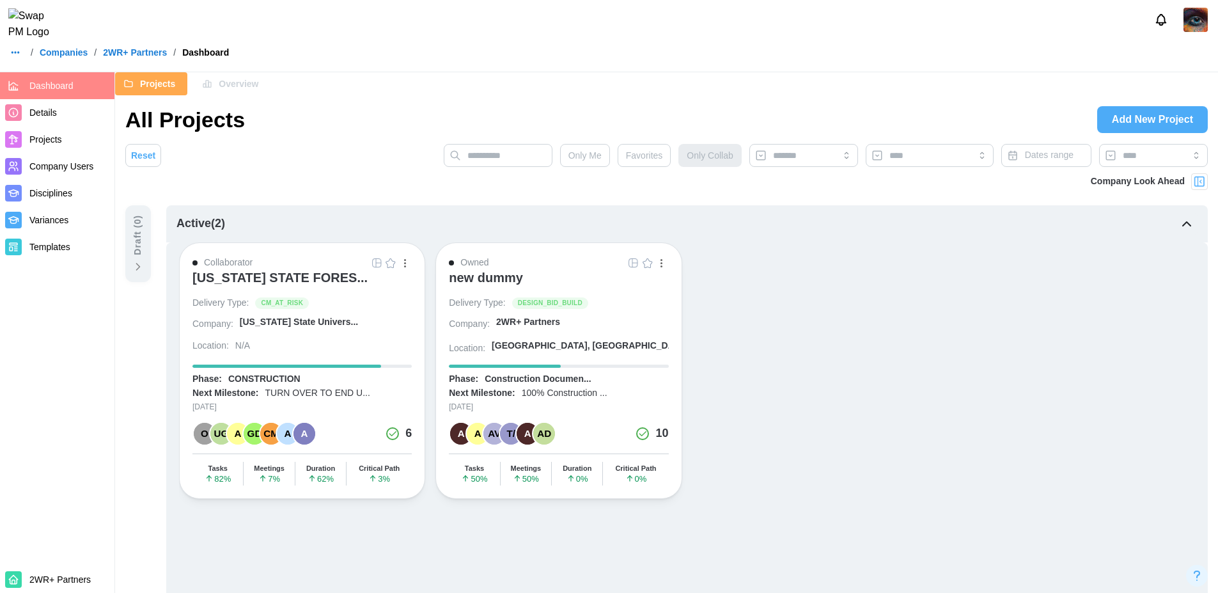
click at [59, 144] on span "Projects" at bounding box center [45, 139] width 33 height 10
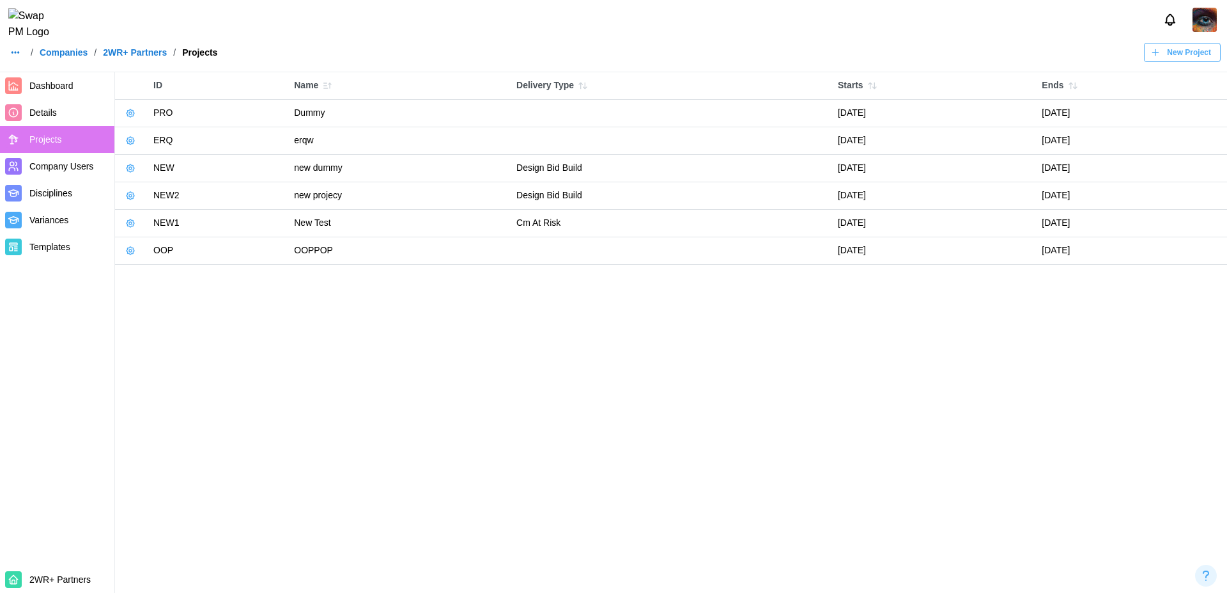
click at [64, 166] on span "Company Users" at bounding box center [61, 166] width 64 height 10
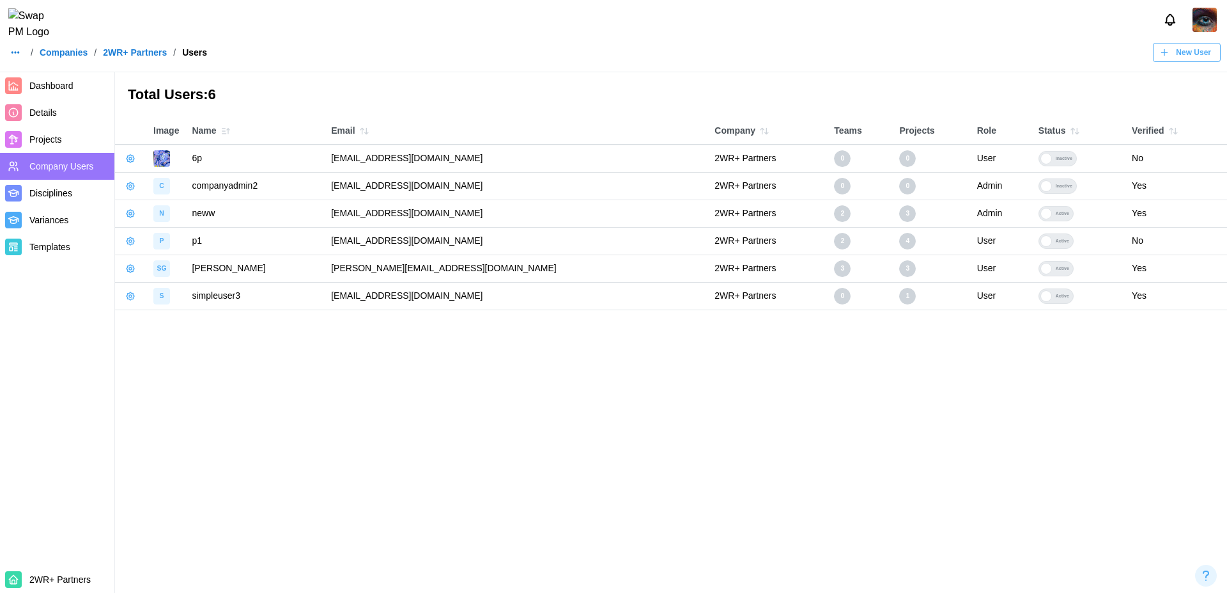
click at [63, 137] on span "Projects" at bounding box center [69, 140] width 80 height 16
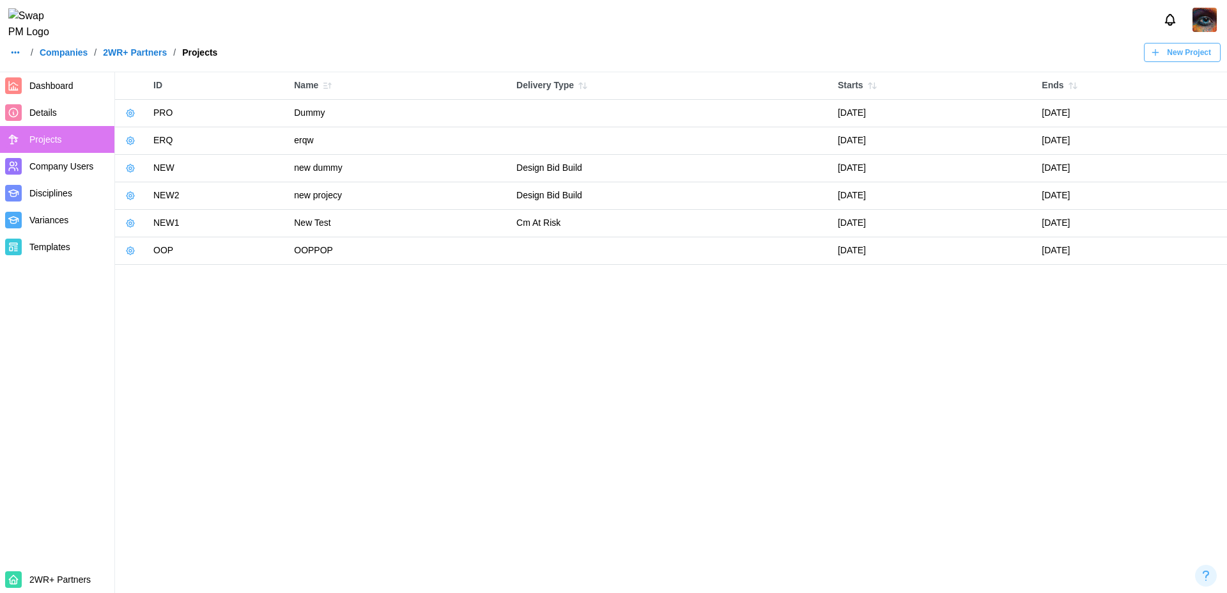
click at [126, 111] on icon "button" at bounding box center [130, 113] width 10 height 10
click at [173, 150] on button "Manage Project" at bounding box center [172, 141] width 95 height 23
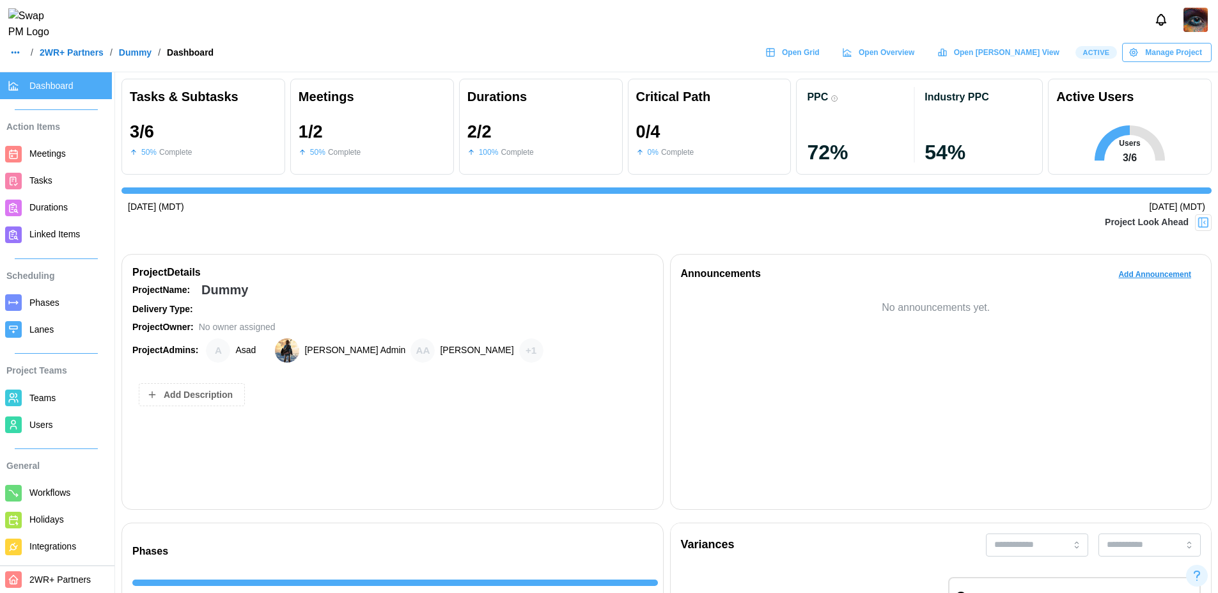
click at [47, 160] on span "Meetings" at bounding box center [67, 154] width 77 height 16
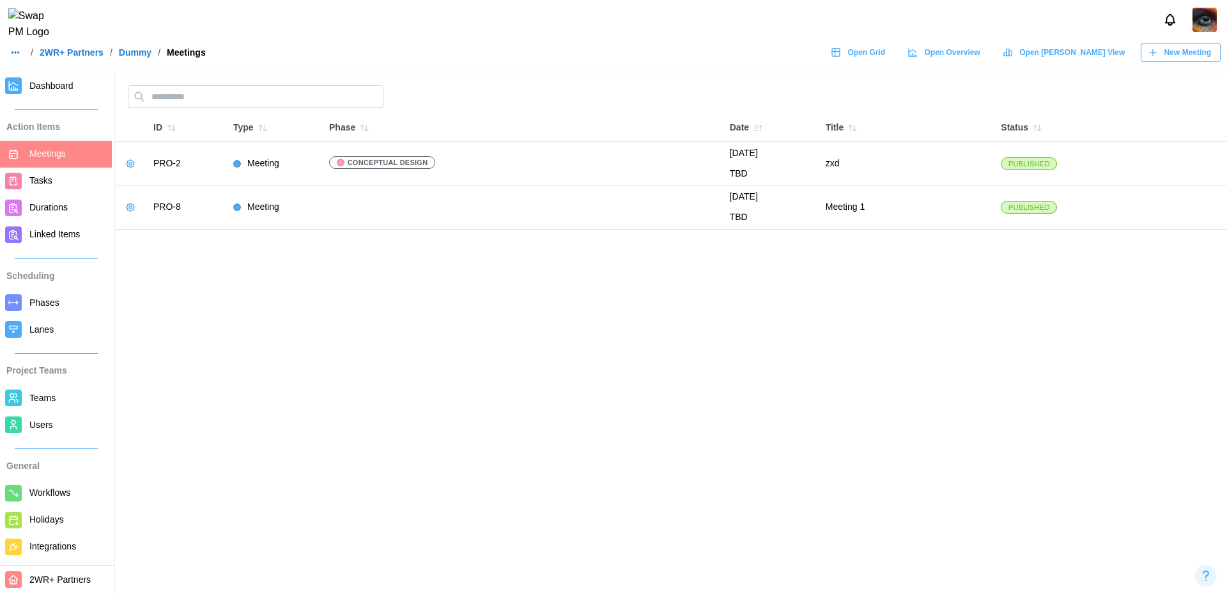
click at [1192, 61] on span "New Meeting" at bounding box center [1188, 52] width 47 height 18
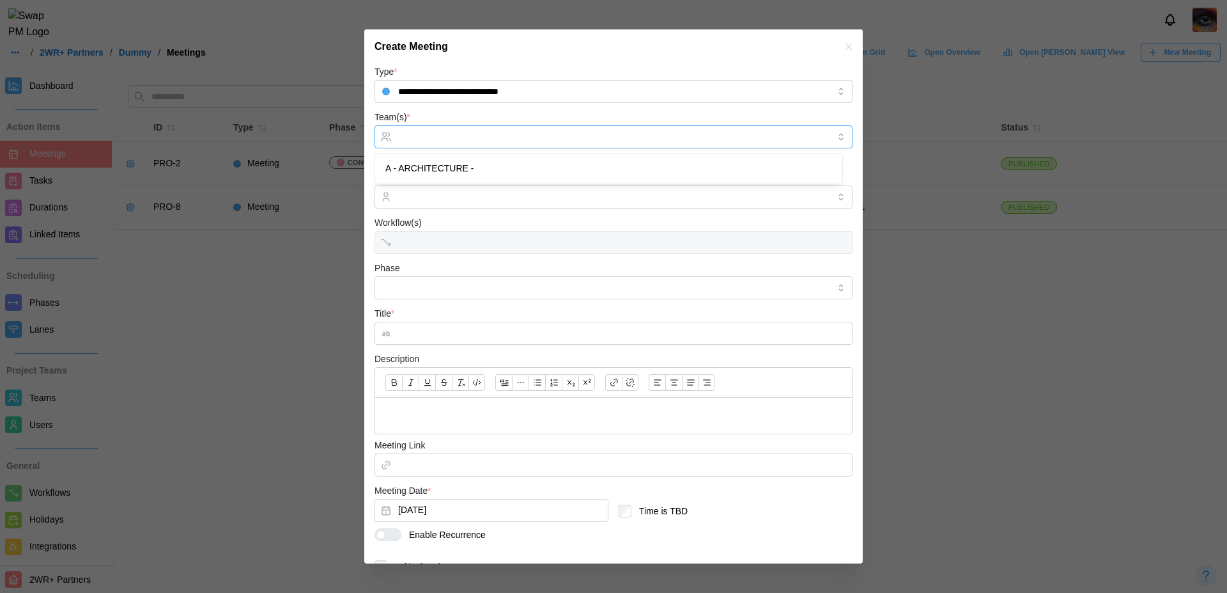
click at [586, 137] on input "Team(s) *" at bounding box center [613, 137] width 431 height 10
click at [846, 46] on div "Create Meeting" at bounding box center [613, 46] width 499 height 35
click at [844, 48] on icon "button" at bounding box center [849, 47] width 10 height 10
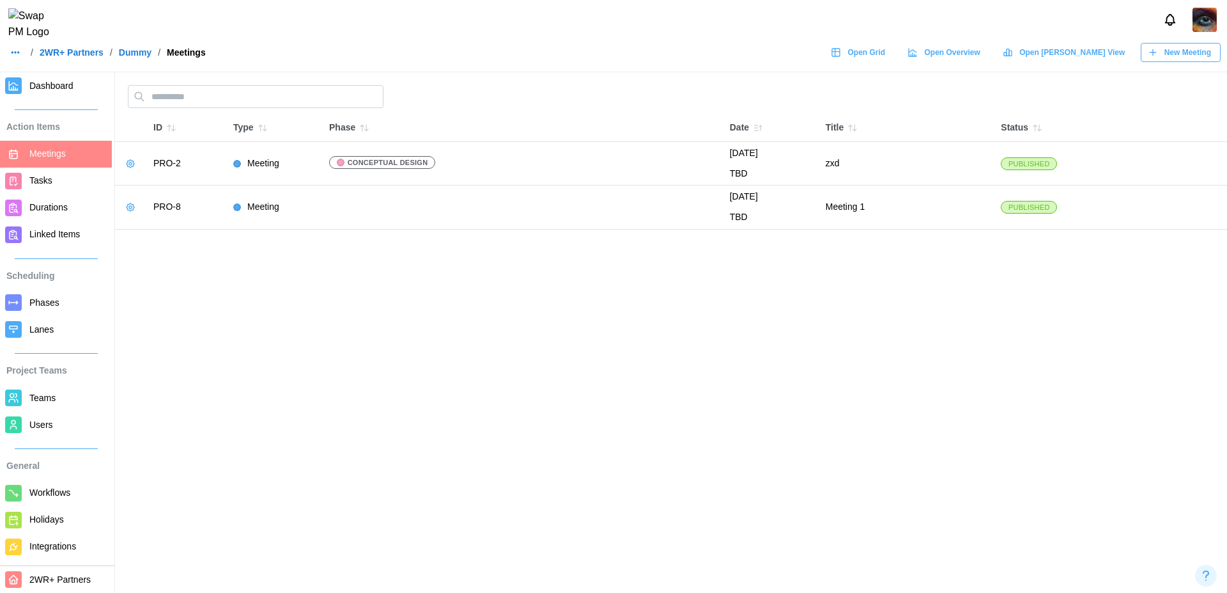
click at [43, 396] on span "Teams" at bounding box center [42, 397] width 26 height 10
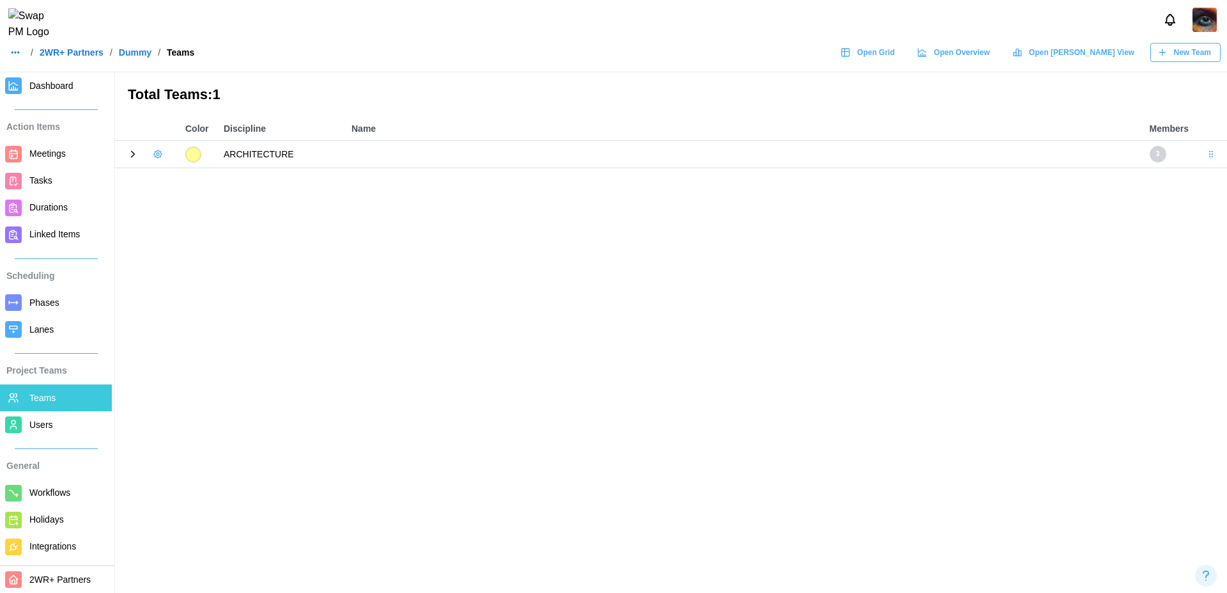
click at [132, 156] on icon at bounding box center [133, 154] width 3 height 6
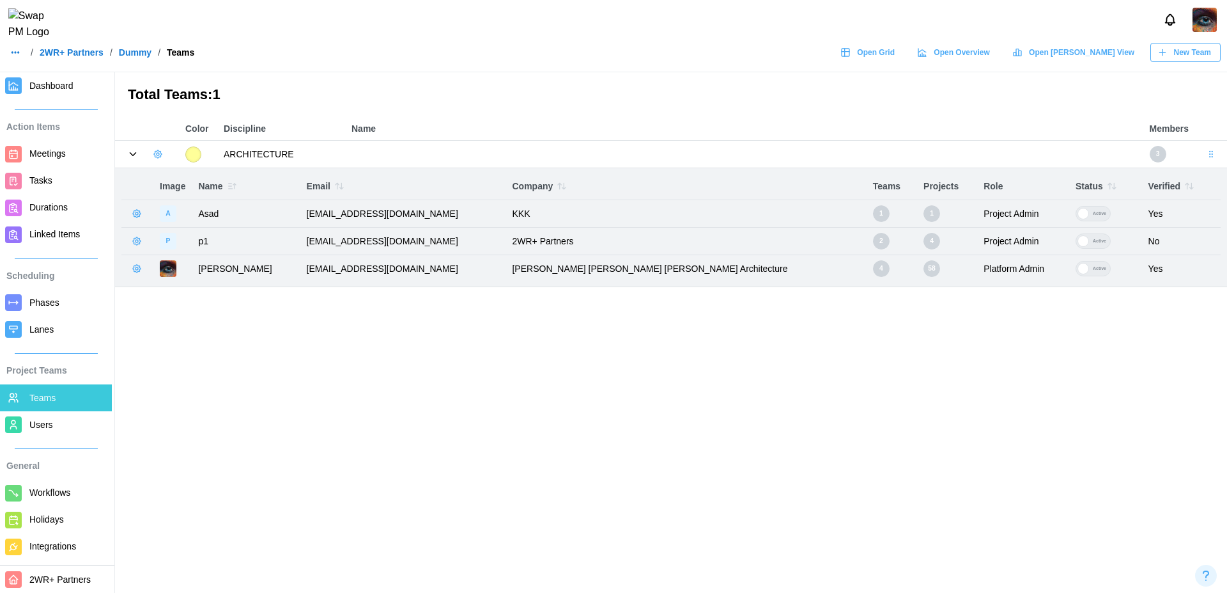
click at [156, 157] on icon "button" at bounding box center [158, 154] width 10 height 10
click at [209, 200] on div "Edit Team" at bounding box center [200, 204] width 50 height 10
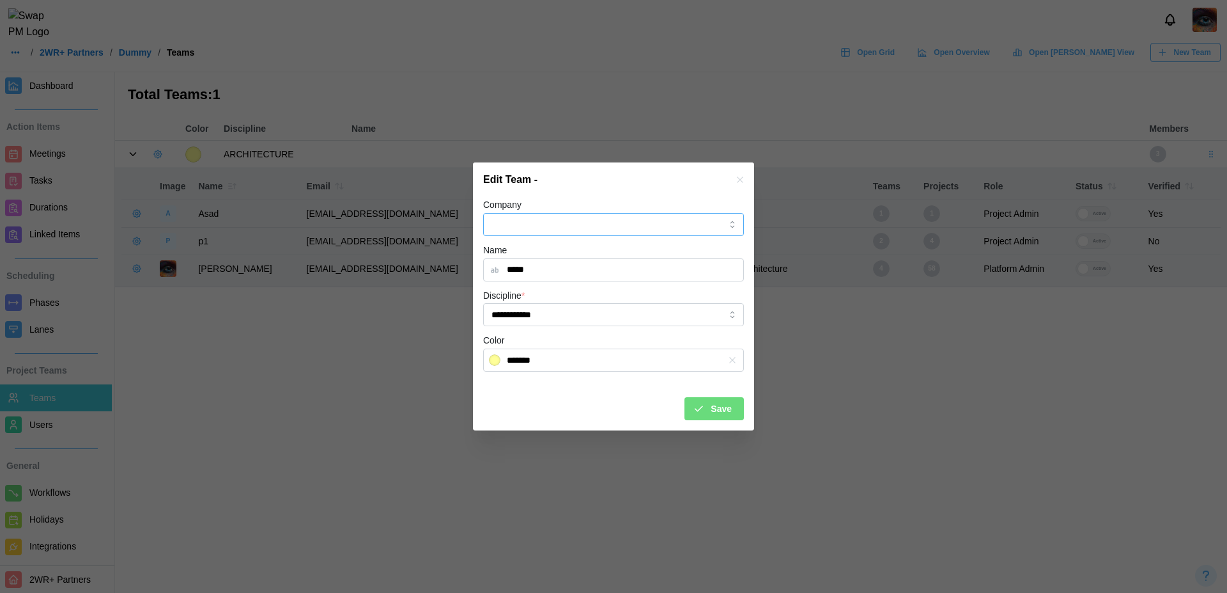
click at [587, 222] on input "Company" at bounding box center [613, 224] width 261 height 23
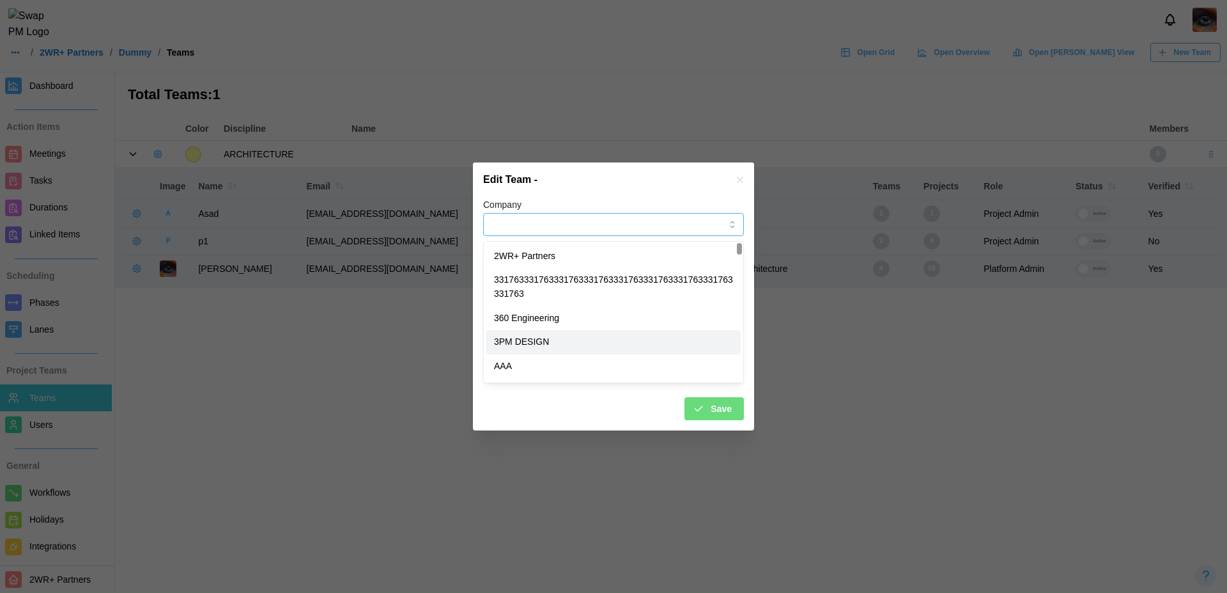
type input "**********"
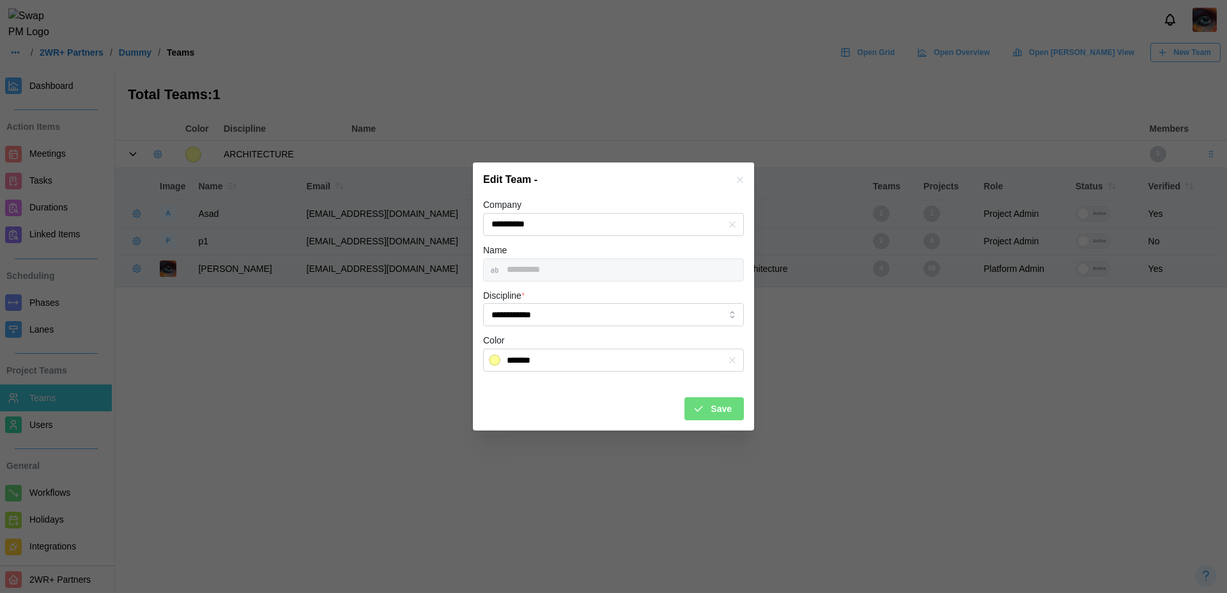
click at [725, 411] on span "Save" at bounding box center [721, 409] width 21 height 22
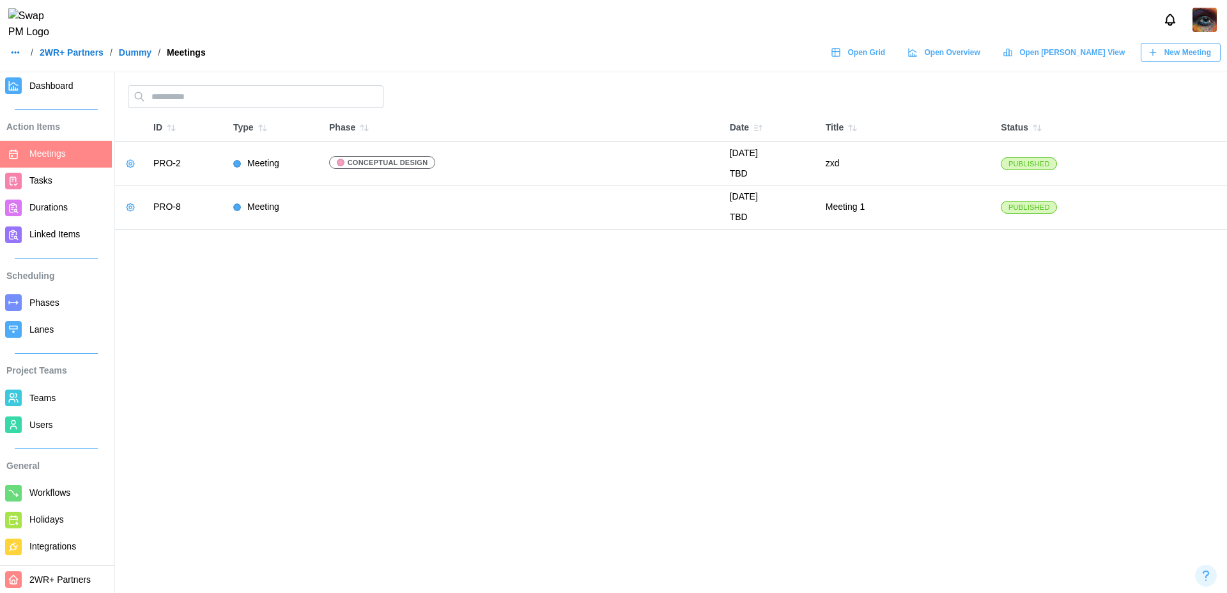
click at [1197, 61] on span "New Meeting" at bounding box center [1188, 52] width 47 height 18
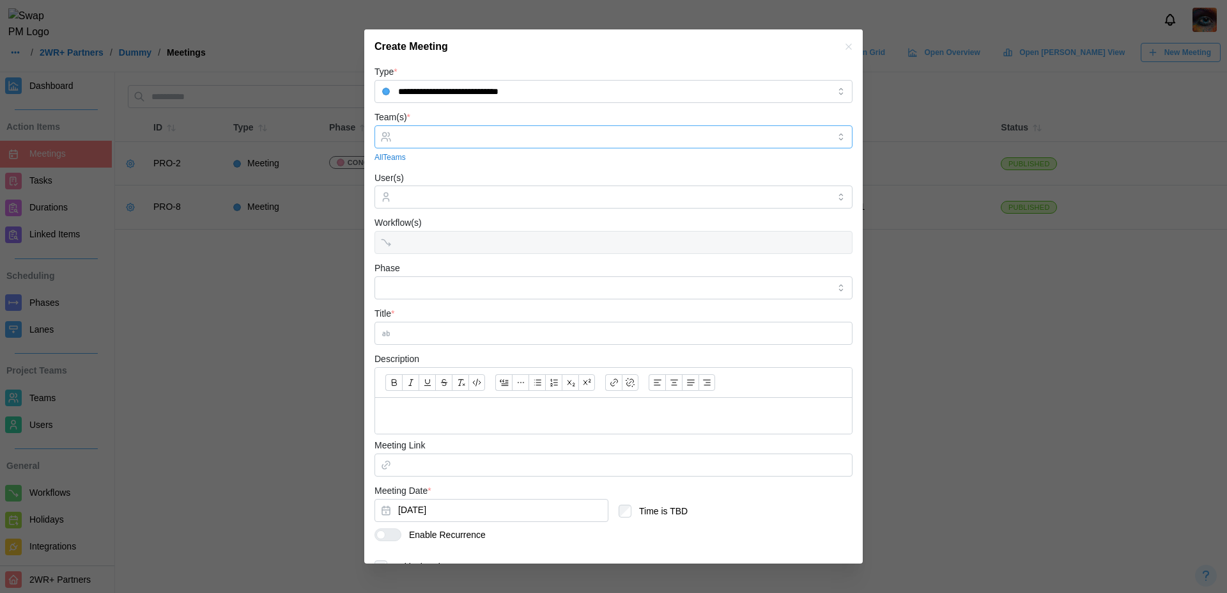
click at [484, 143] on div at bounding box center [612, 137] width 434 height 22
click at [842, 49] on button "button" at bounding box center [849, 47] width 14 height 14
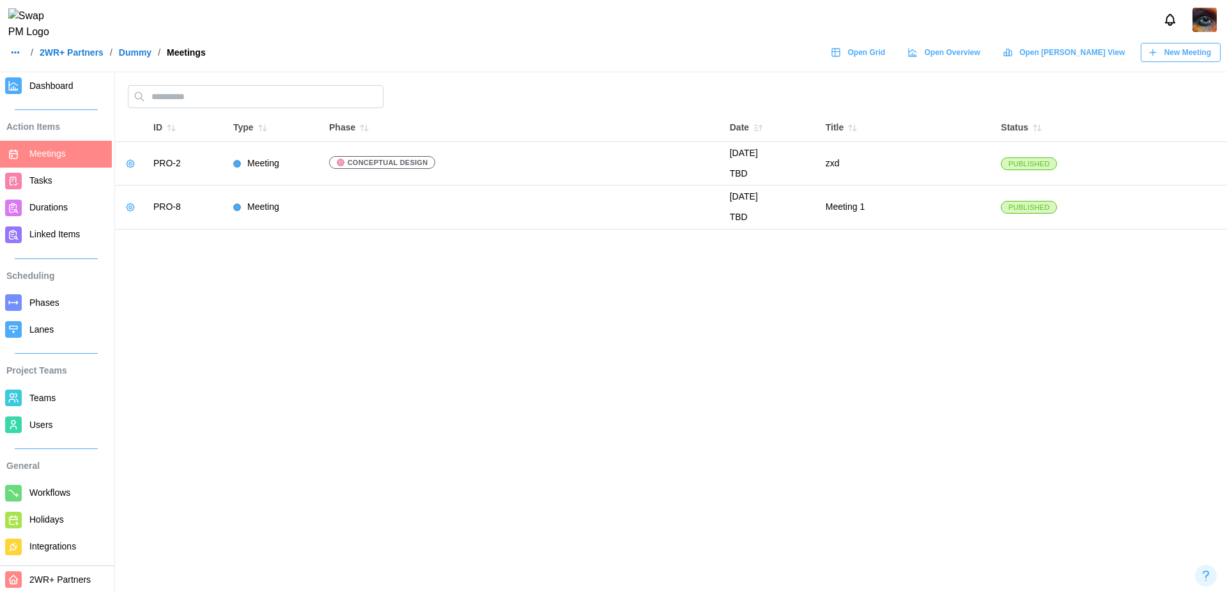
click at [59, 180] on span "Tasks" at bounding box center [67, 181] width 77 height 16
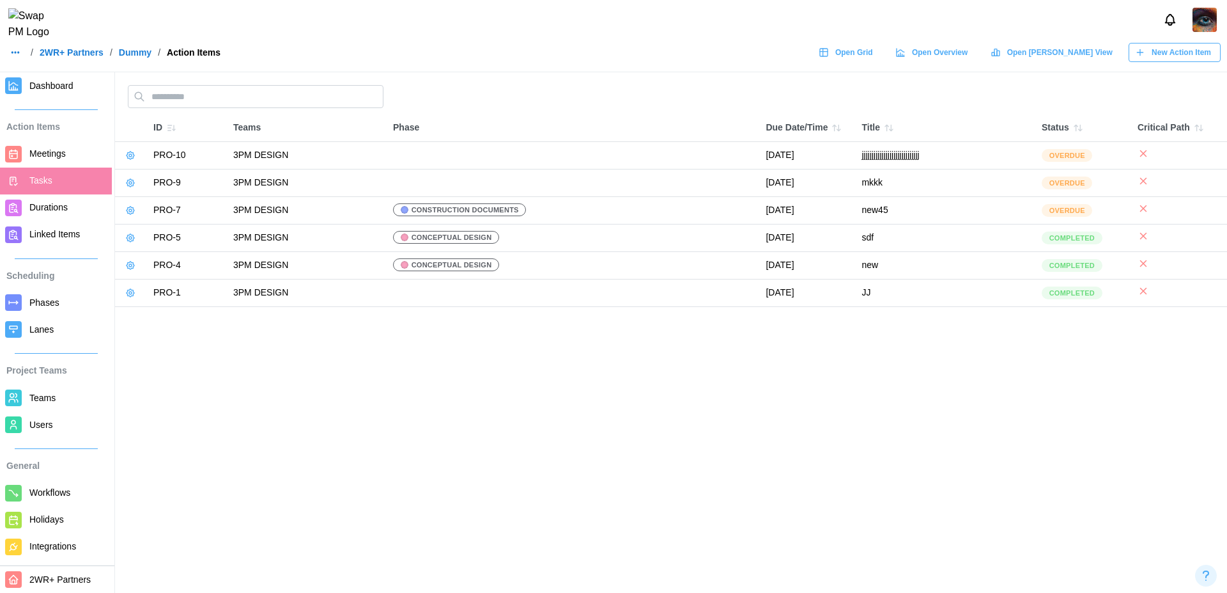
click at [1202, 61] on span "New Action Item" at bounding box center [1181, 52] width 59 height 18
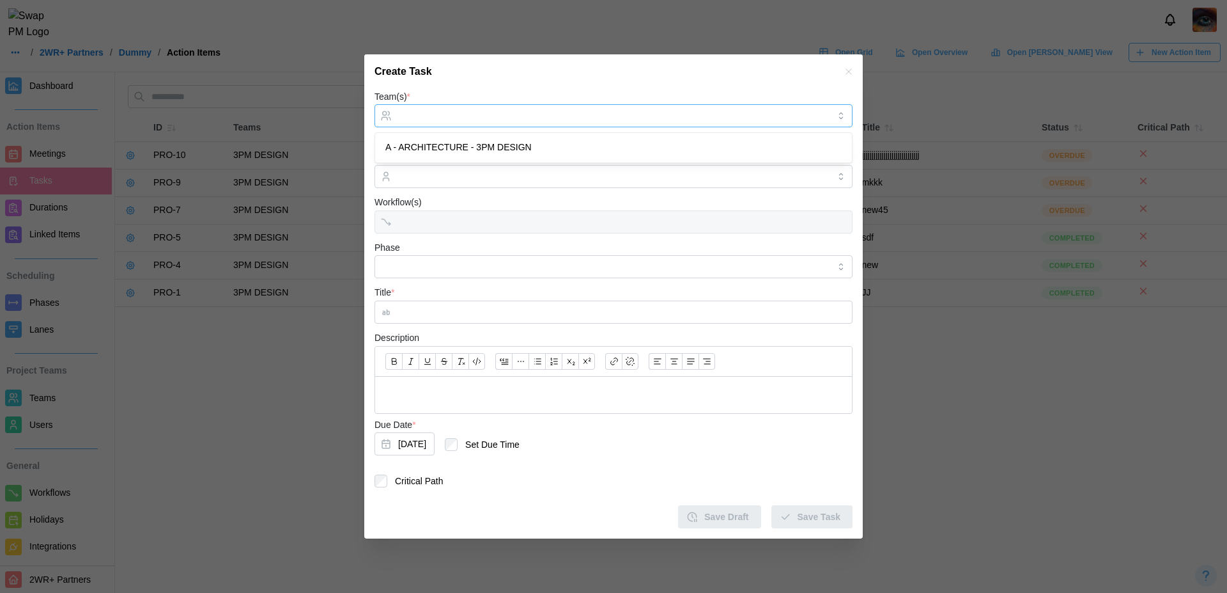
click at [434, 112] on input "Team(s) *" at bounding box center [613, 116] width 431 height 10
click at [847, 70] on icon "button" at bounding box center [849, 71] width 6 height 6
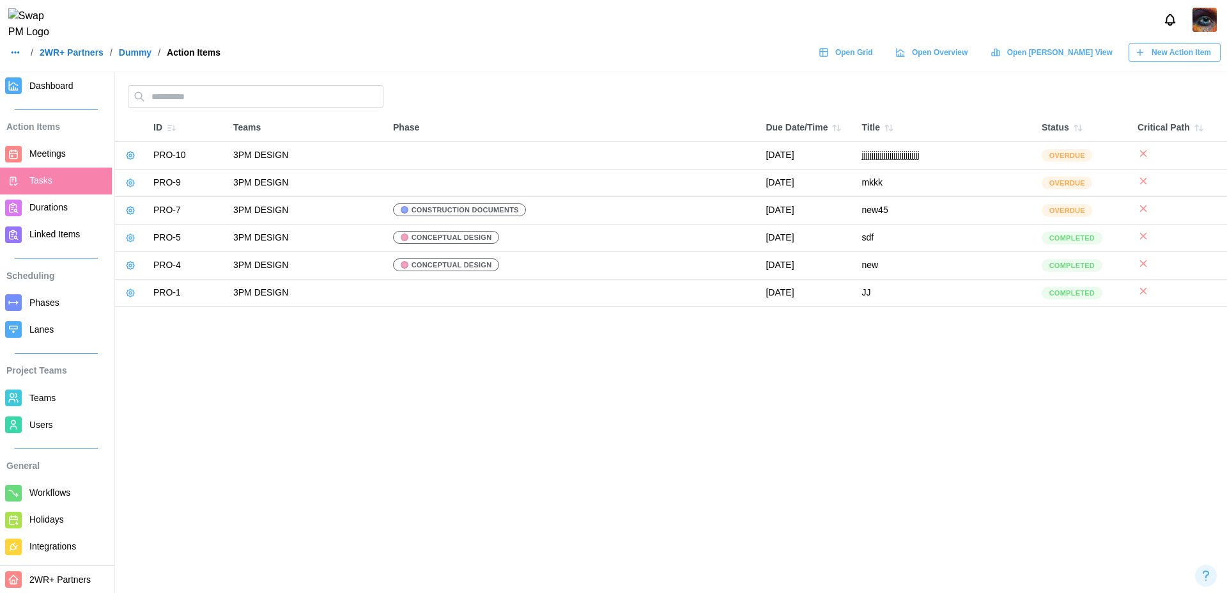
click at [58, 215] on link "Durations" at bounding box center [56, 207] width 112 height 27
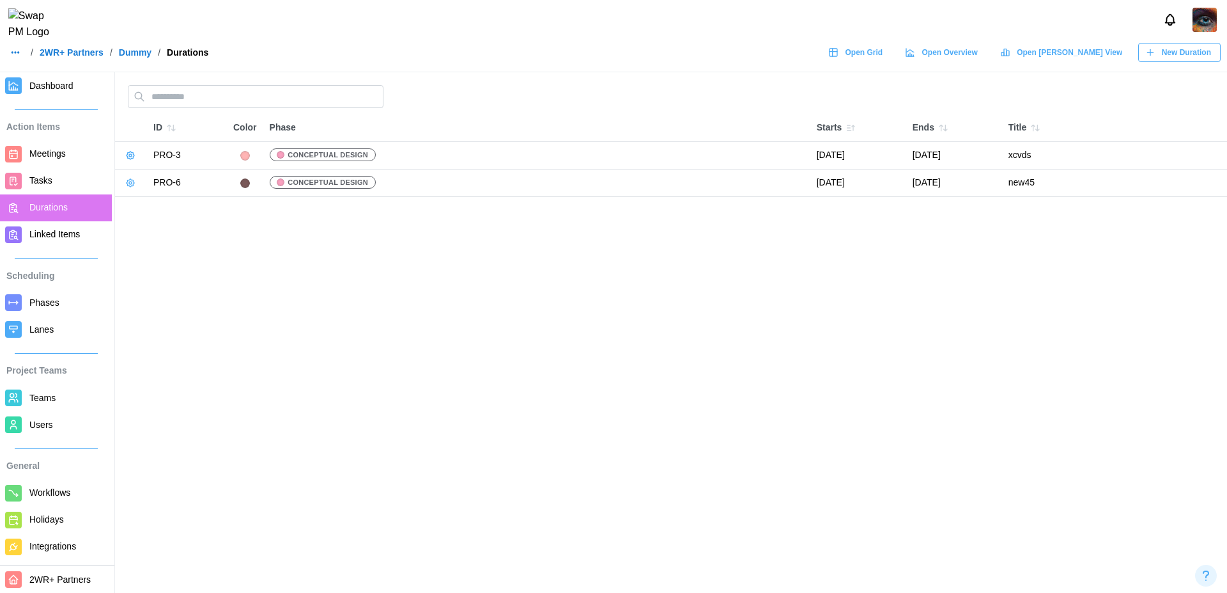
click at [1199, 58] on span "New Duration" at bounding box center [1186, 52] width 49 height 18
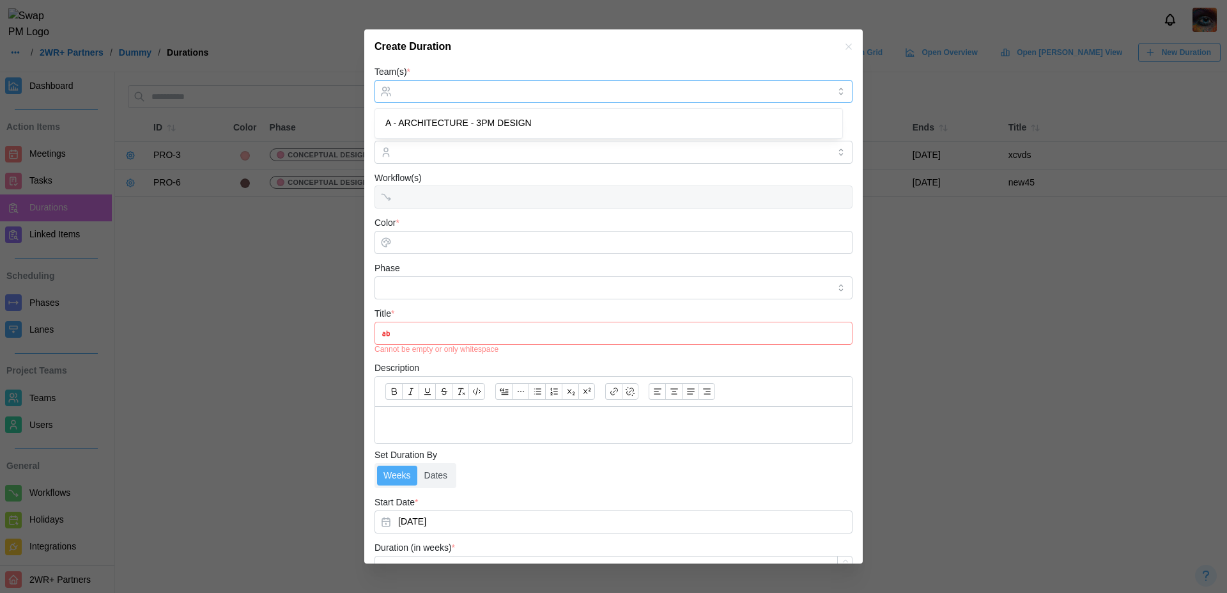
click at [430, 91] on input "Team(s) *" at bounding box center [613, 91] width 431 height 10
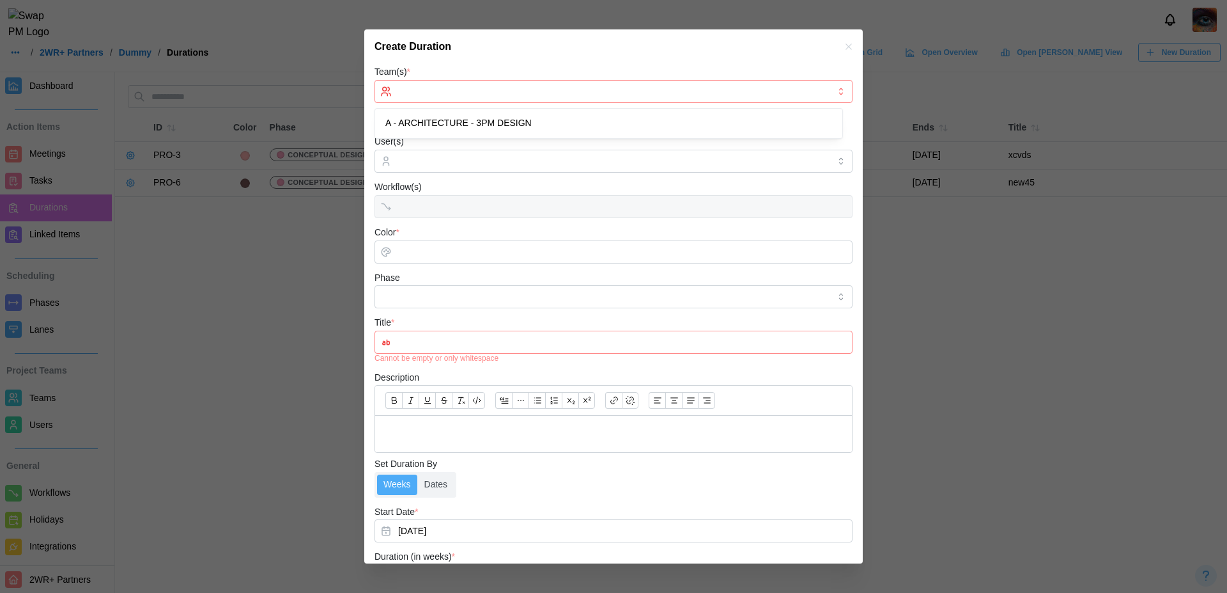
click at [442, 91] on input "Team(s) *" at bounding box center [613, 91] width 431 height 10
click at [844, 45] on icon "button" at bounding box center [849, 47] width 10 height 10
